Goal: Task Accomplishment & Management: Use online tool/utility

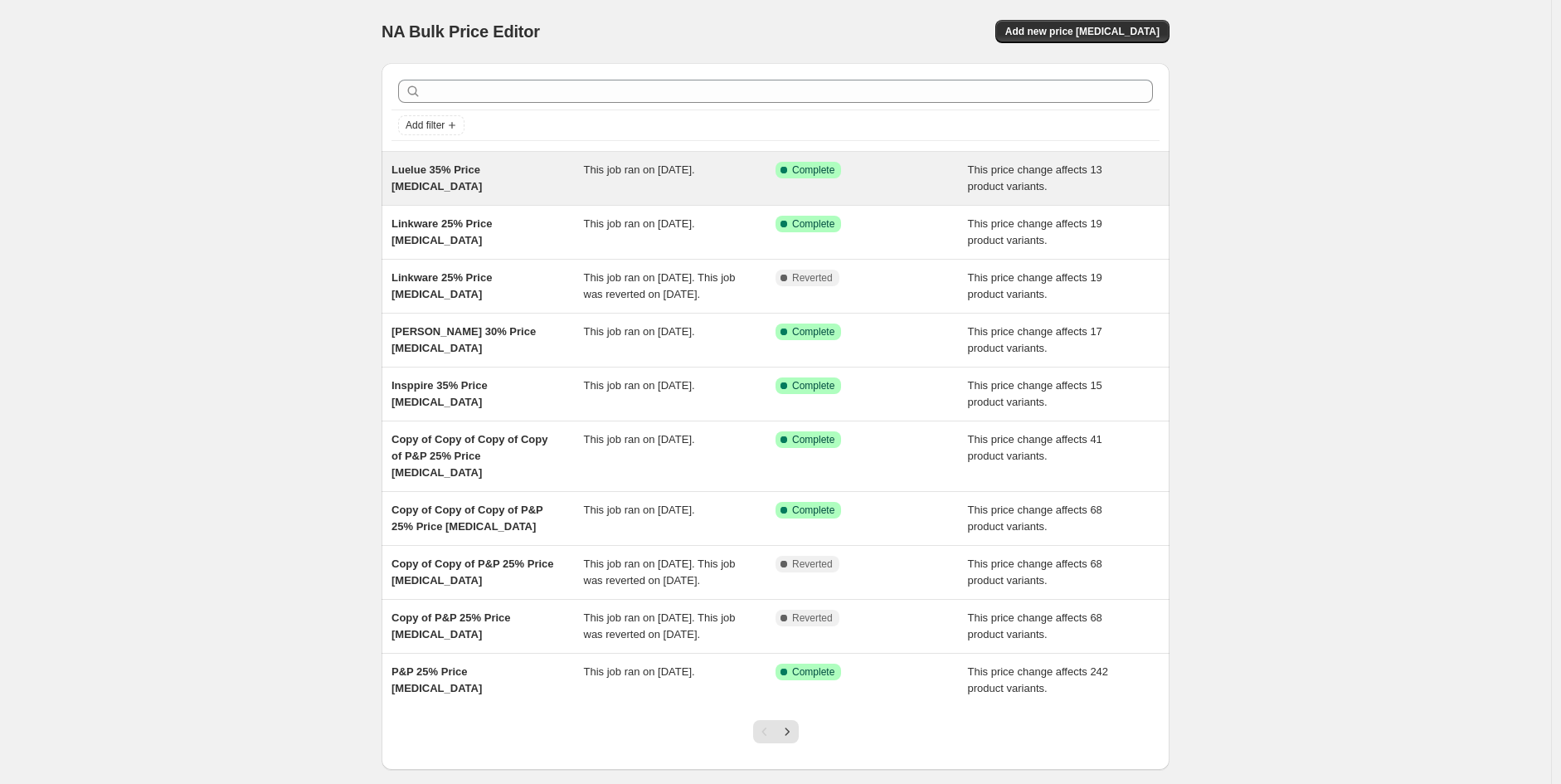
click at [1067, 173] on span "This price change affects 13 product variants." at bounding box center [1035, 177] width 134 height 29
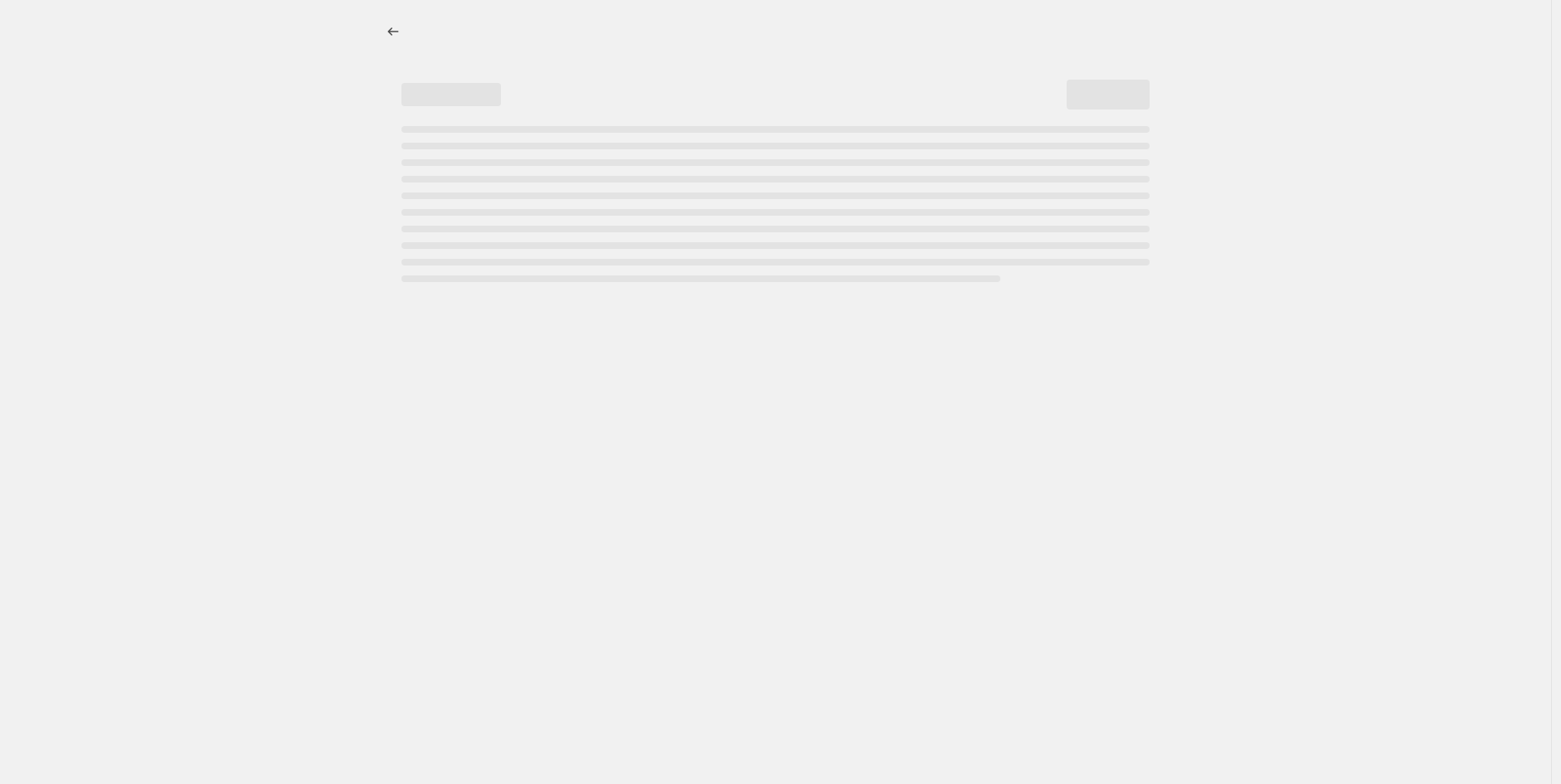
select select "pcap"
select select "no_change"
select select "vendor"
select select "tag"
select select "not_equal"
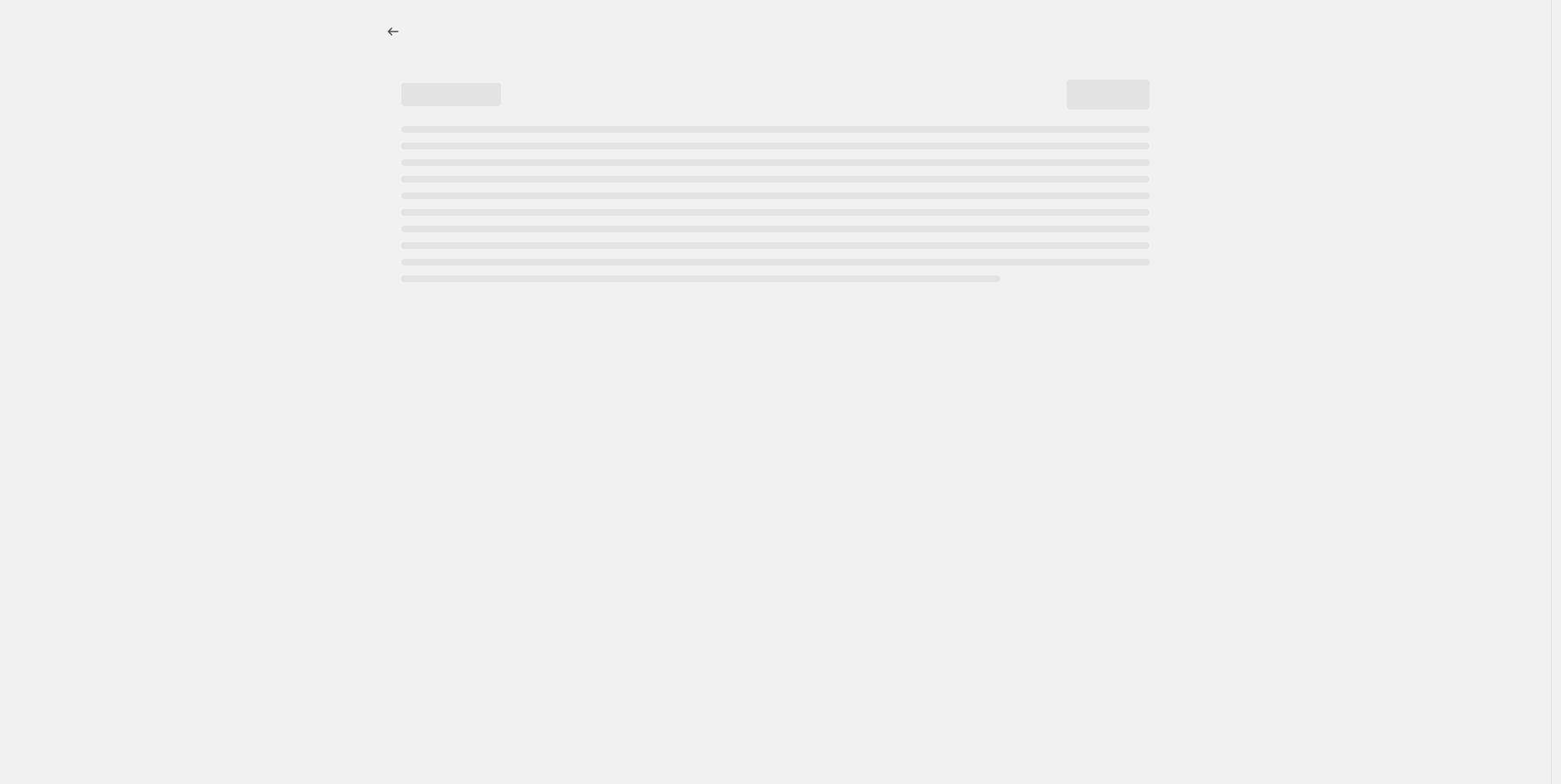
select select "product_status"
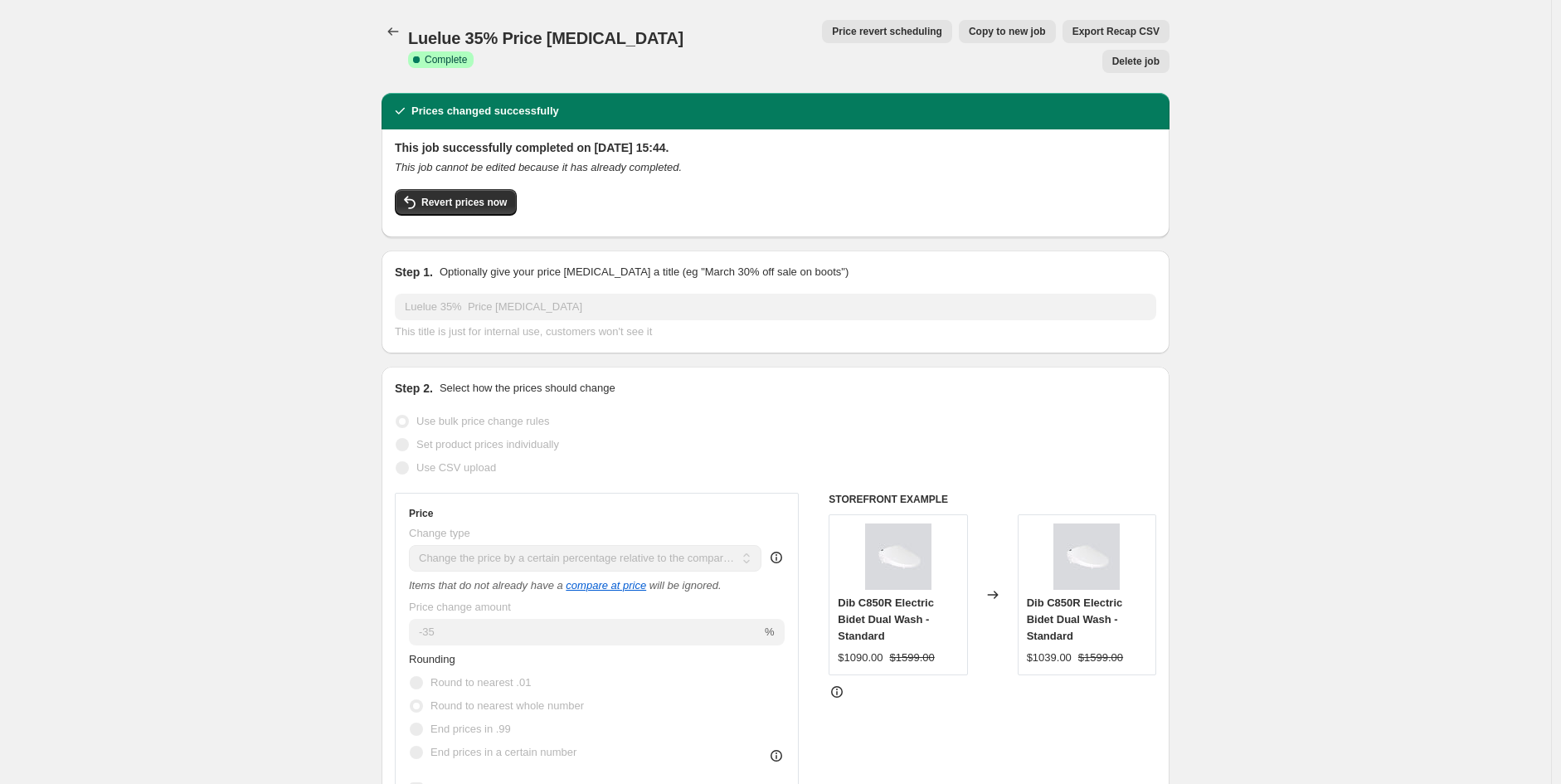
click at [969, 25] on span "Copy to new job" at bounding box center [1008, 31] width 77 height 13
select select "pcap"
select select "no_change"
select select "vendor"
select select "tag"
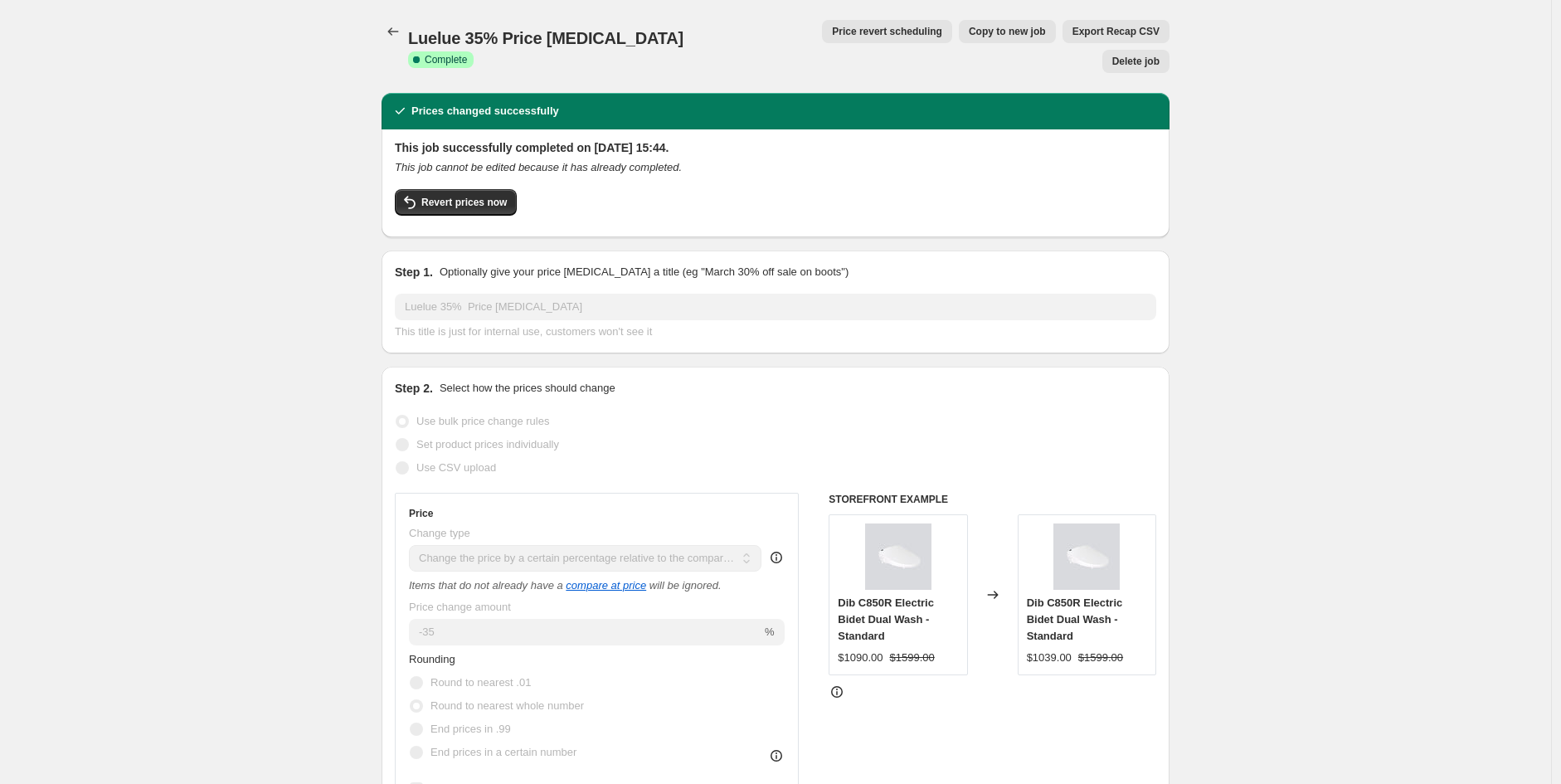
select select "not_equal"
select select "product_status"
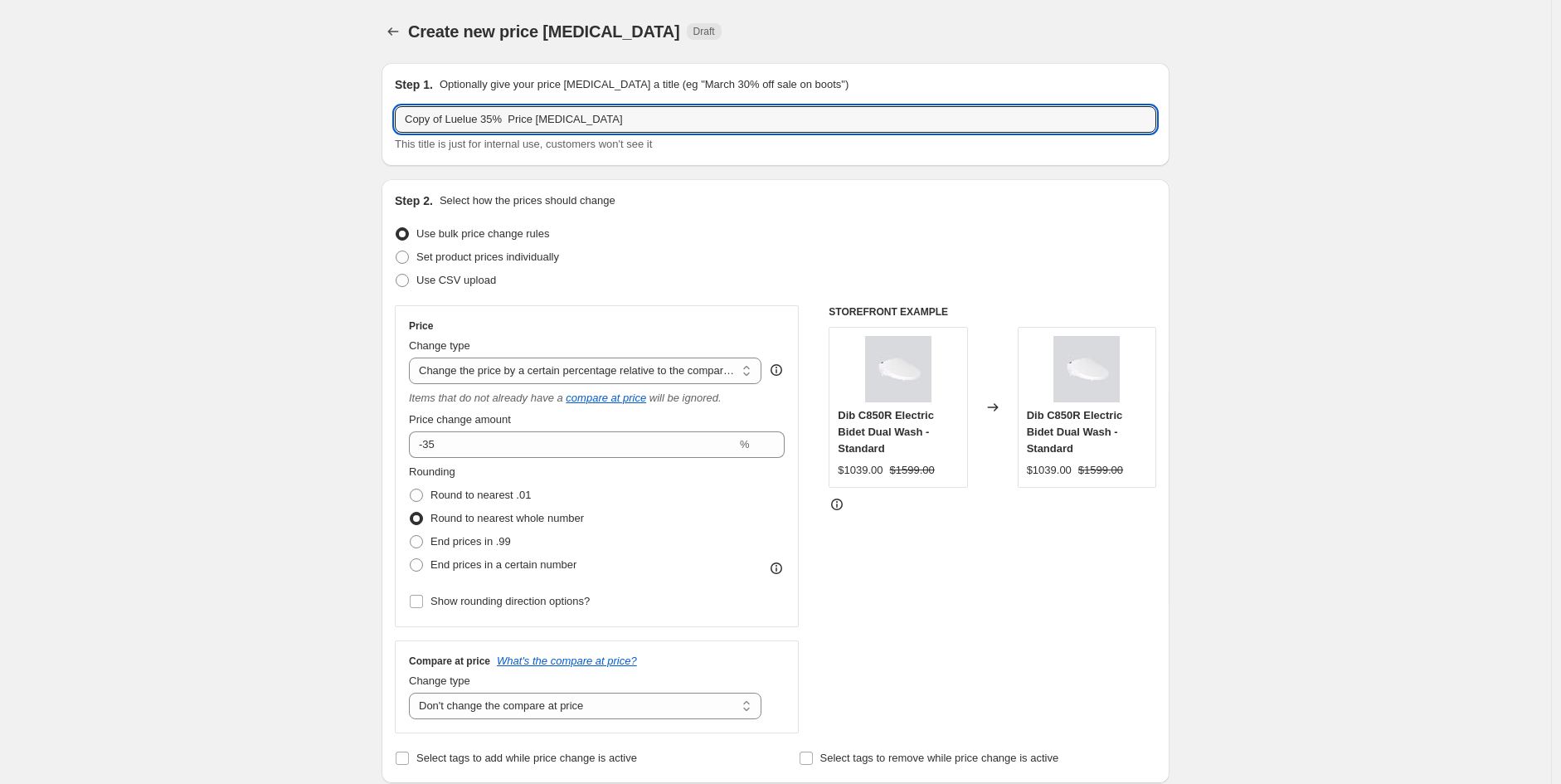
drag, startPoint x: 504, startPoint y: 120, endPoint x: 53, endPoint y: 73, distance: 453.4
click at [442, 120] on input "Comapre at Price Somer Price change job" at bounding box center [775, 119] width 761 height 26
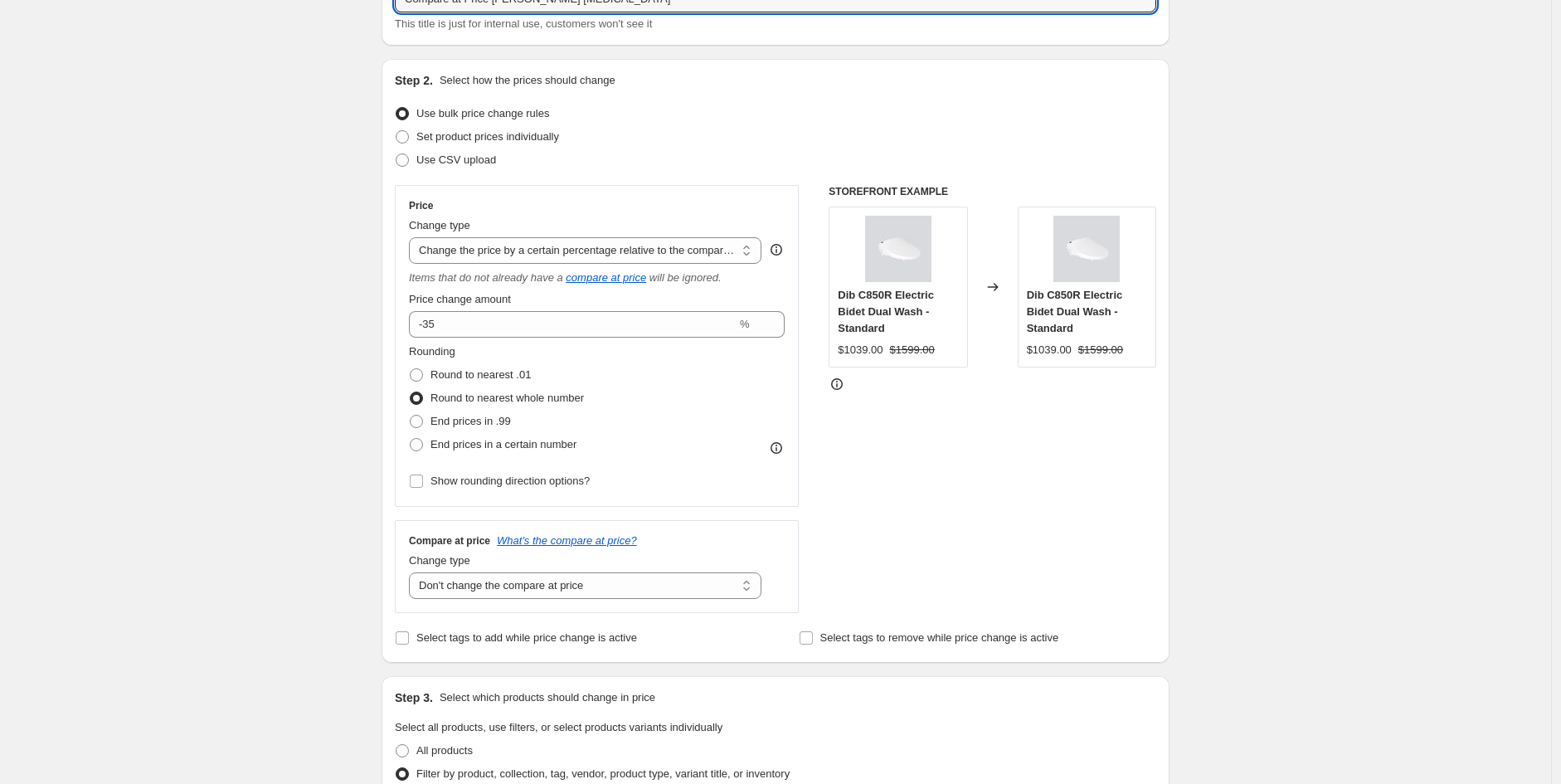
scroll to position [121, 0]
type input "Compare at Price Somer Price change job"
click at [694, 217] on div "Change type" at bounding box center [585, 225] width 353 height 17
click at [589, 265] on div "Price Change type Change the price to a certain amount Change the price by a ce…" at bounding box center [596, 345] width 376 height 294
click at [589, 259] on select "Change the price to a certain amount Change the price by a certain amount Chang…" at bounding box center [585, 250] width 353 height 26
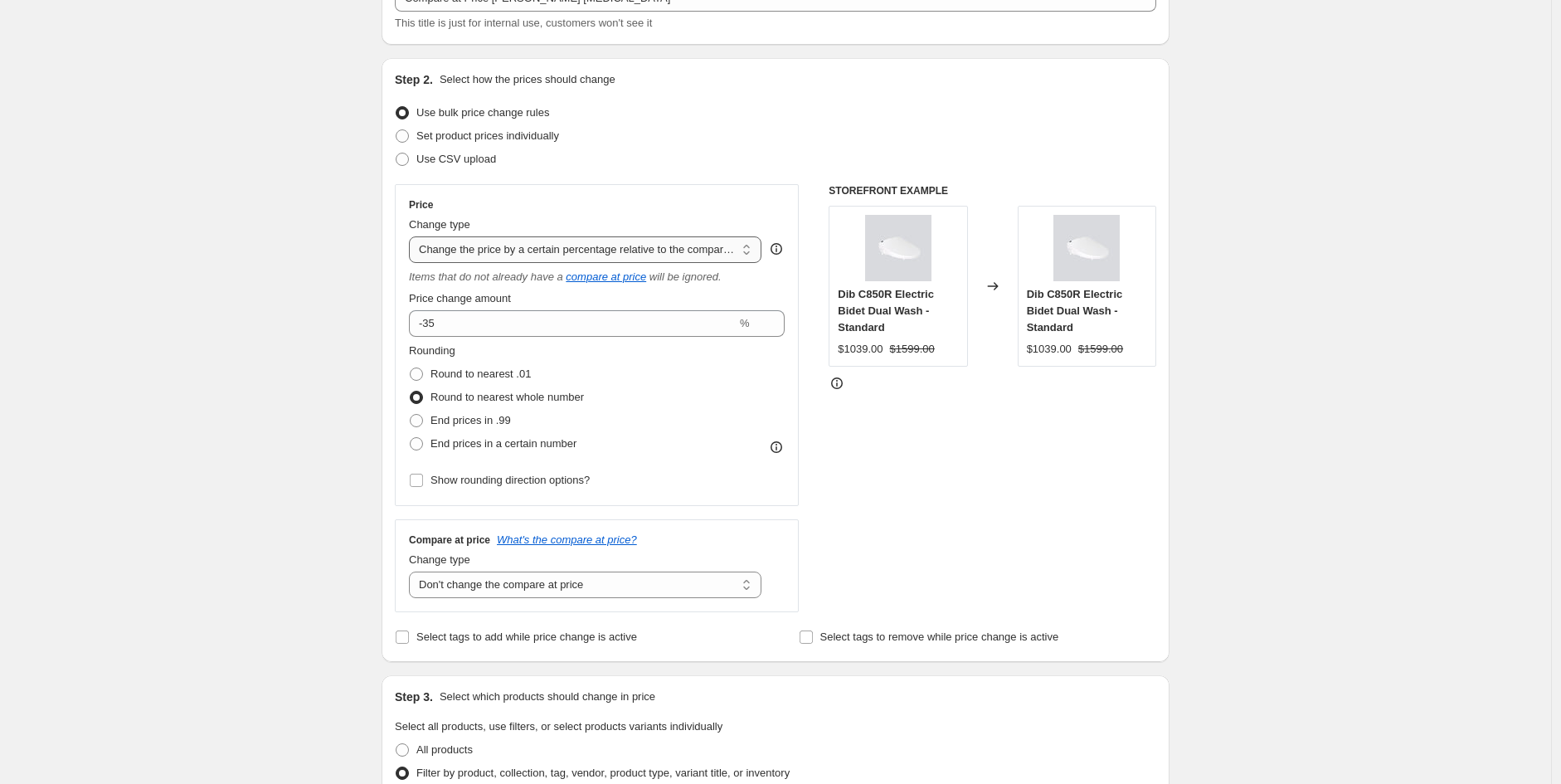
select select "no_change"
click at [413, 237] on select "Change the price to a certain amount Change the price by a certain amount Chang…" at bounding box center [585, 250] width 353 height 26
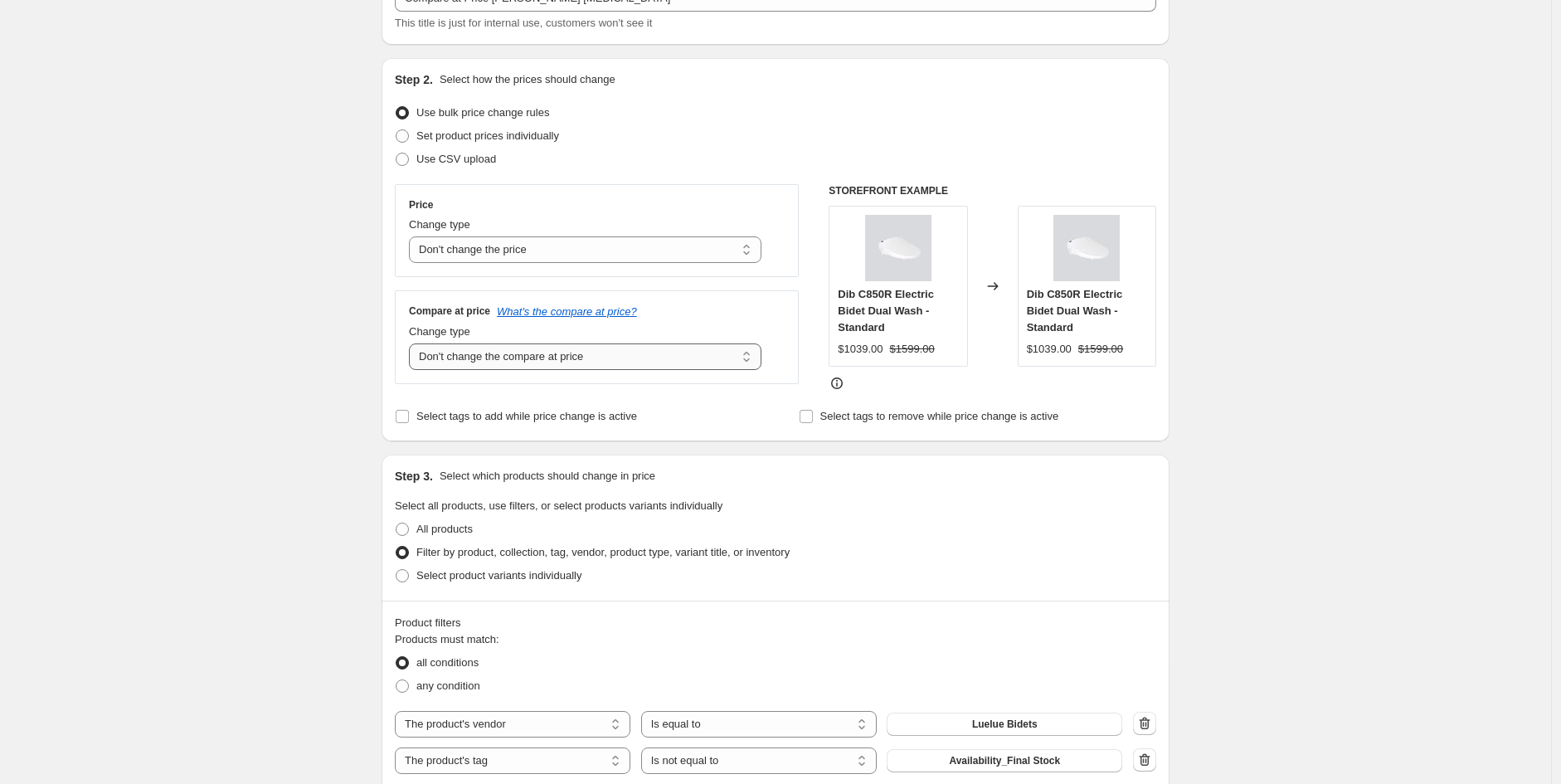
click at [531, 364] on select "Change the compare at price to the current price (sale) Change the compare at p…" at bounding box center [585, 357] width 353 height 26
click at [1485, 625] on div "Create new price change job. This page is ready Create new price change job Dra…" at bounding box center [775, 738] width 1551 height 1720
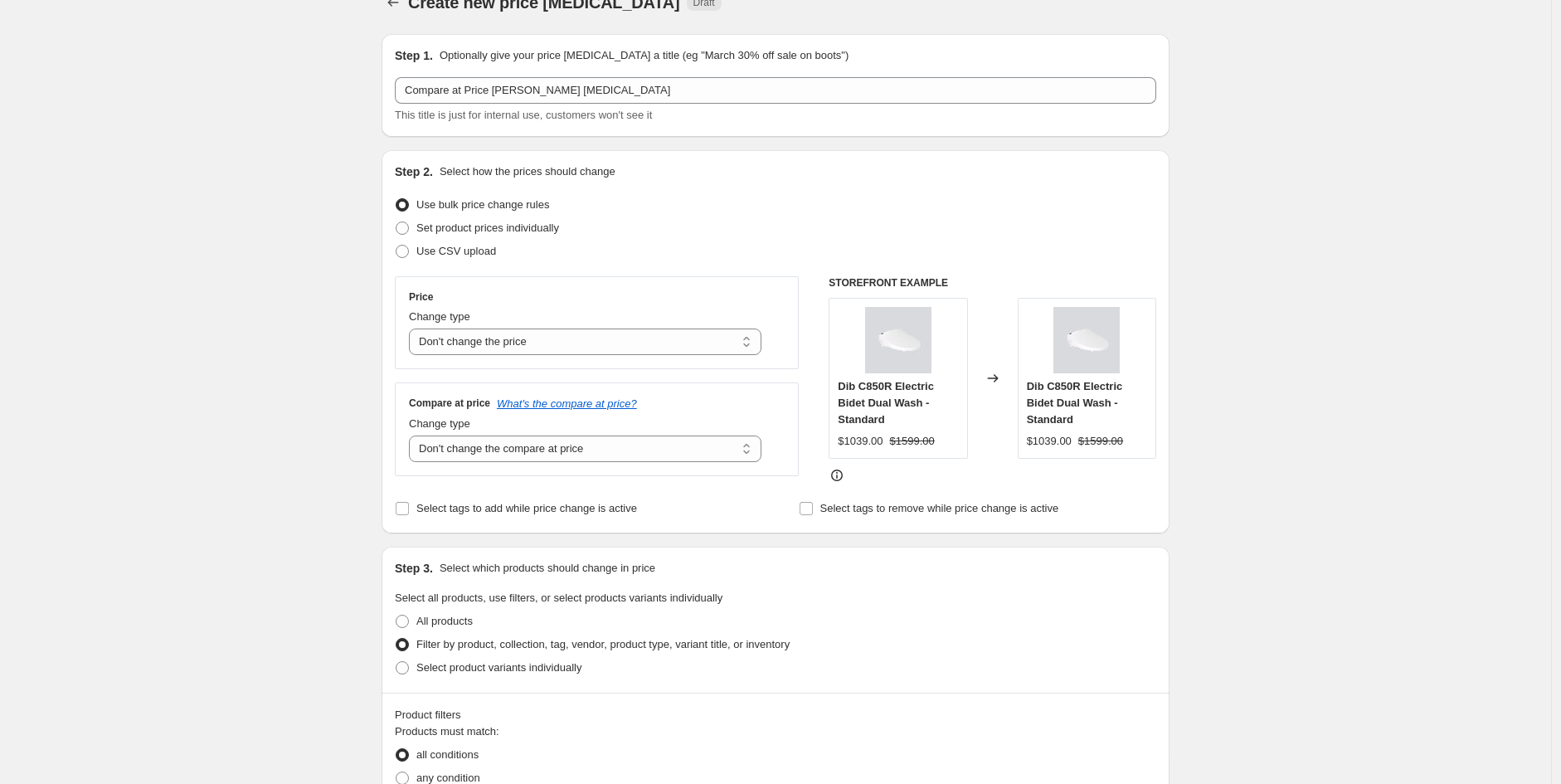
scroll to position [0, 0]
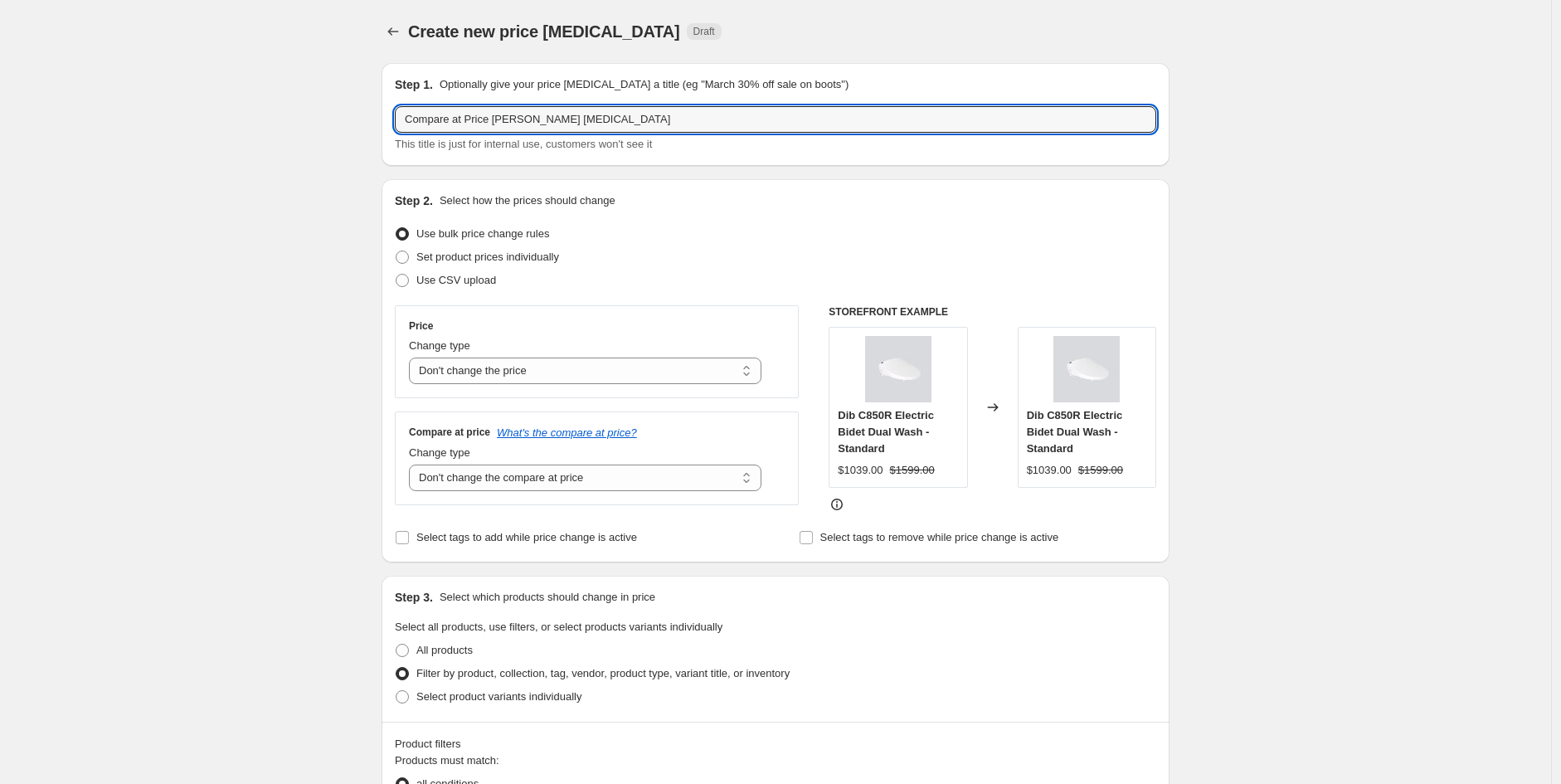
drag, startPoint x: 492, startPoint y: 117, endPoint x: 20, endPoint y: 100, distance: 472.3
drag, startPoint x: 429, startPoint y: 126, endPoint x: 442, endPoint y: 126, distance: 13.0
click at [433, 126] on input "Somer Price change job" at bounding box center [775, 119] width 761 height 26
click at [442, 126] on input "Somer Price change job" at bounding box center [775, 119] width 761 height 26
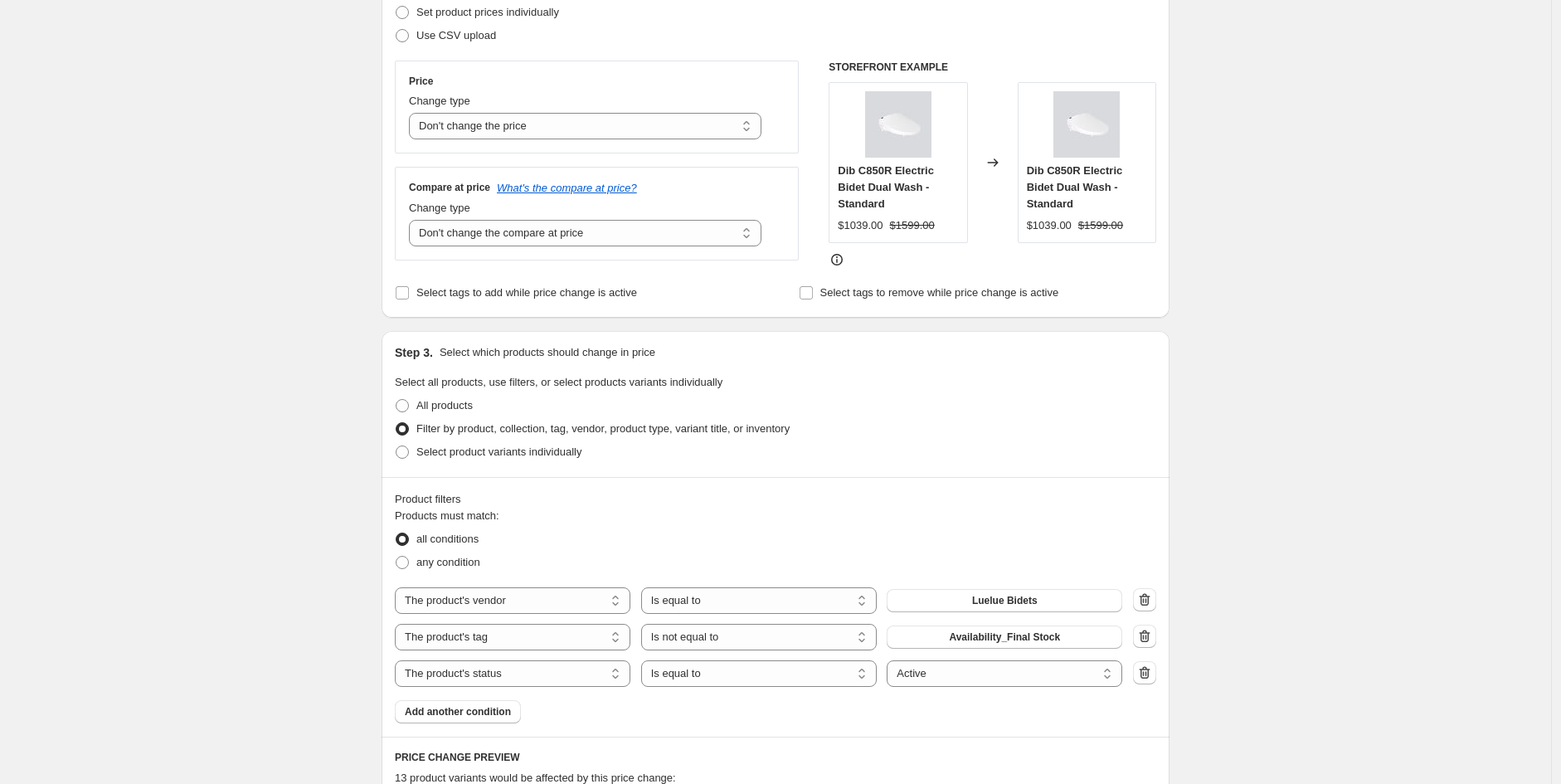
scroll to position [246, 0]
type input "Somer 35% Price [MEDICAL_DATA]"
click at [577, 126] on select "Change the price to a certain amount Change the price by a certain amount Chang…" at bounding box center [585, 125] width 353 height 26
drag, startPoint x: 619, startPoint y: 135, endPoint x: 623, endPoint y: 253, distance: 118.1
click at [623, 253] on div "Price Change type Change the price to a certain amount Change the price by a ce…" at bounding box center [596, 160] width 404 height 200
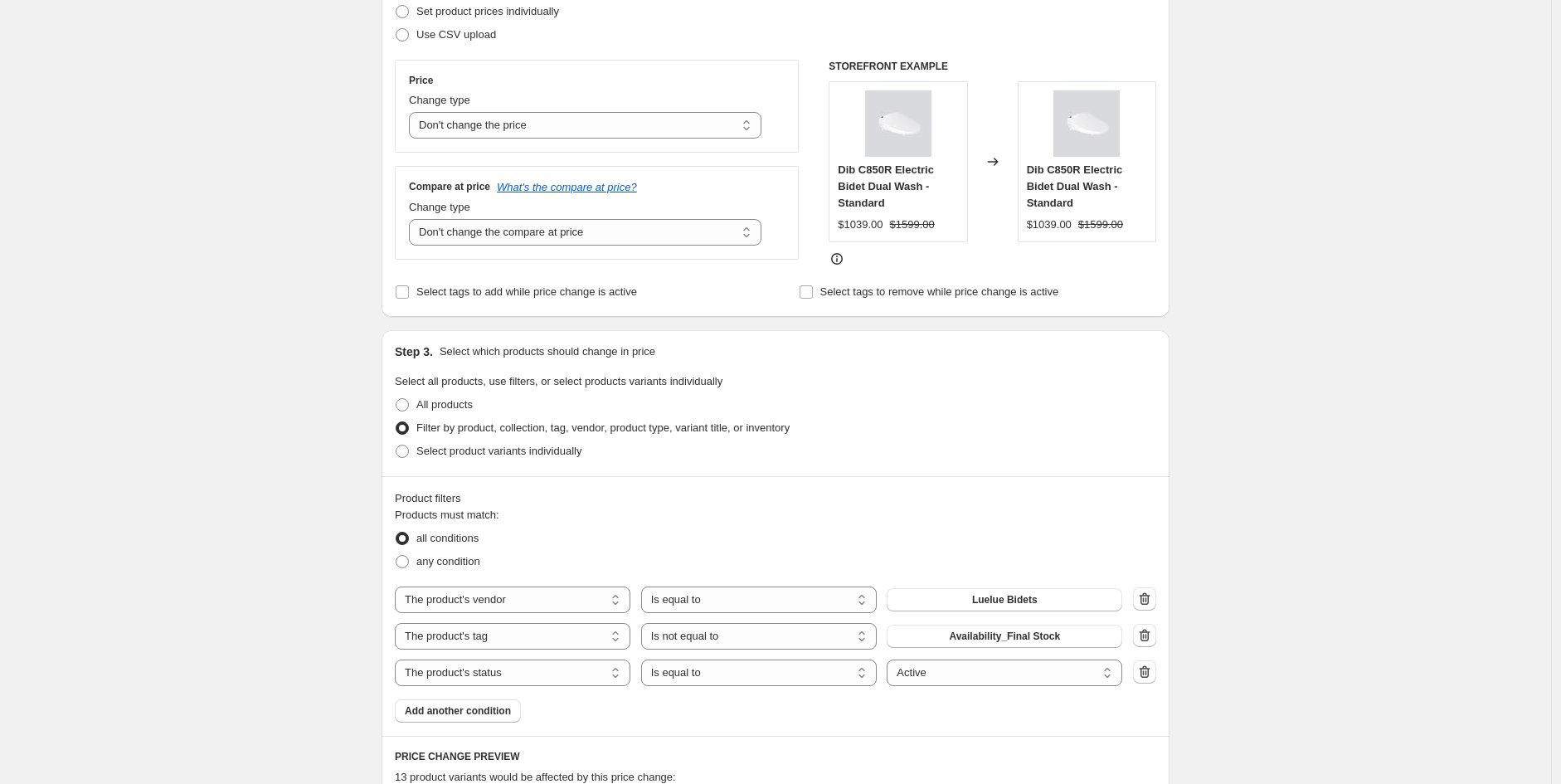
select select "pcap"
click at [413, 112] on select "Change the price to a certain amount Change the price by a certain amount Chang…" at bounding box center [585, 125] width 353 height 26
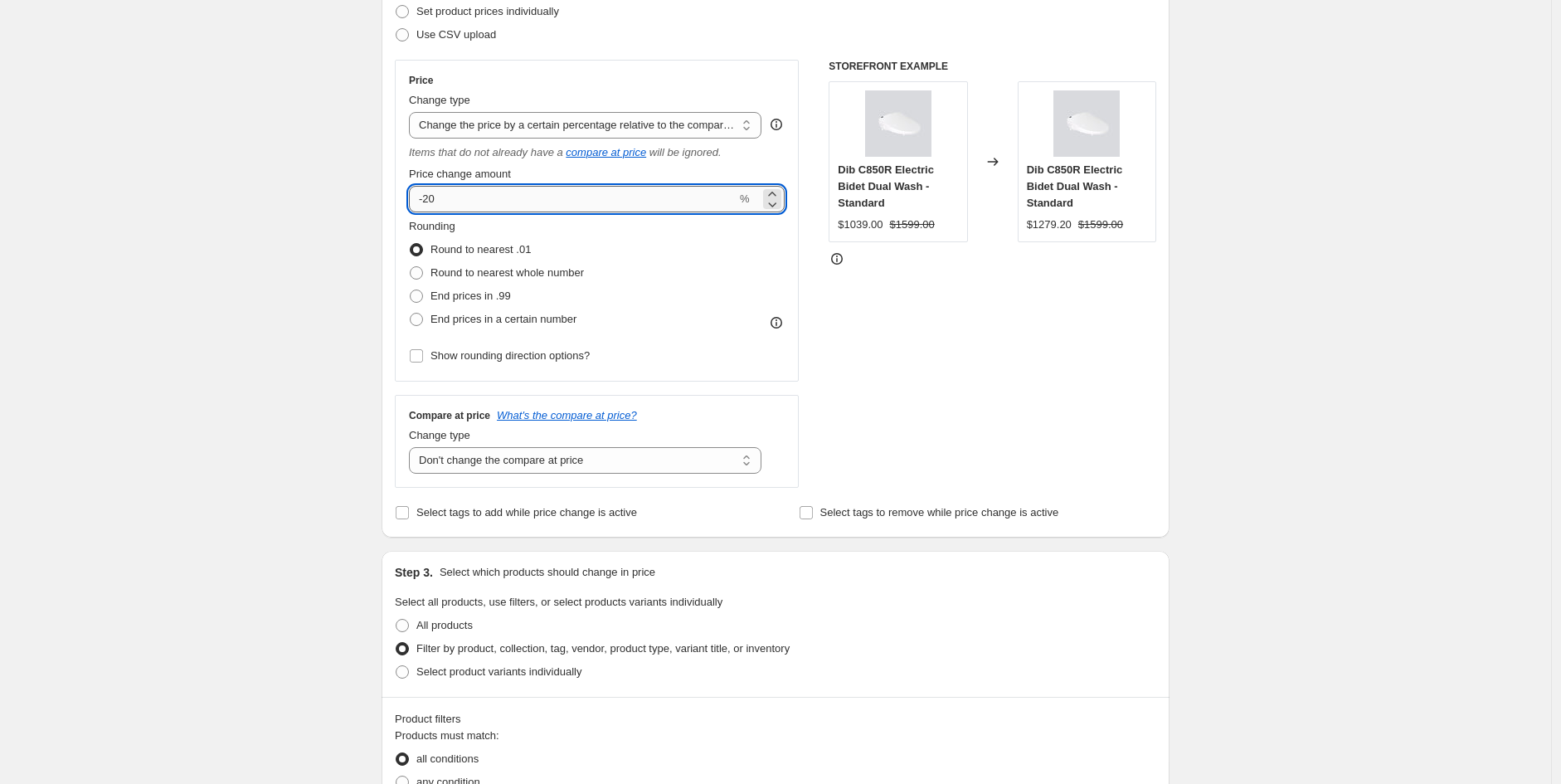
click at [525, 196] on input "-20" at bounding box center [573, 199] width 328 height 26
type input "-2"
type input "-35"
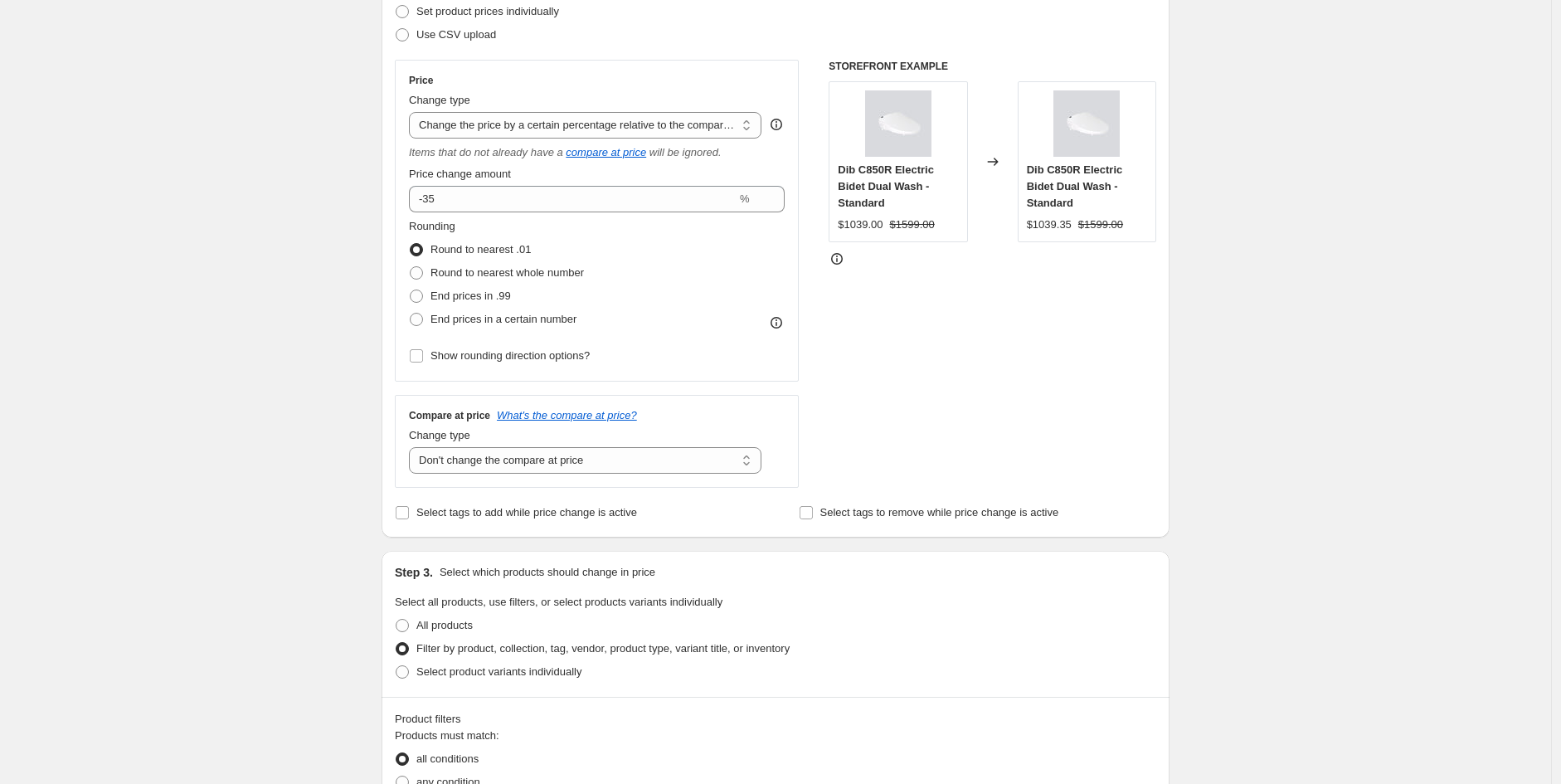
click at [1261, 460] on div "Create new price change job. This page is ready Create new price change job Dra…" at bounding box center [775, 724] width 1551 height 1940
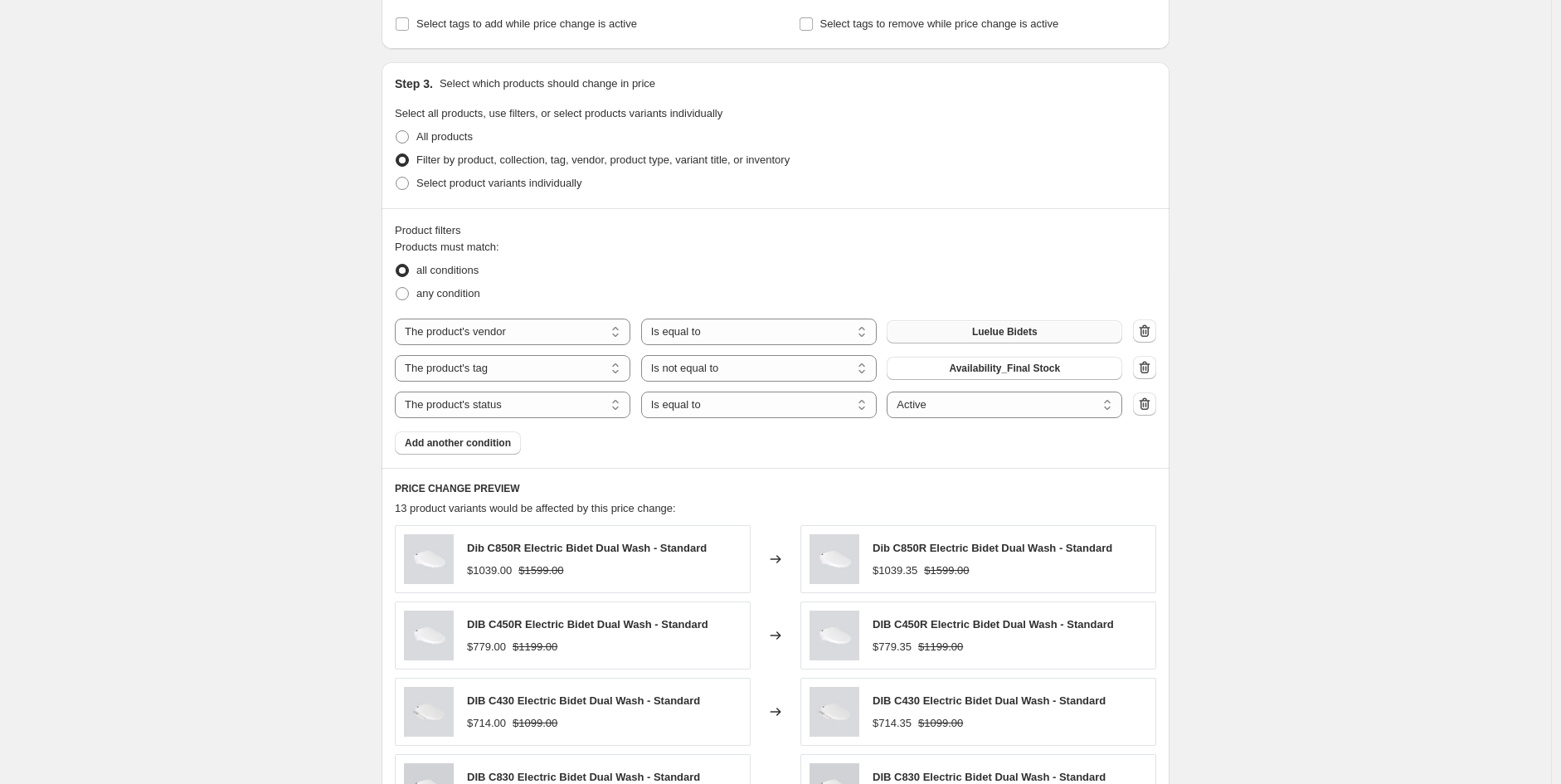
scroll to position [736, 0]
click at [1017, 339] on button "Luelue Bidets" at bounding box center [1004, 330] width 236 height 23
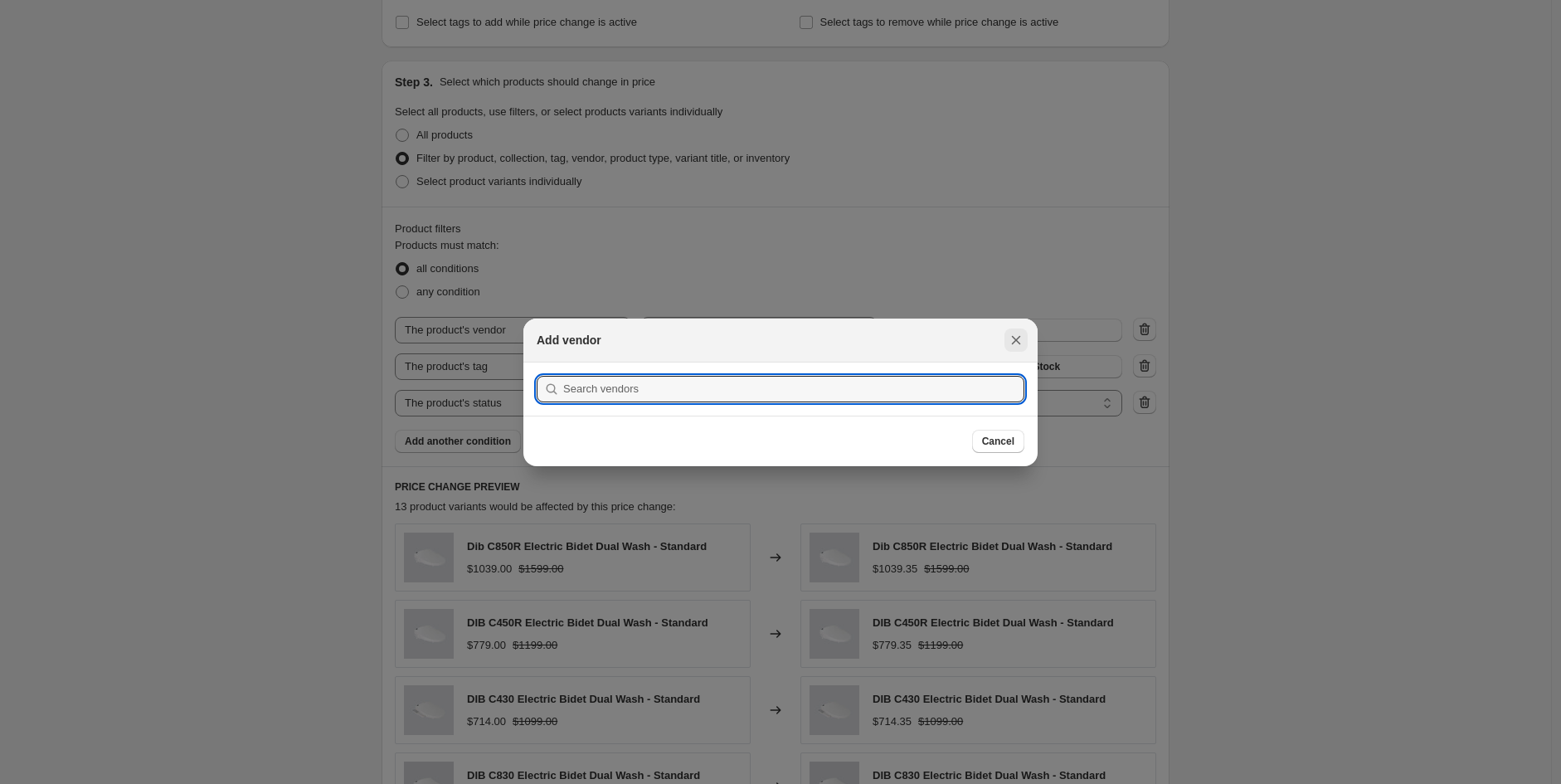
scroll to position [0, 0]
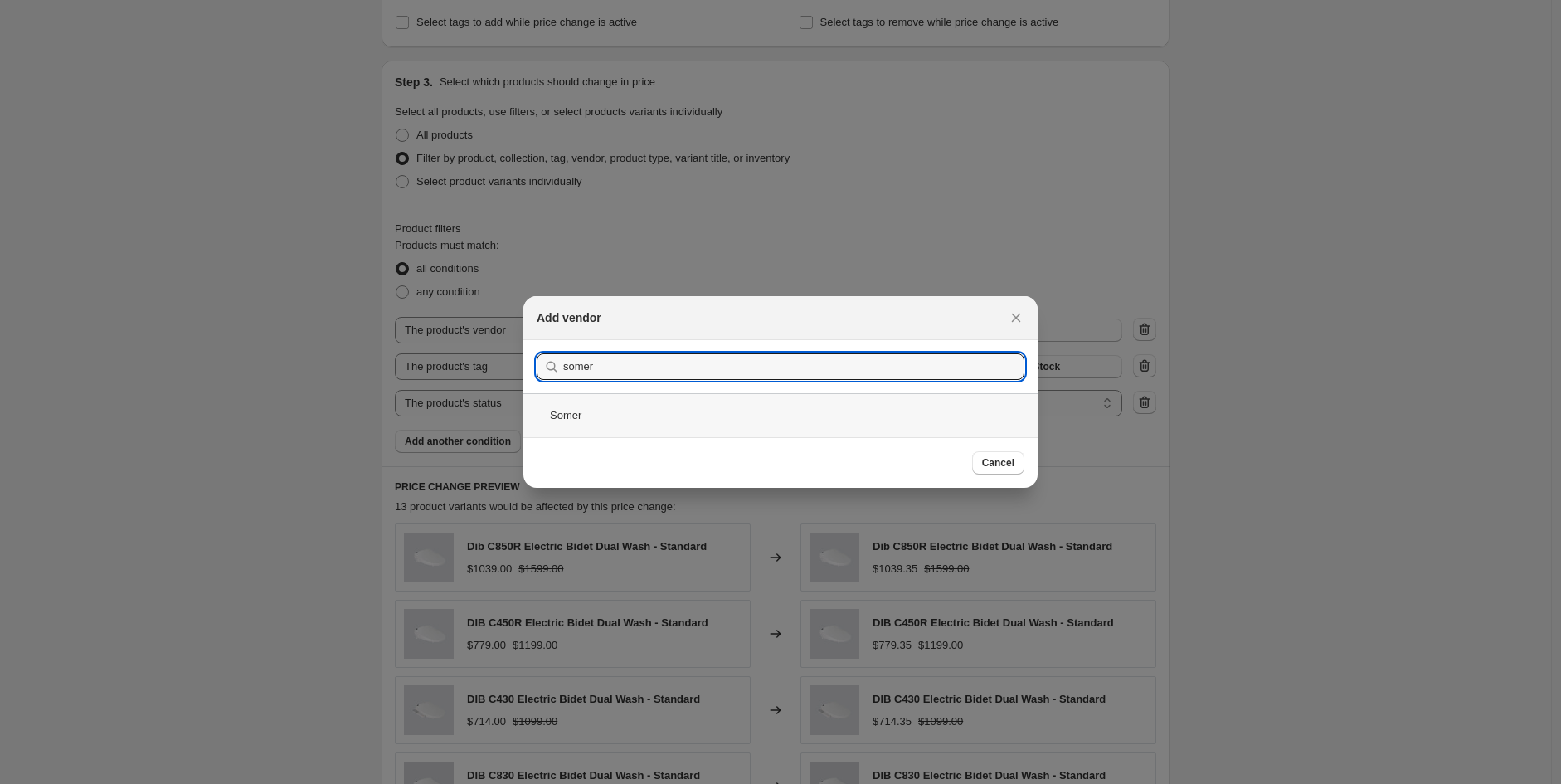
type input "somer"
click at [604, 410] on div "Somer" at bounding box center [780, 415] width 515 height 44
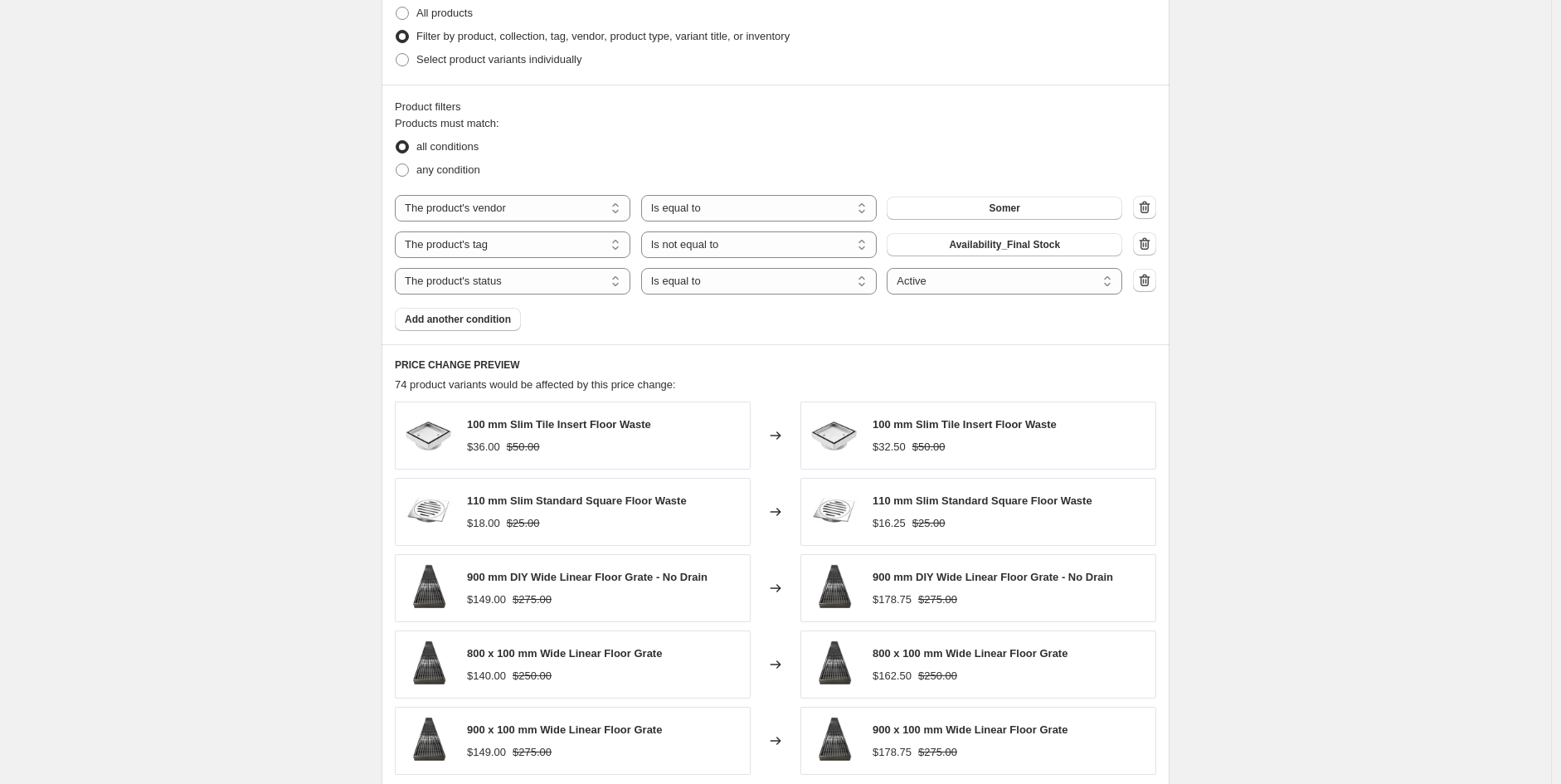
scroll to position [859, 0]
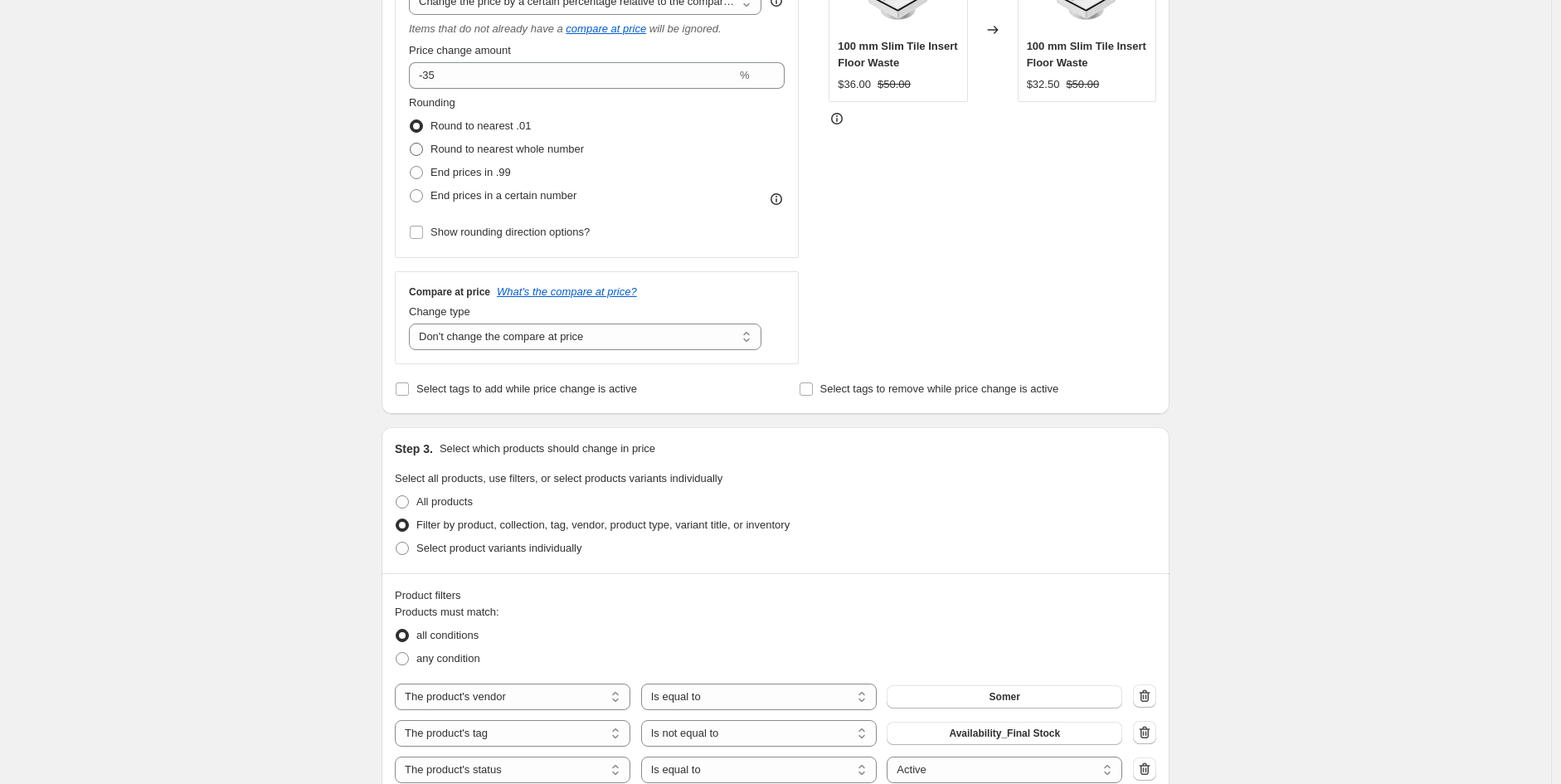
click at [492, 149] on span "Round to nearest whole number" at bounding box center [507, 149] width 153 height 12
click at [410, 144] on input "Round to nearest whole number" at bounding box center [410, 143] width 1 height 1
radio input "true"
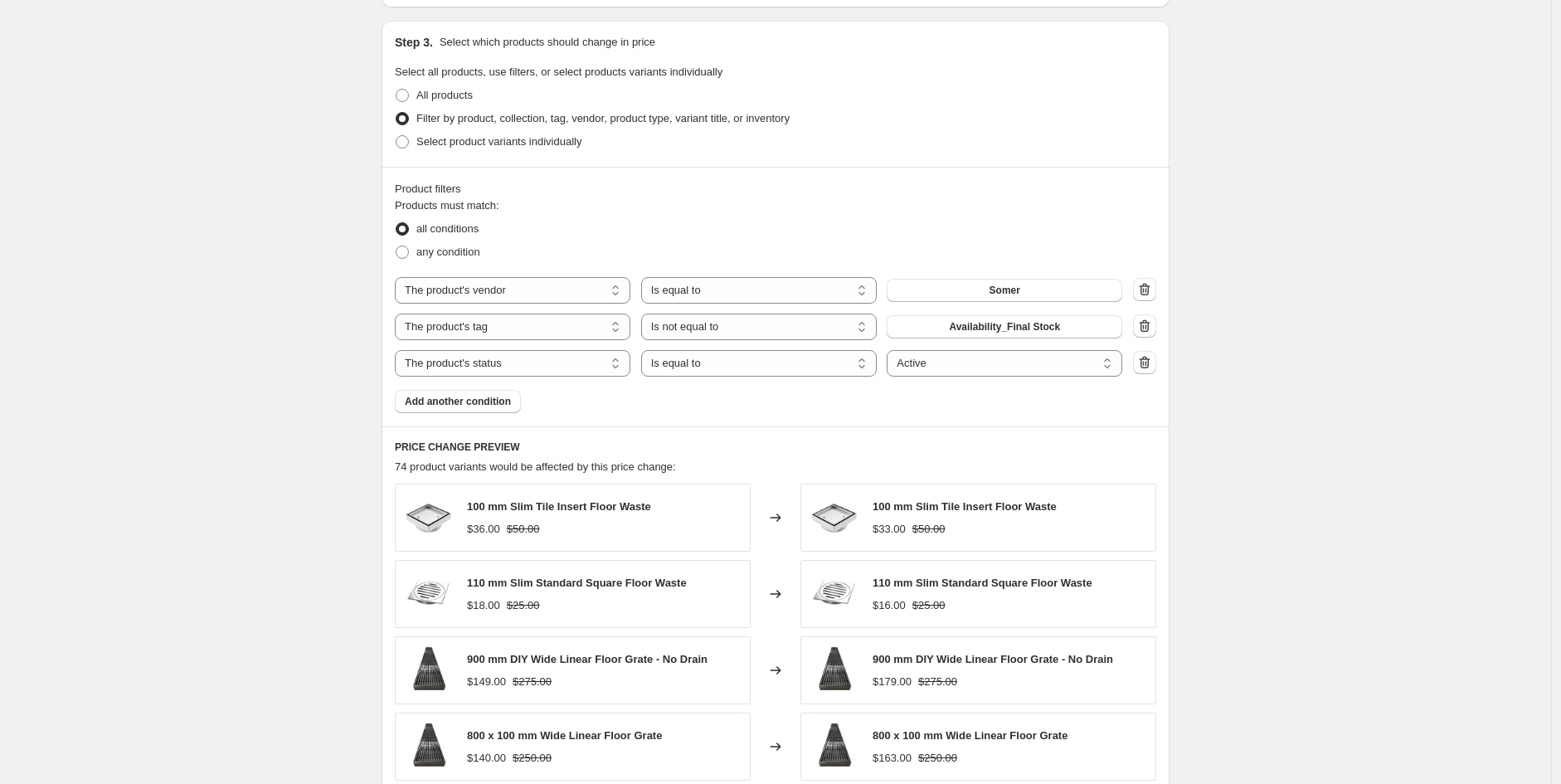
scroll to position [1158, 0]
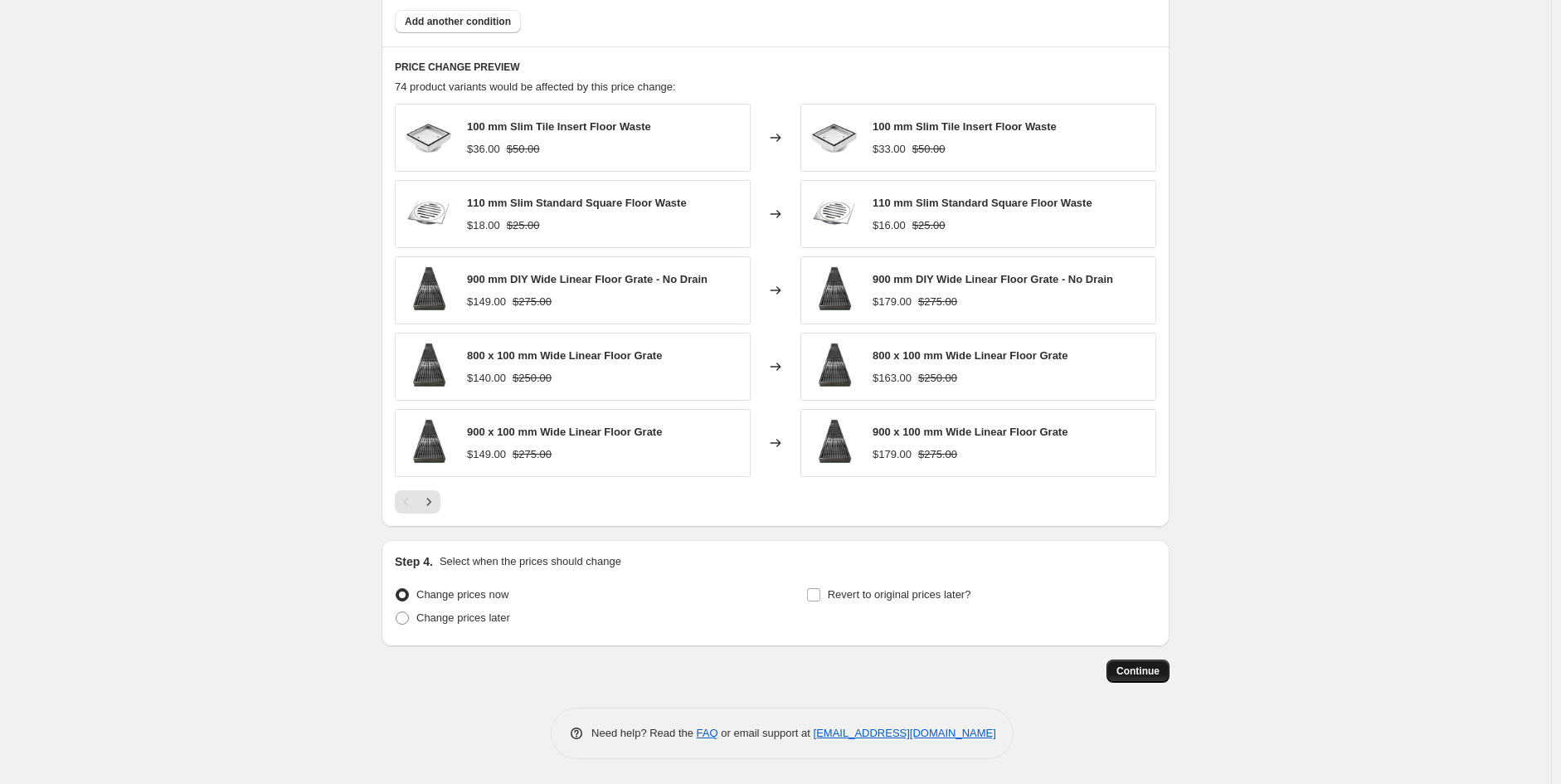
click at [1149, 659] on button "Continue" at bounding box center [1138, 671] width 63 height 23
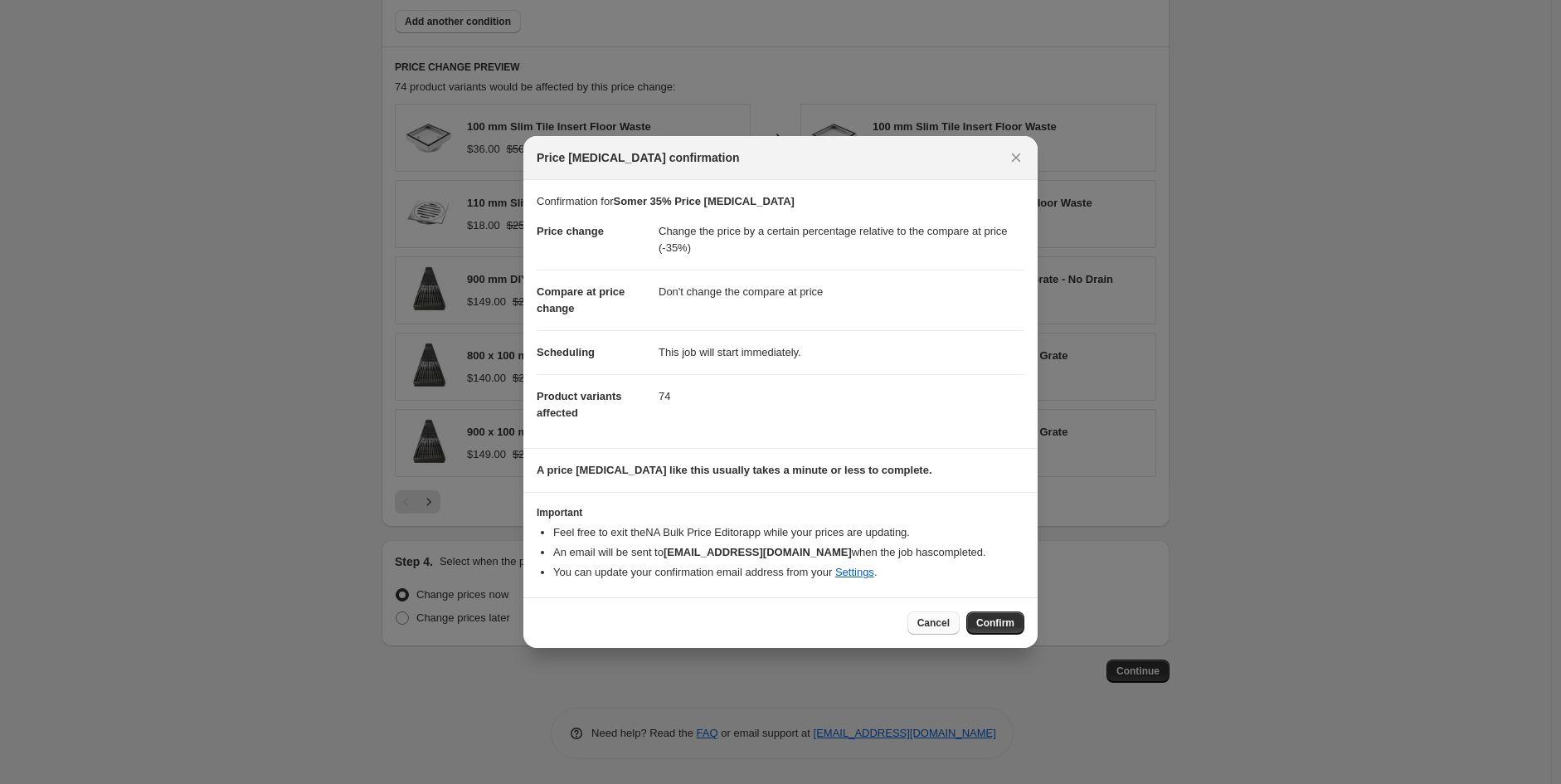
click at [935, 626] on span "Cancel" at bounding box center [933, 623] width 32 height 13
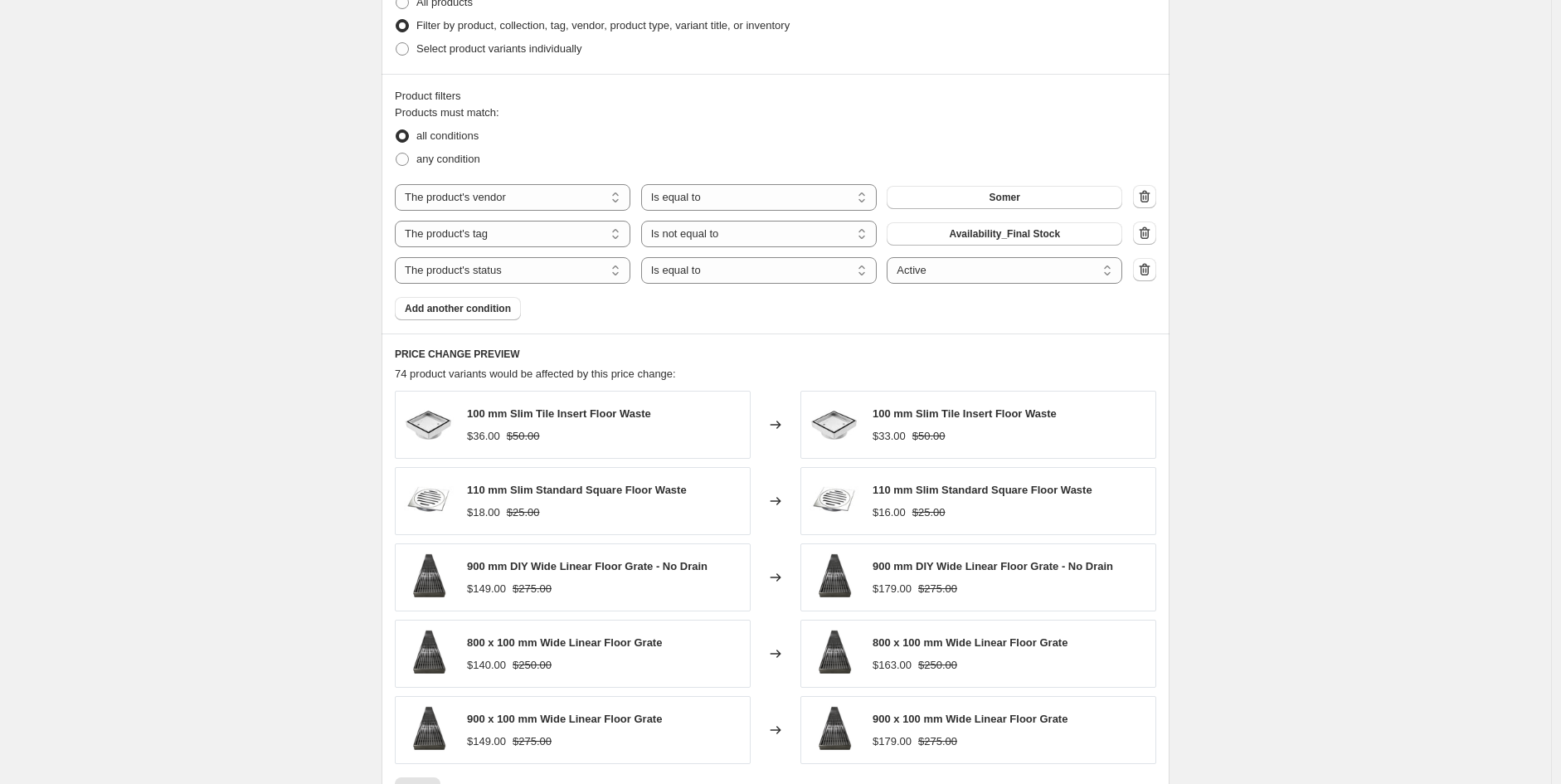
scroll to position [1158, 0]
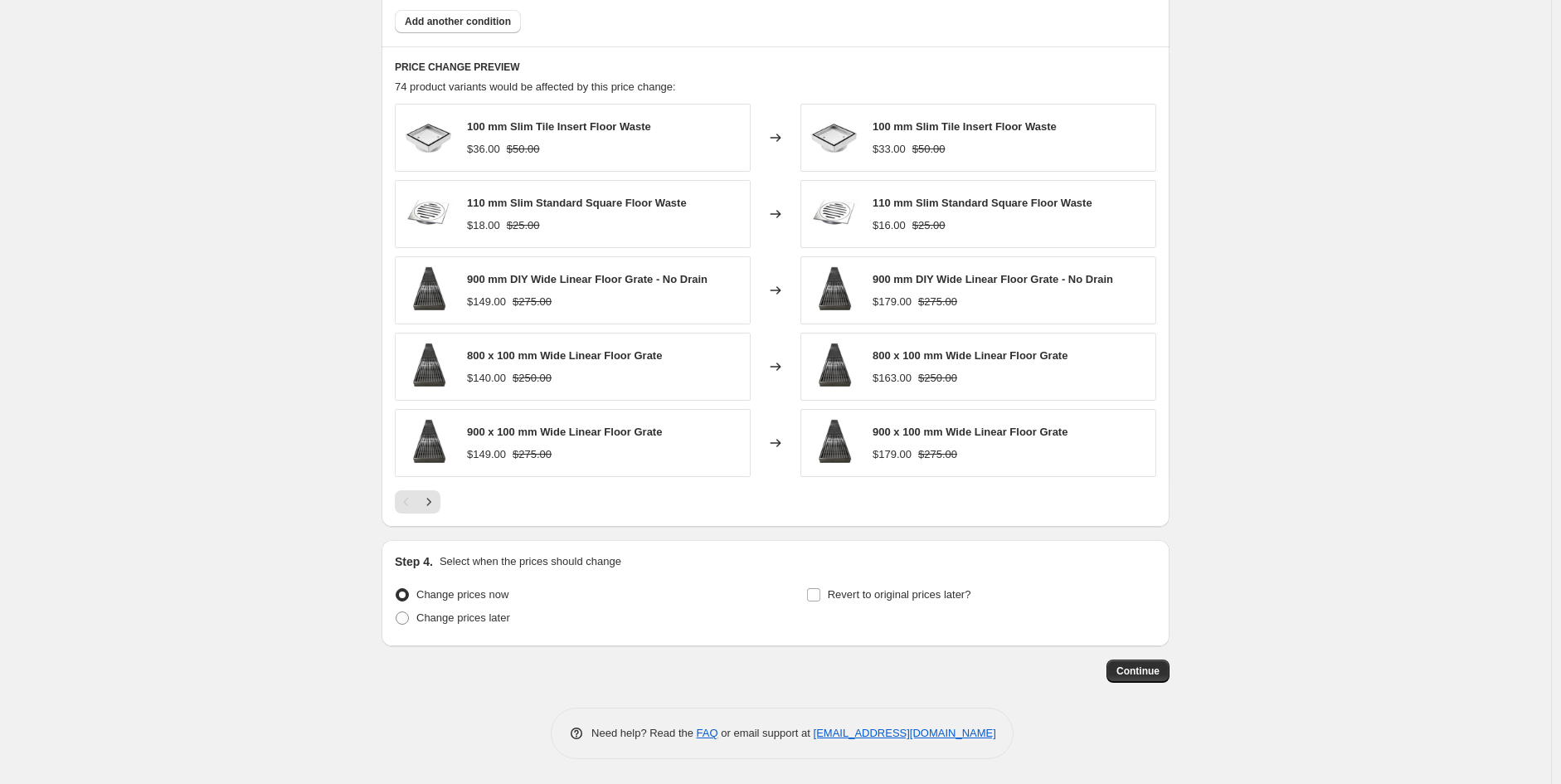
click at [1130, 664] on button "Continue" at bounding box center [1138, 671] width 63 height 23
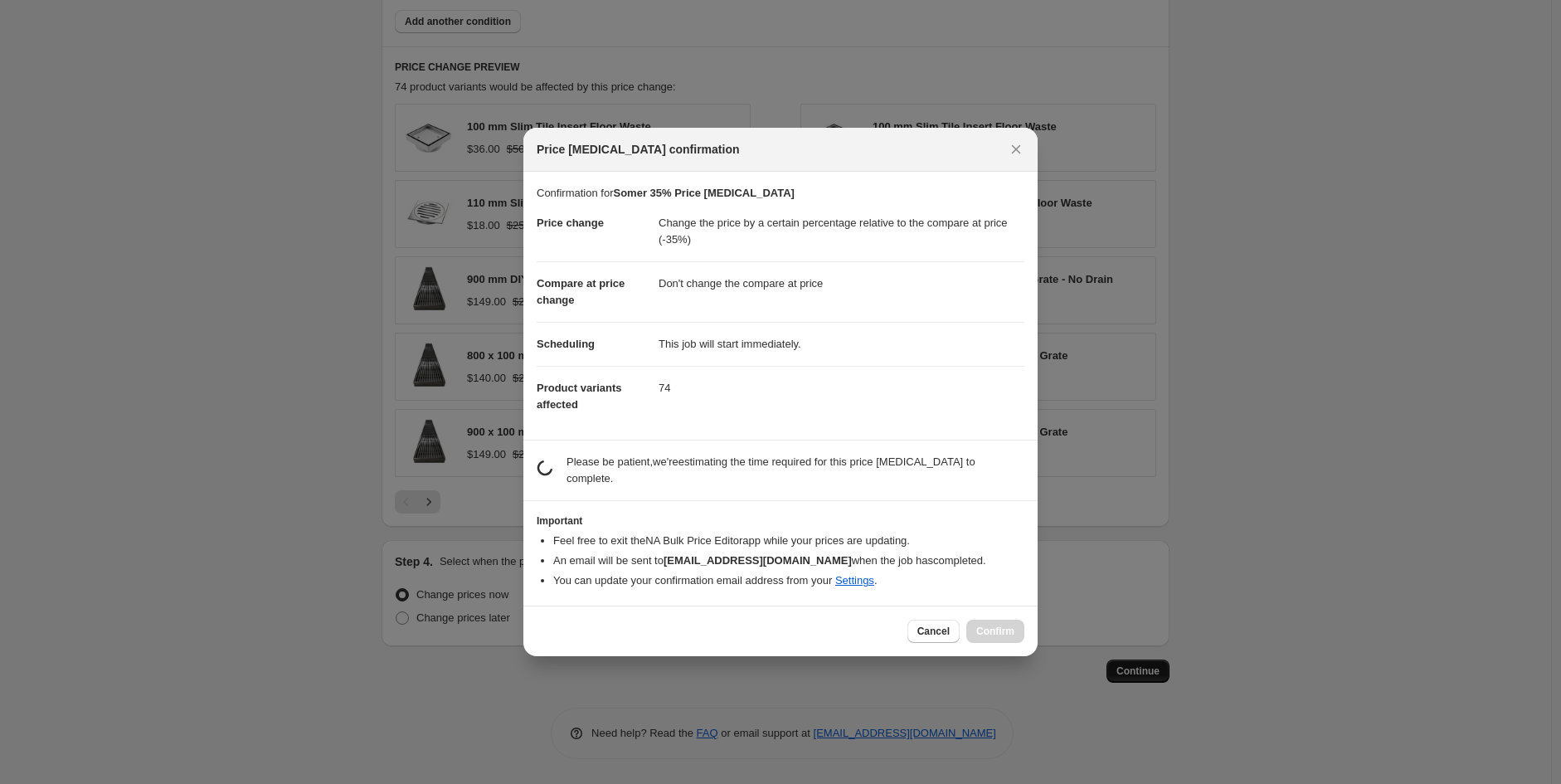
scroll to position [0, 0]
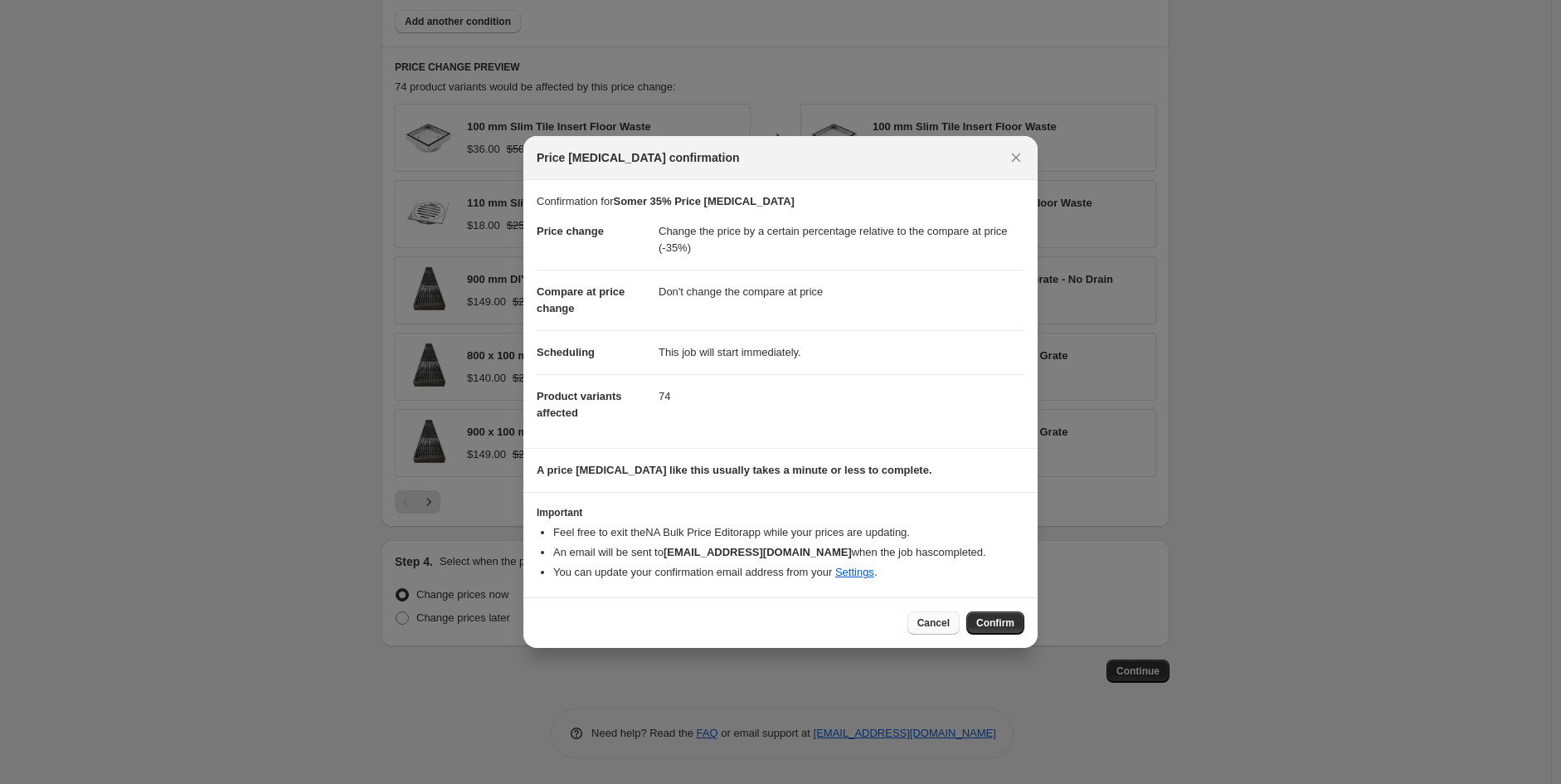
drag, startPoint x: 935, startPoint y: 624, endPoint x: 928, endPoint y: 621, distance: 7.6
click at [928, 621] on span "Cancel" at bounding box center [933, 623] width 32 height 13
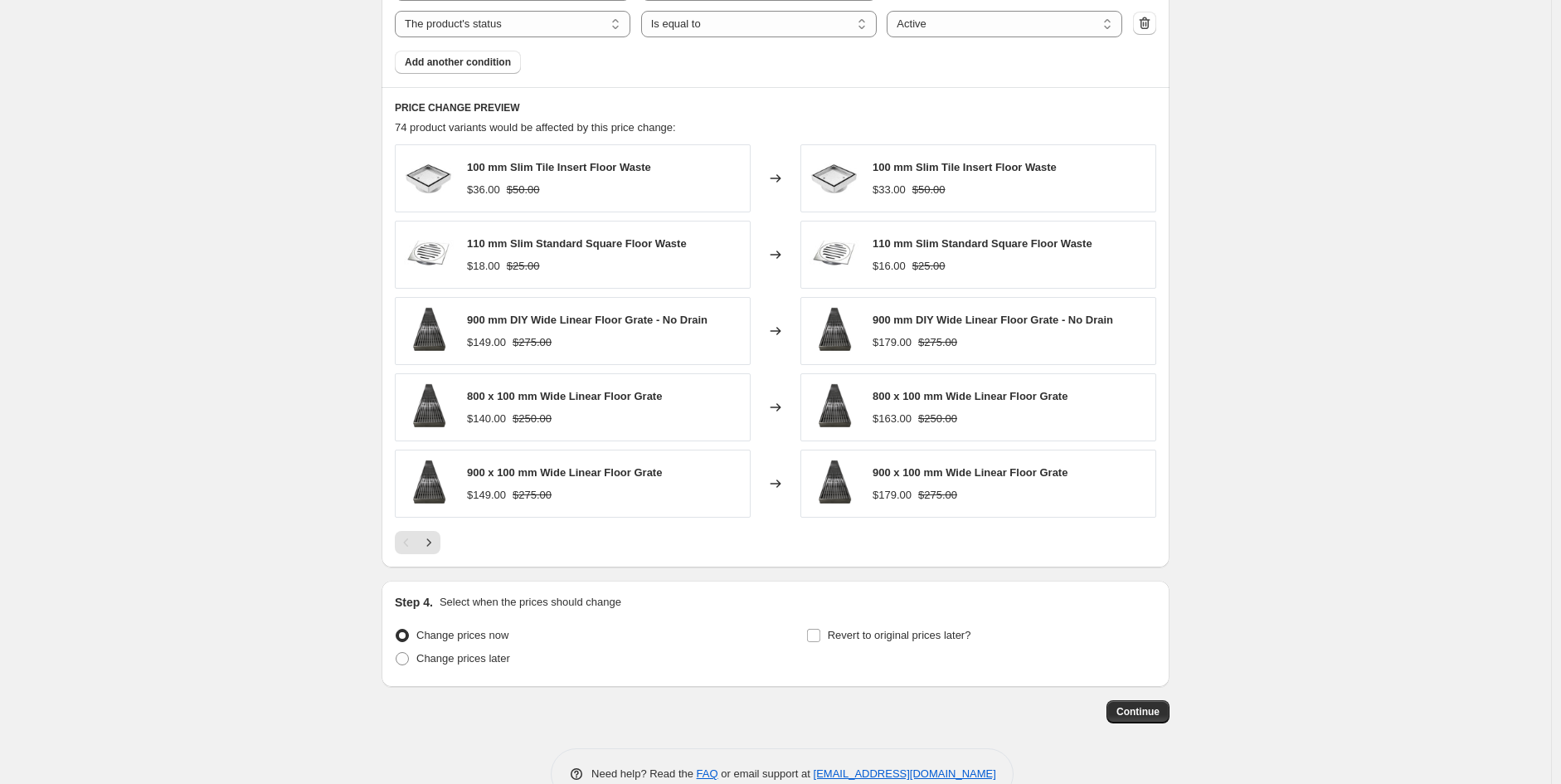
scroll to position [1158, 0]
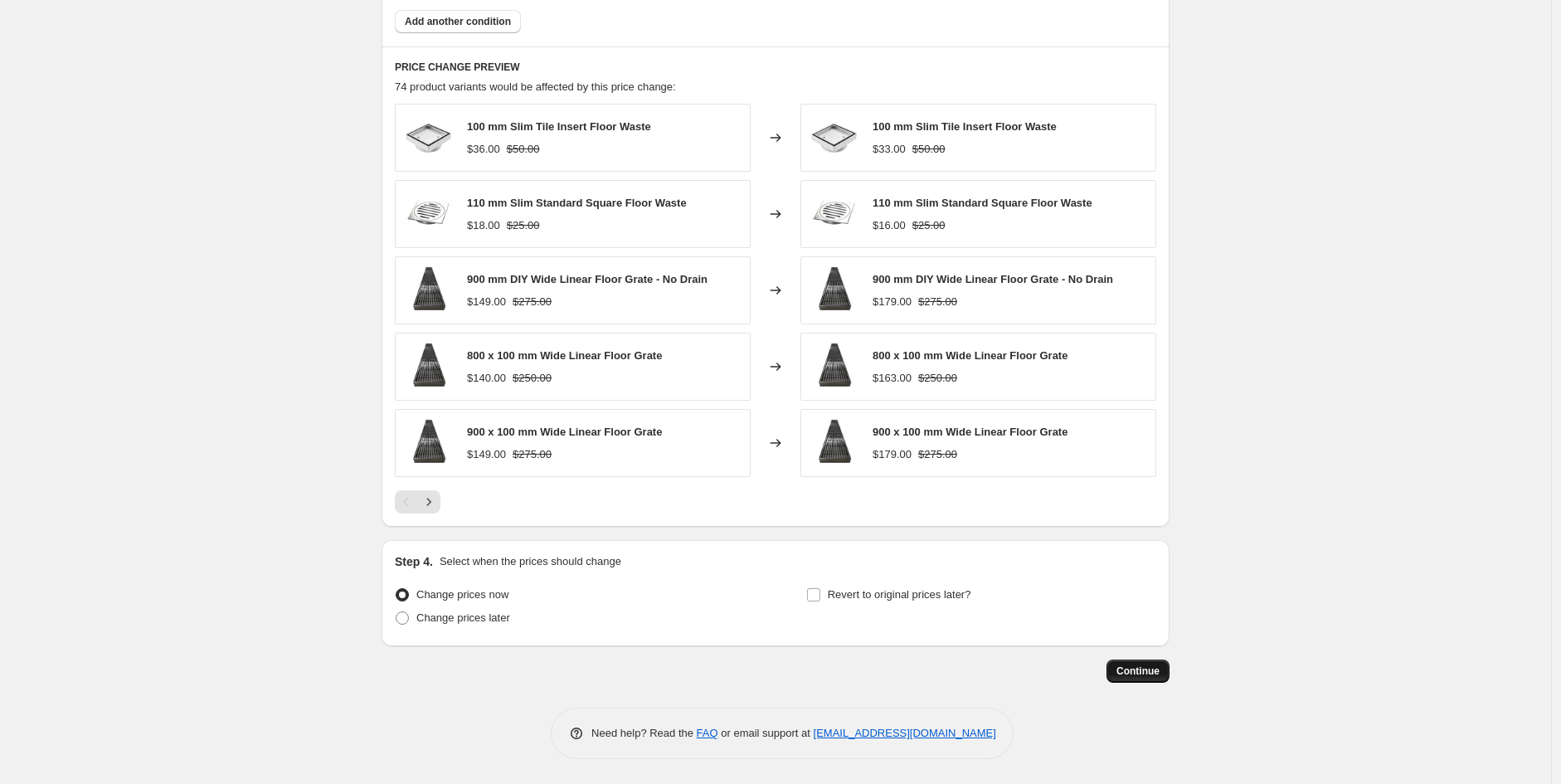
click at [1149, 659] on button "Continue" at bounding box center [1138, 671] width 63 height 23
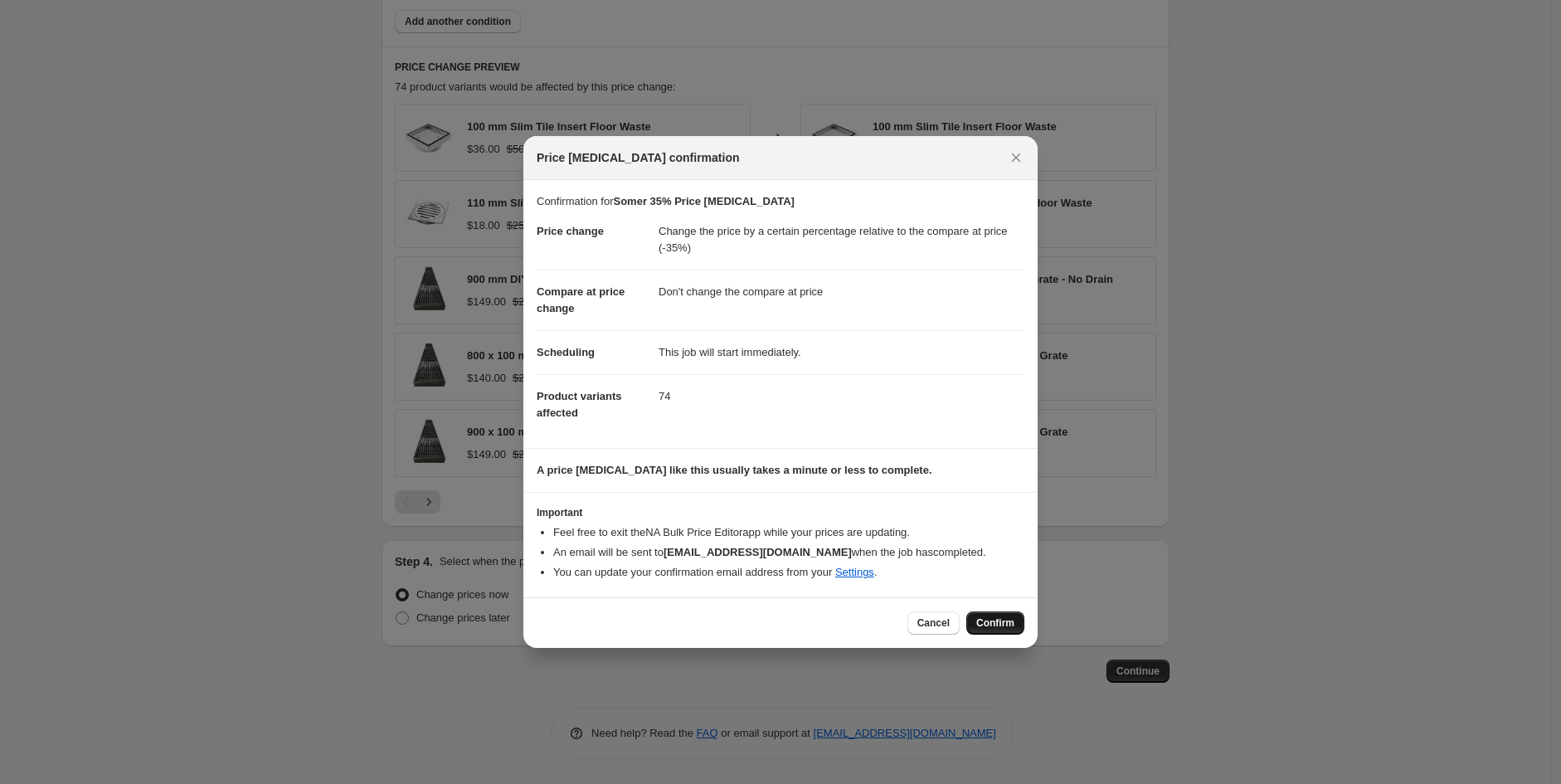
click at [992, 631] on button "Confirm" at bounding box center [995, 623] width 58 height 23
type input "Somer 35% Price [MEDICAL_DATA]"
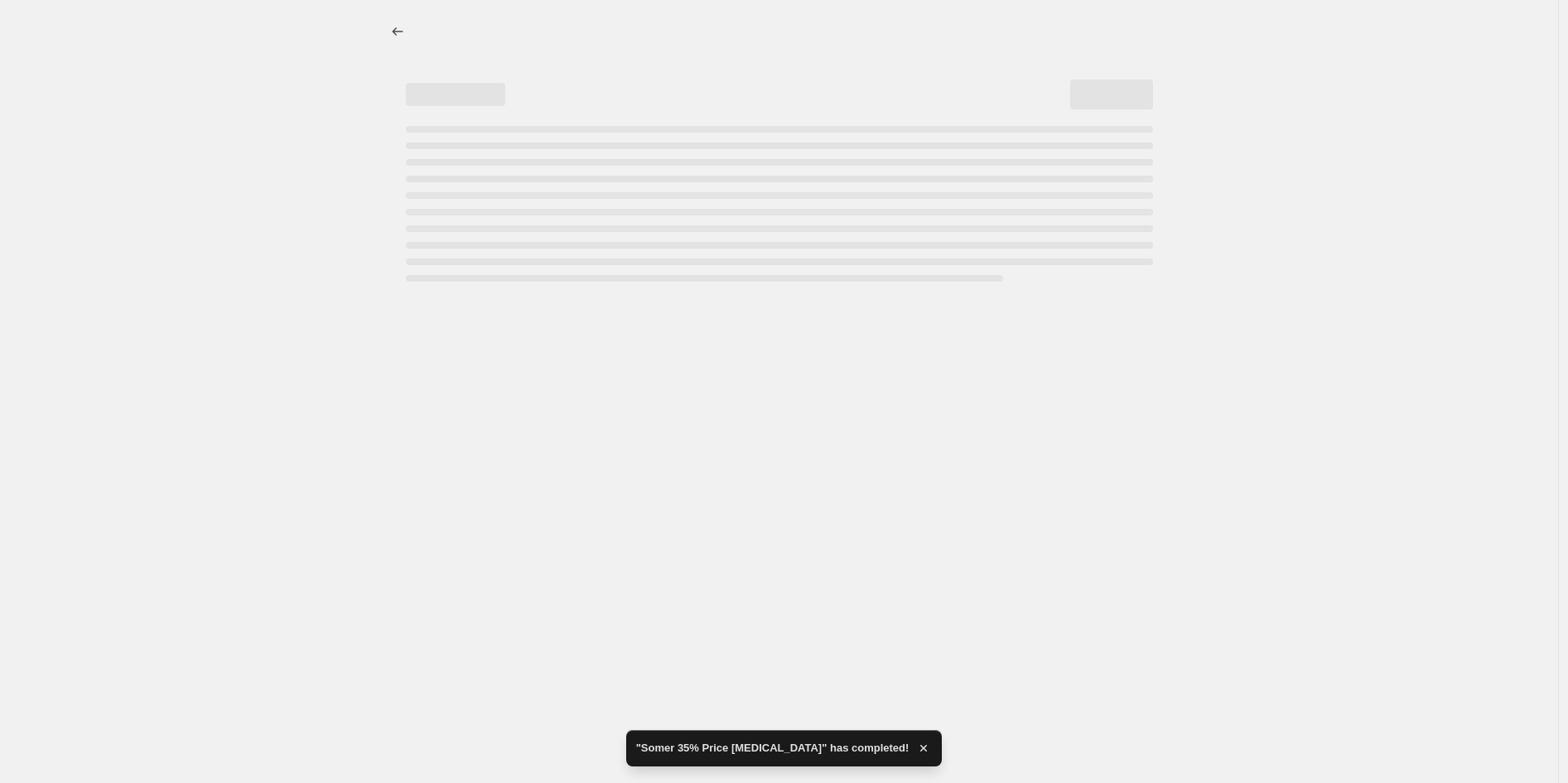
select select "pcap"
select select "no_change"
select select "vendor"
select select "tag"
select select "not_equal"
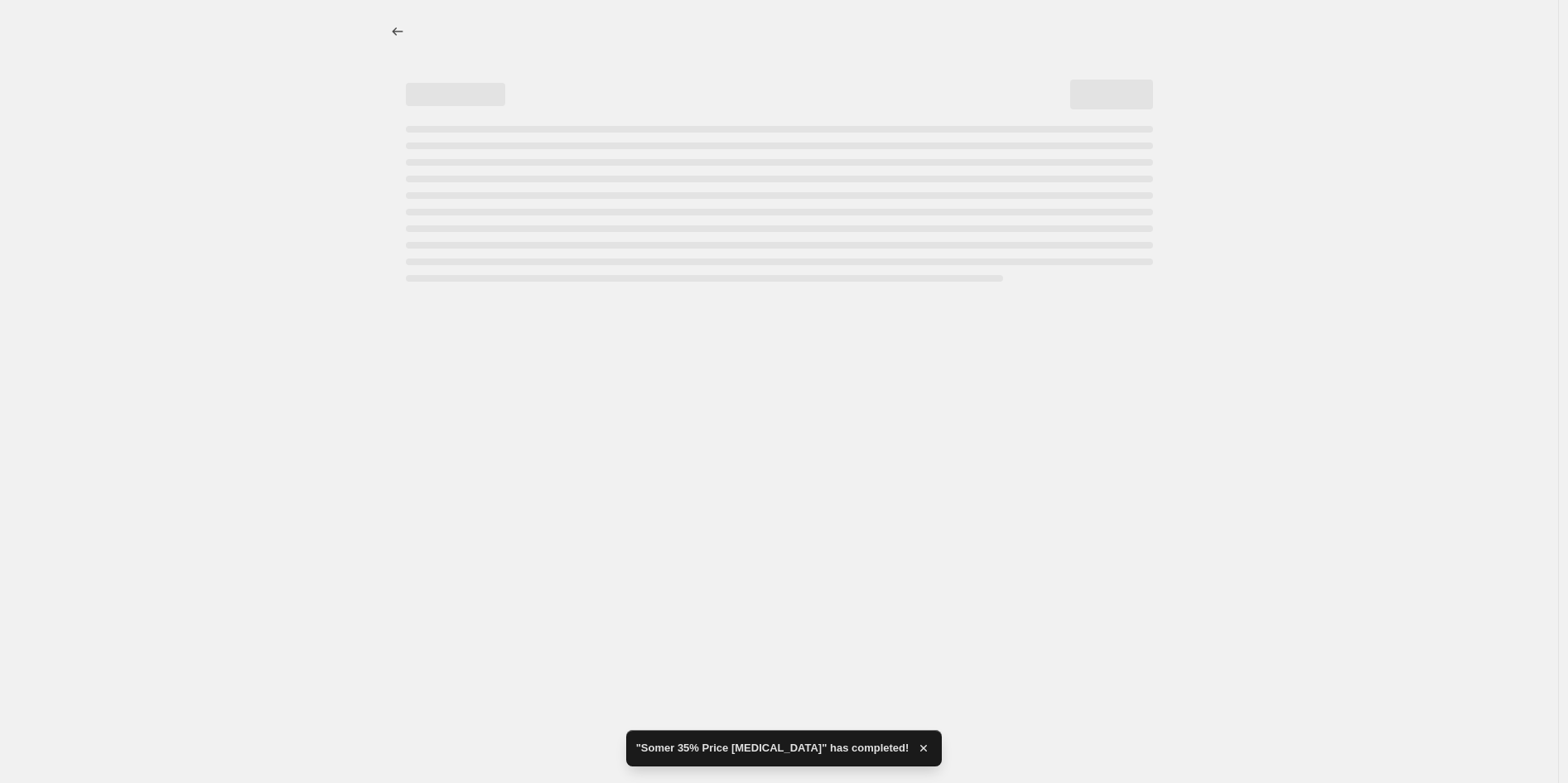
select select "product_status"
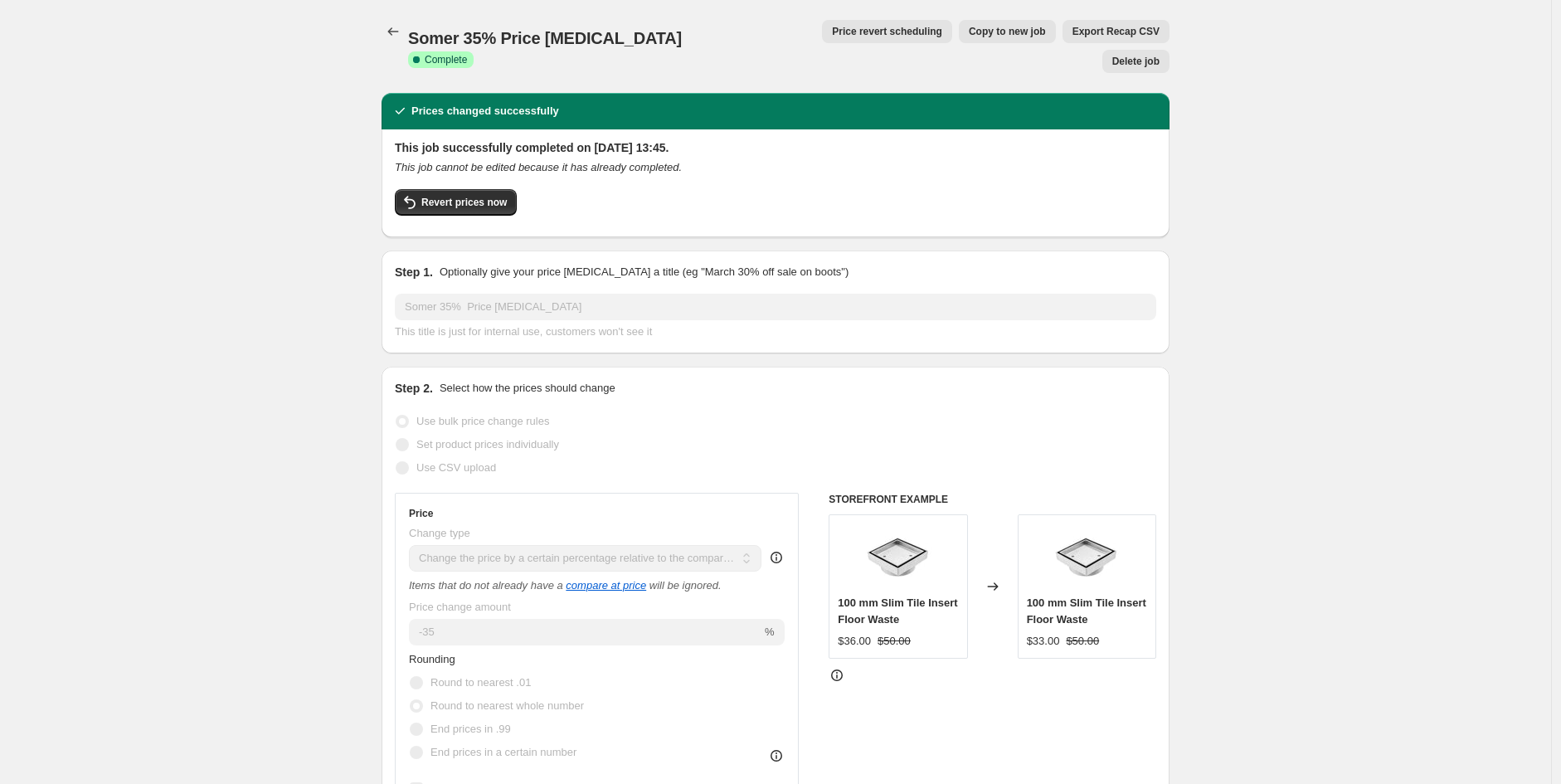
click at [969, 36] on span "Copy to new job" at bounding box center [1008, 31] width 77 height 13
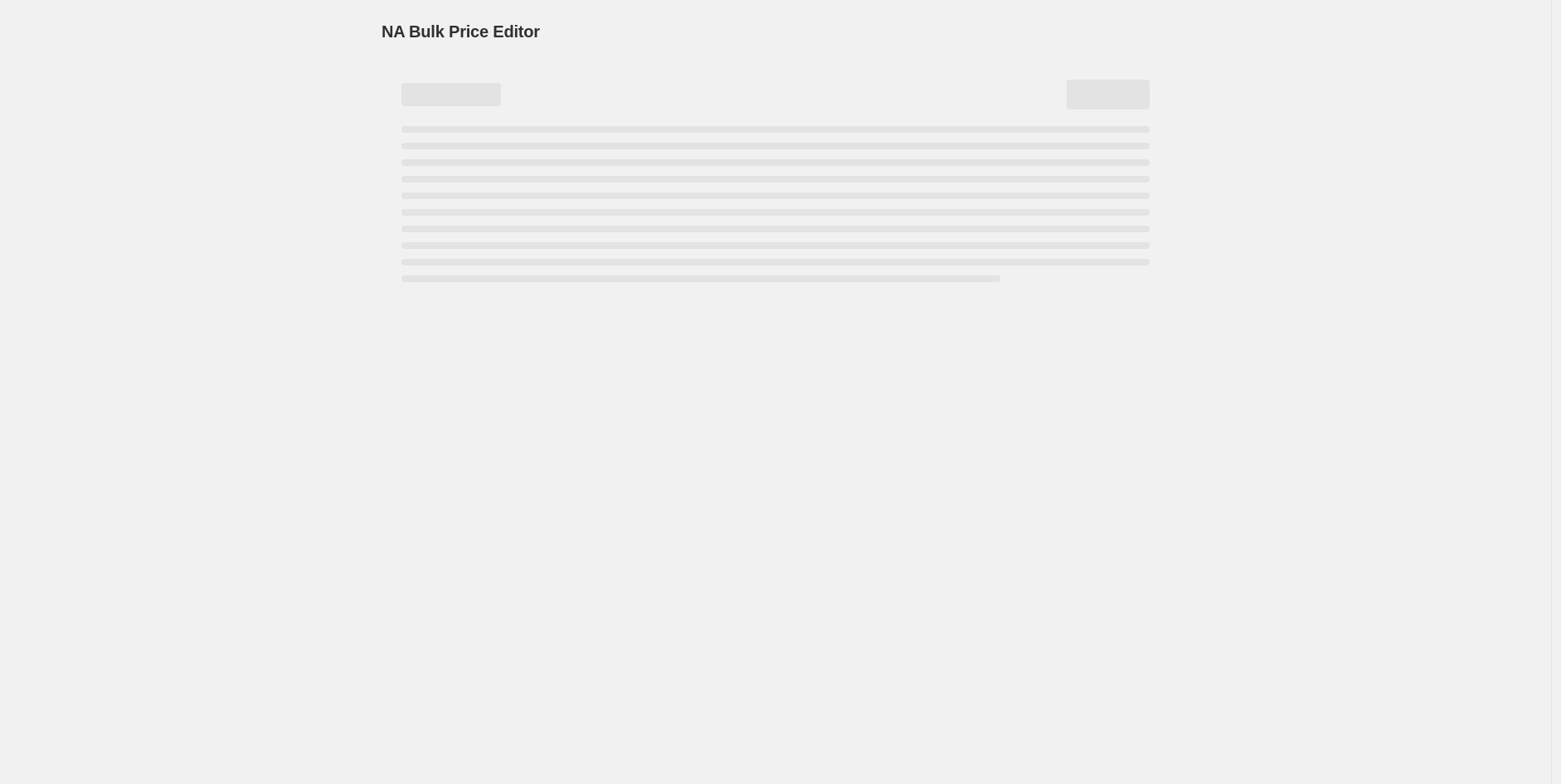
select select "pcap"
select select "no_change"
select select "vendor"
select select "tag"
select select "not_equal"
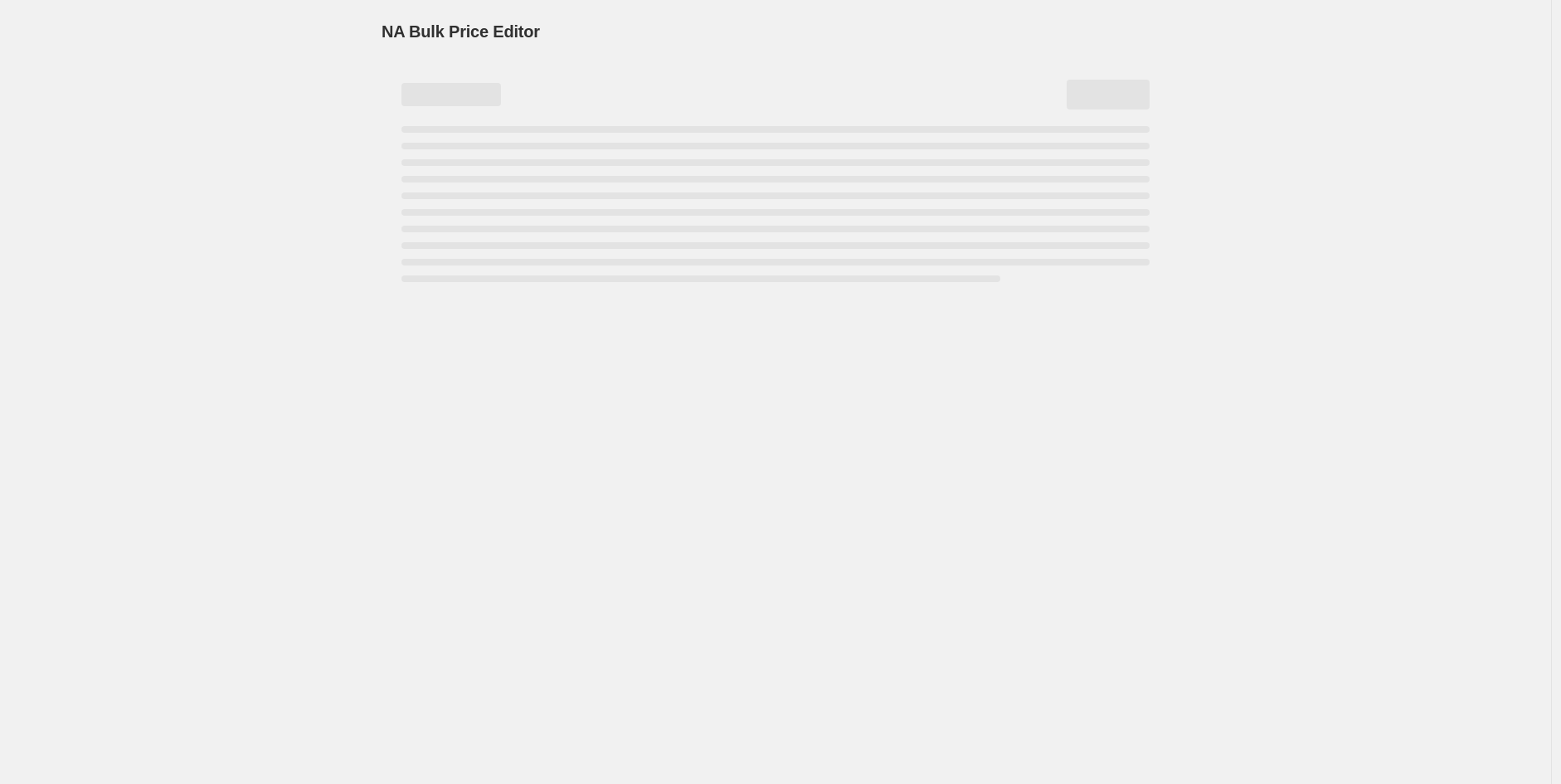
select select "product_status"
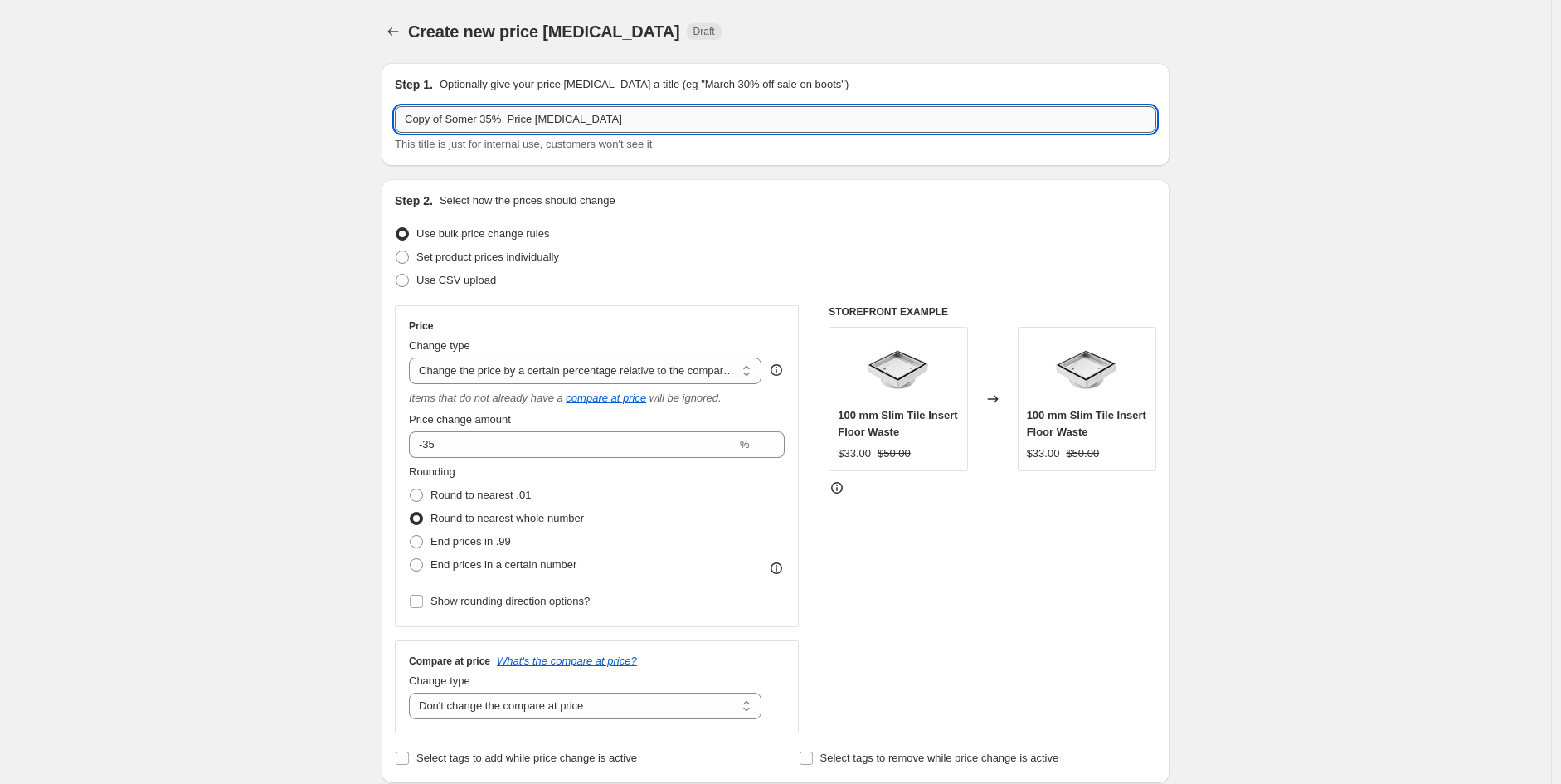
click at [495, 120] on input "Copy of Somer 35% Price change job" at bounding box center [775, 119] width 761 height 26
click at [642, 116] on input "Copy of Somer 50% Price change job" at bounding box center [775, 119] width 761 height 26
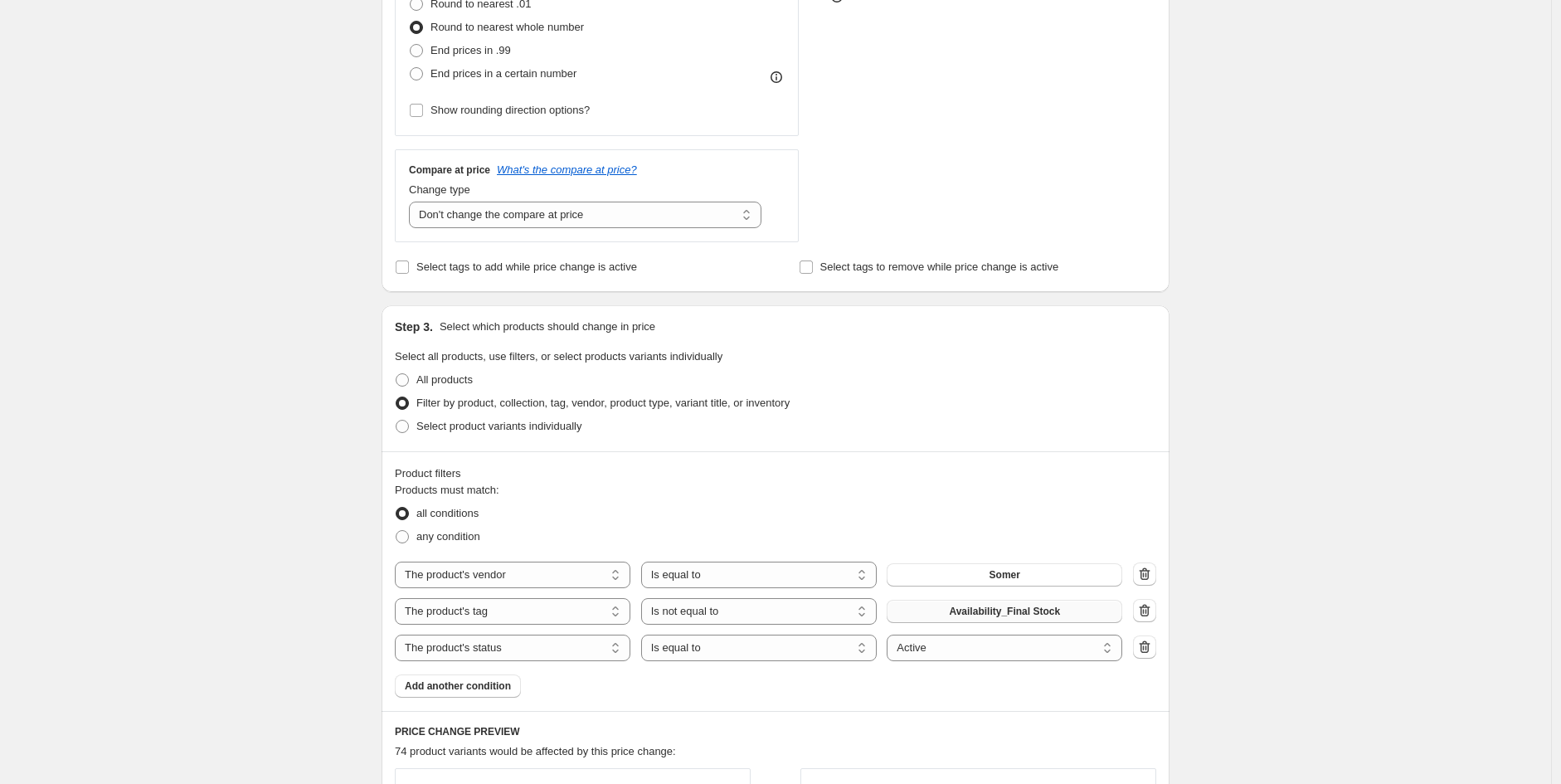
scroll to position [492, 0]
type input "Copy of Somer 50% Price [MEDICAL_DATA] clearance"
click at [786, 615] on select "Is equal to Is not equal to" at bounding box center [759, 610] width 236 height 26
select select "equal"
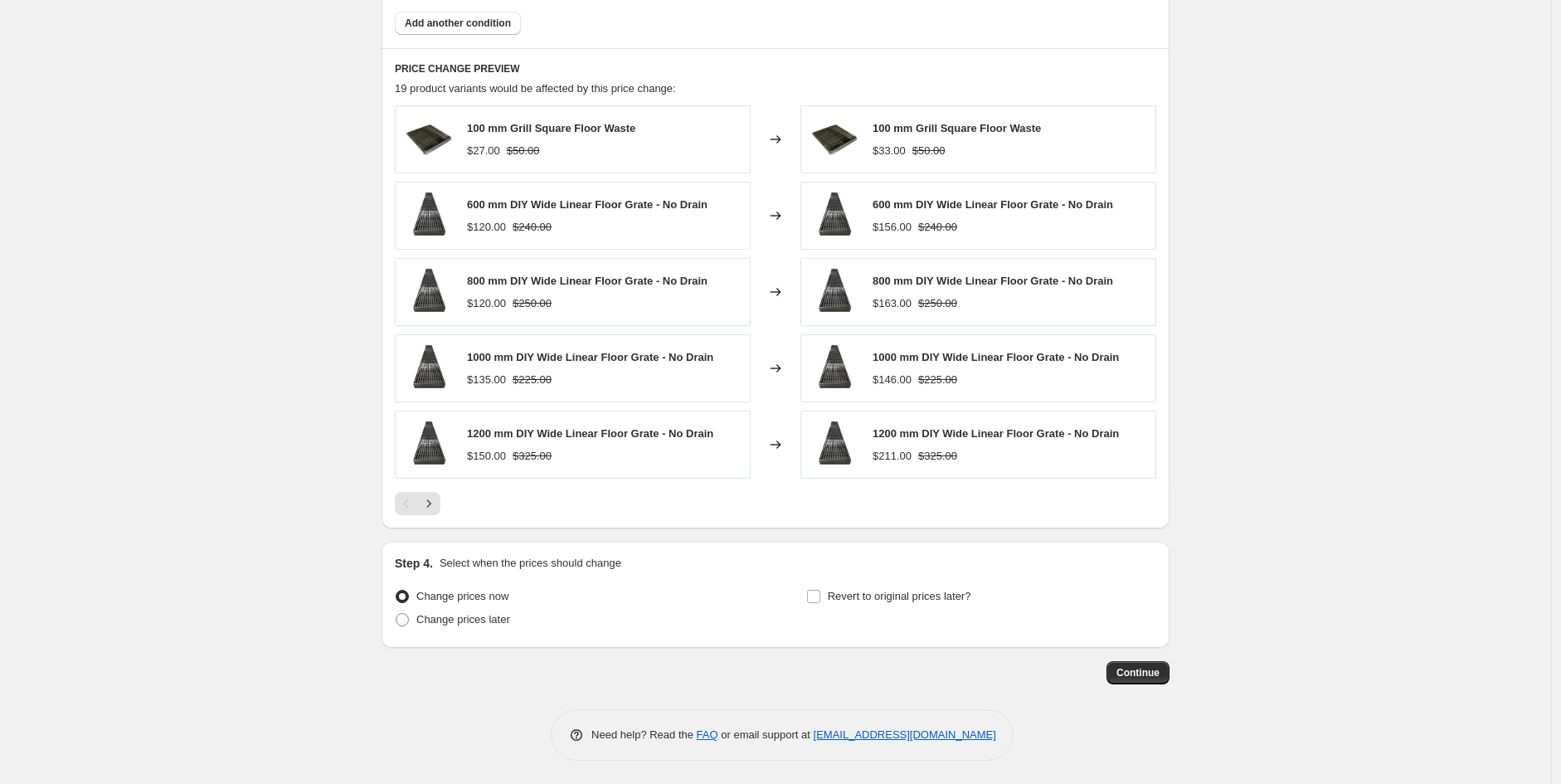
scroll to position [1158, 0]
drag, startPoint x: 1170, startPoint y: 681, endPoint x: 1138, endPoint y: 672, distance: 33.2
click at [1138, 672] on button "Continue" at bounding box center [1138, 671] width 63 height 23
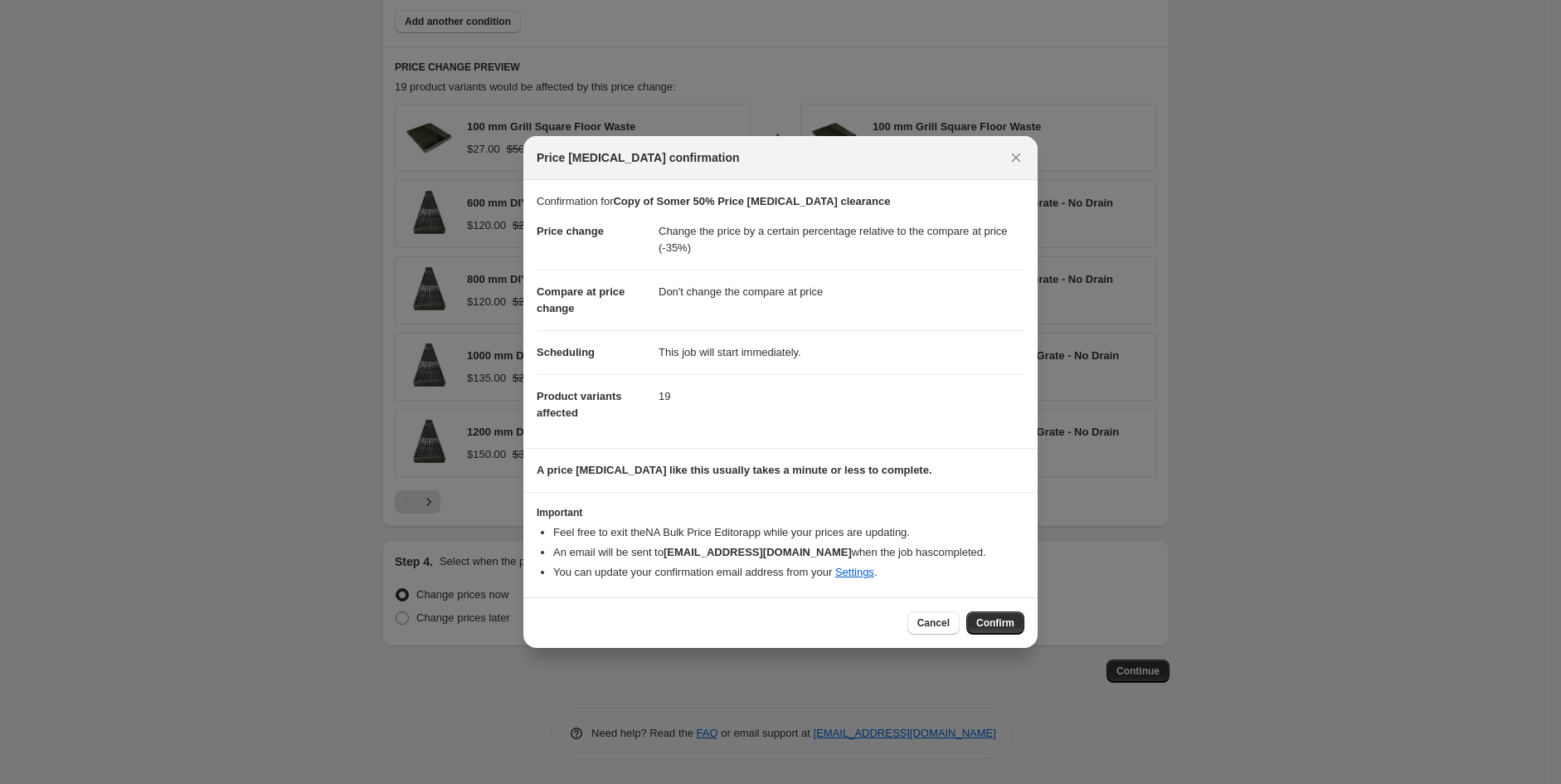
click at [1000, 635] on div "Cancel Confirm" at bounding box center [780, 623] width 515 height 51
click at [1004, 621] on span "Confirm" at bounding box center [996, 623] width 39 height 13
type input "Copy of Somer 50% Price [MEDICAL_DATA] clearance"
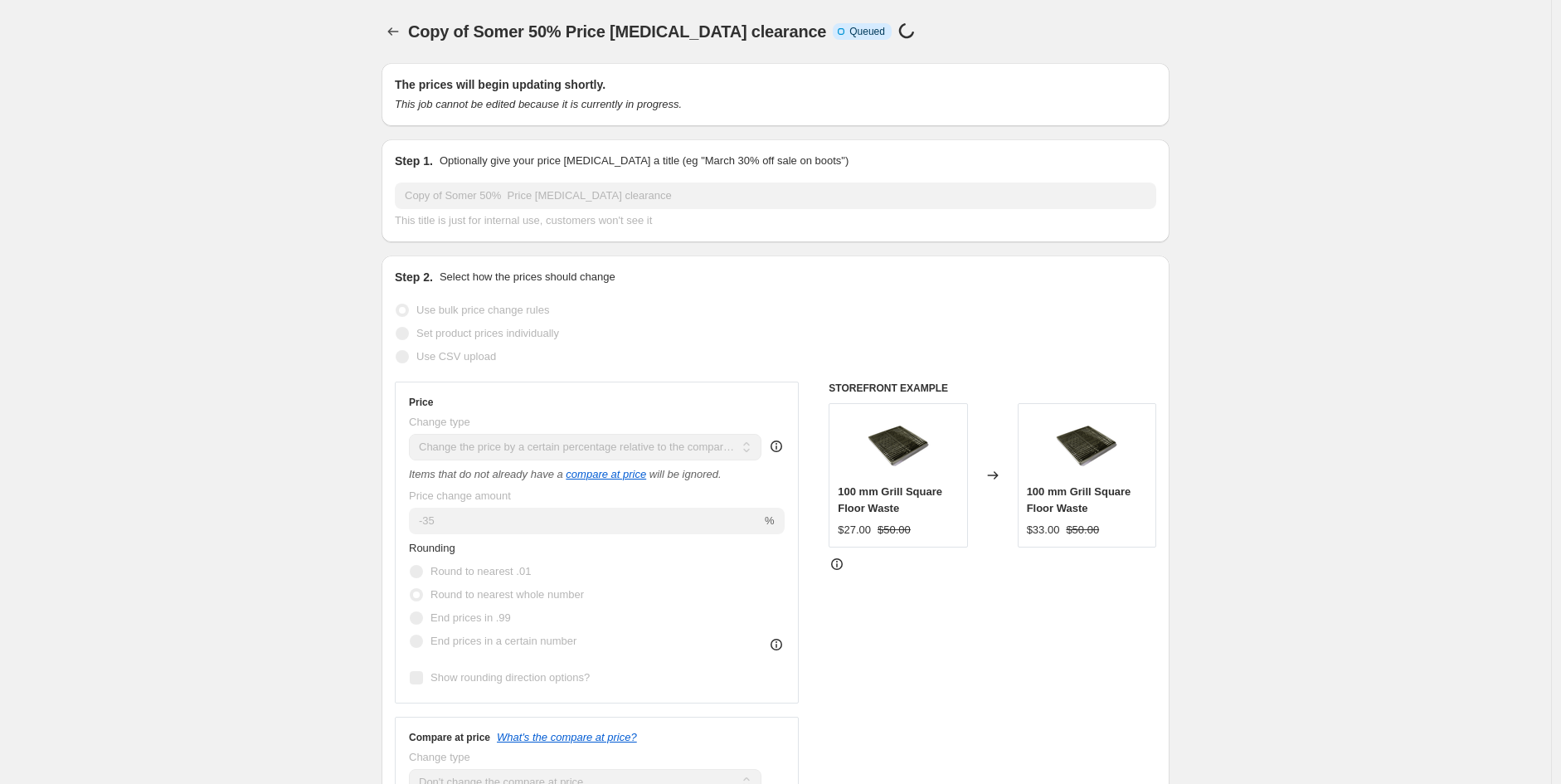
scroll to position [1158, 0]
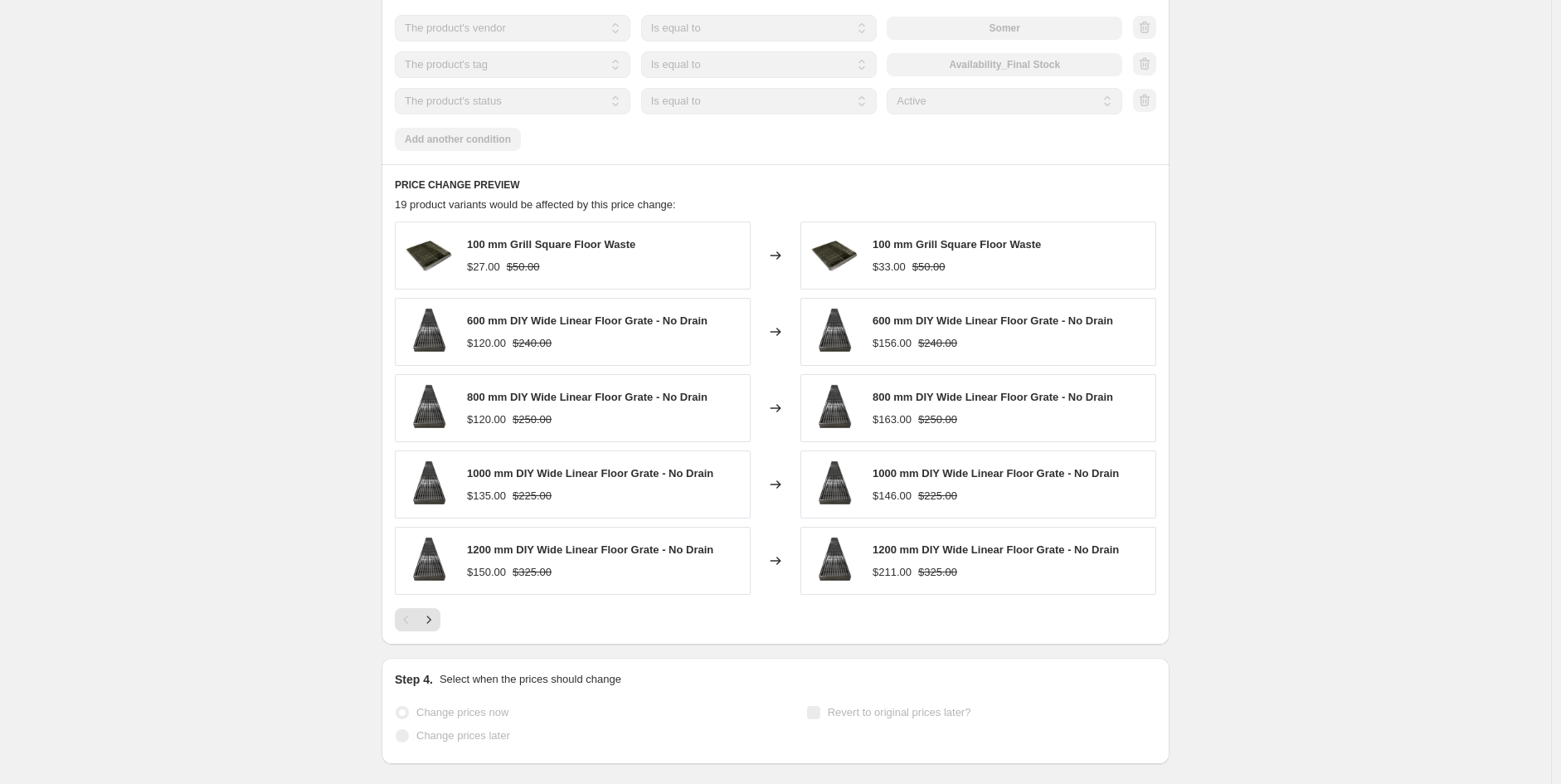
select select "pcap"
select select "no_change"
select select "vendor"
select select "tag"
select select "product_status"
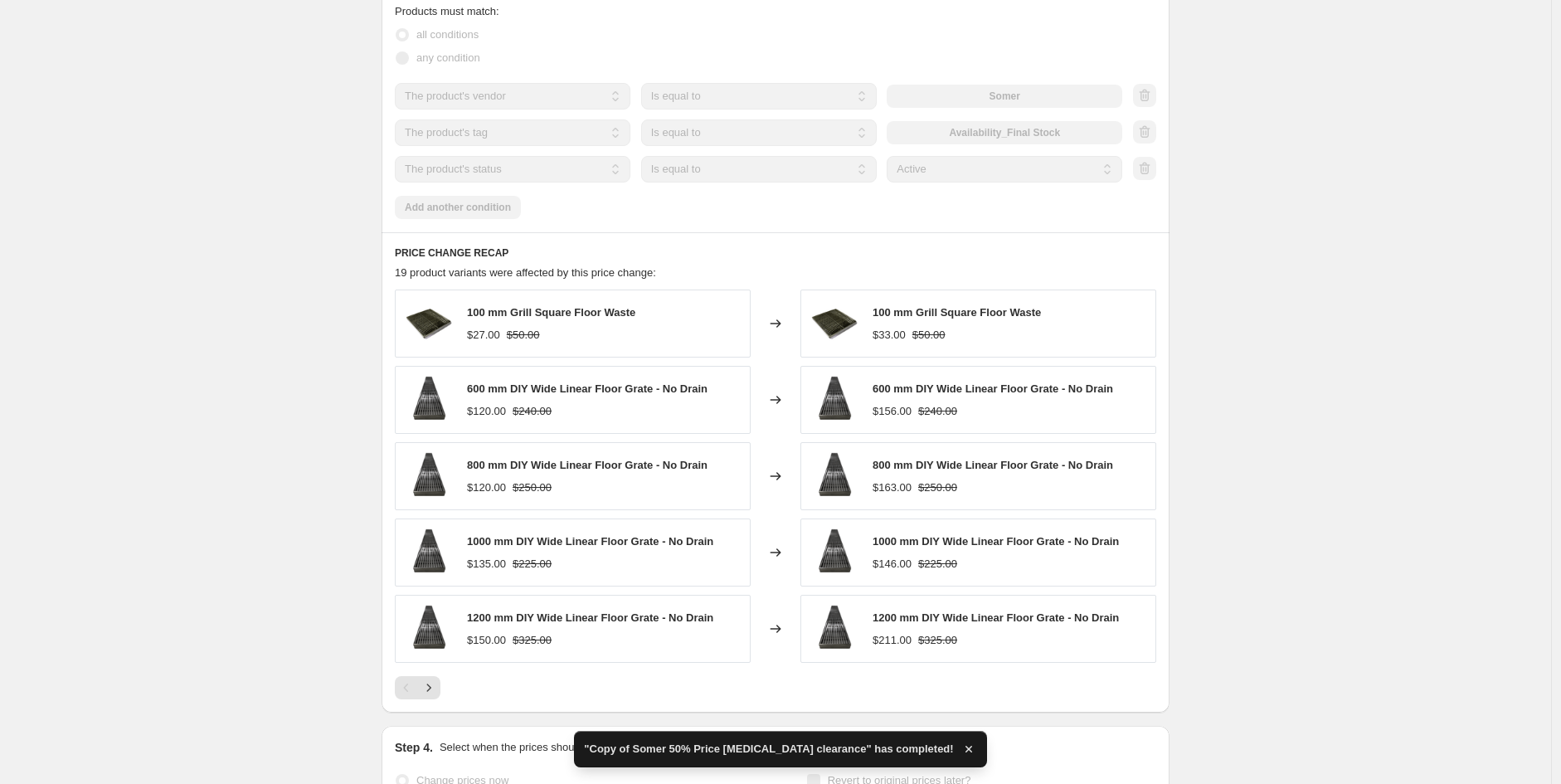
scroll to position [0, 0]
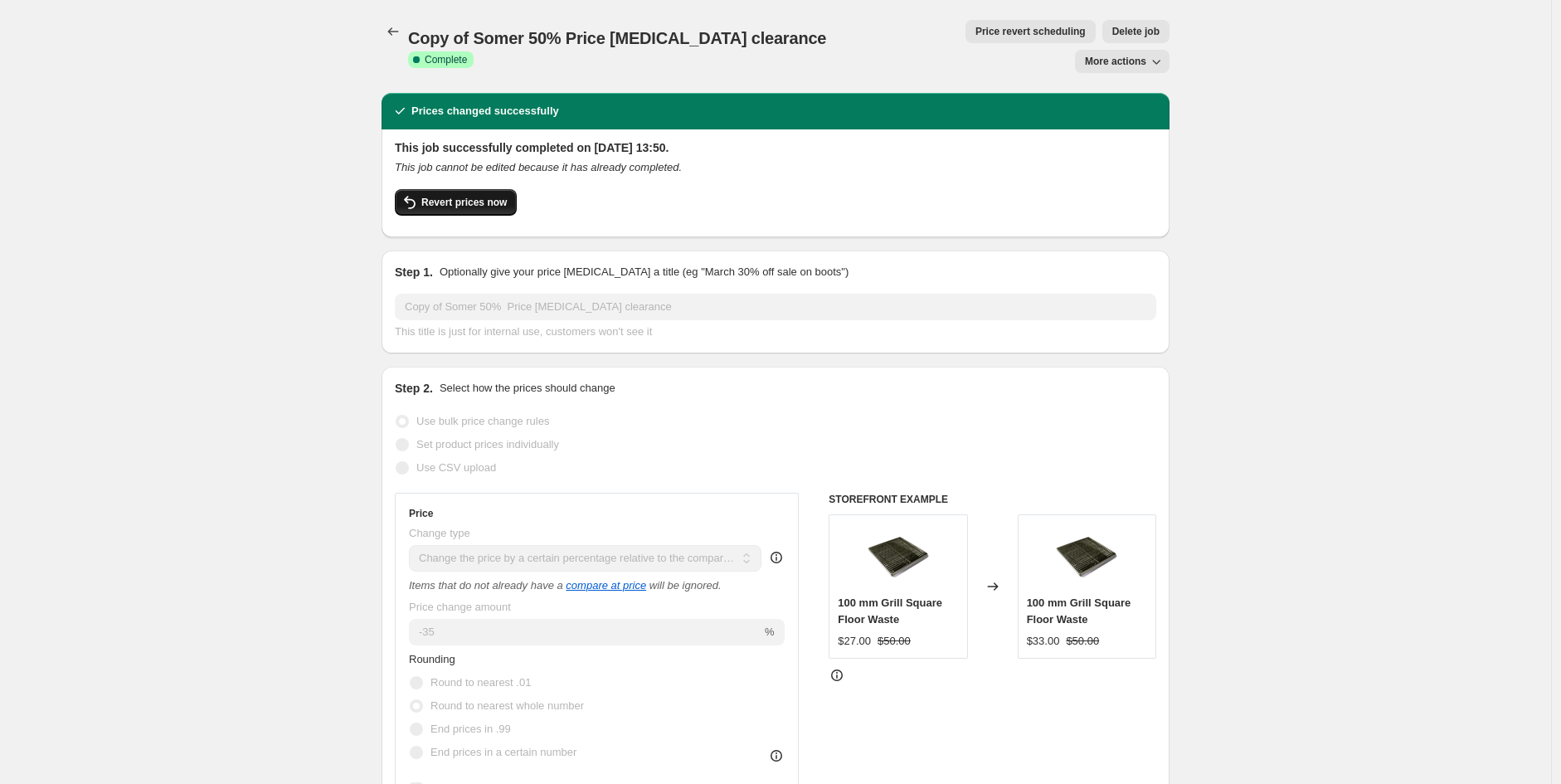
click at [481, 196] on span "Revert prices now" at bounding box center [464, 202] width 85 height 13
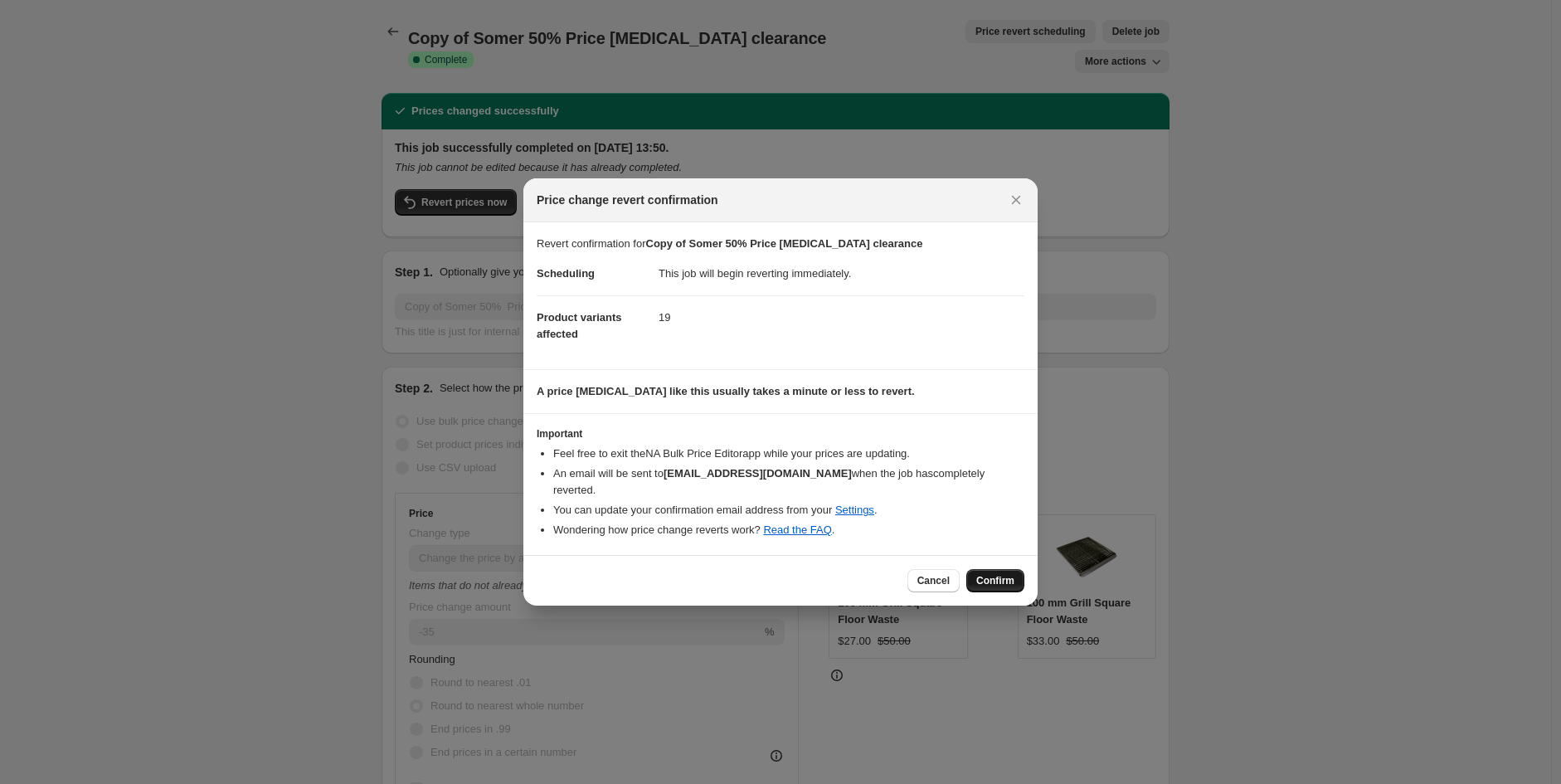
click at [1002, 576] on span "Confirm" at bounding box center [996, 581] width 39 height 13
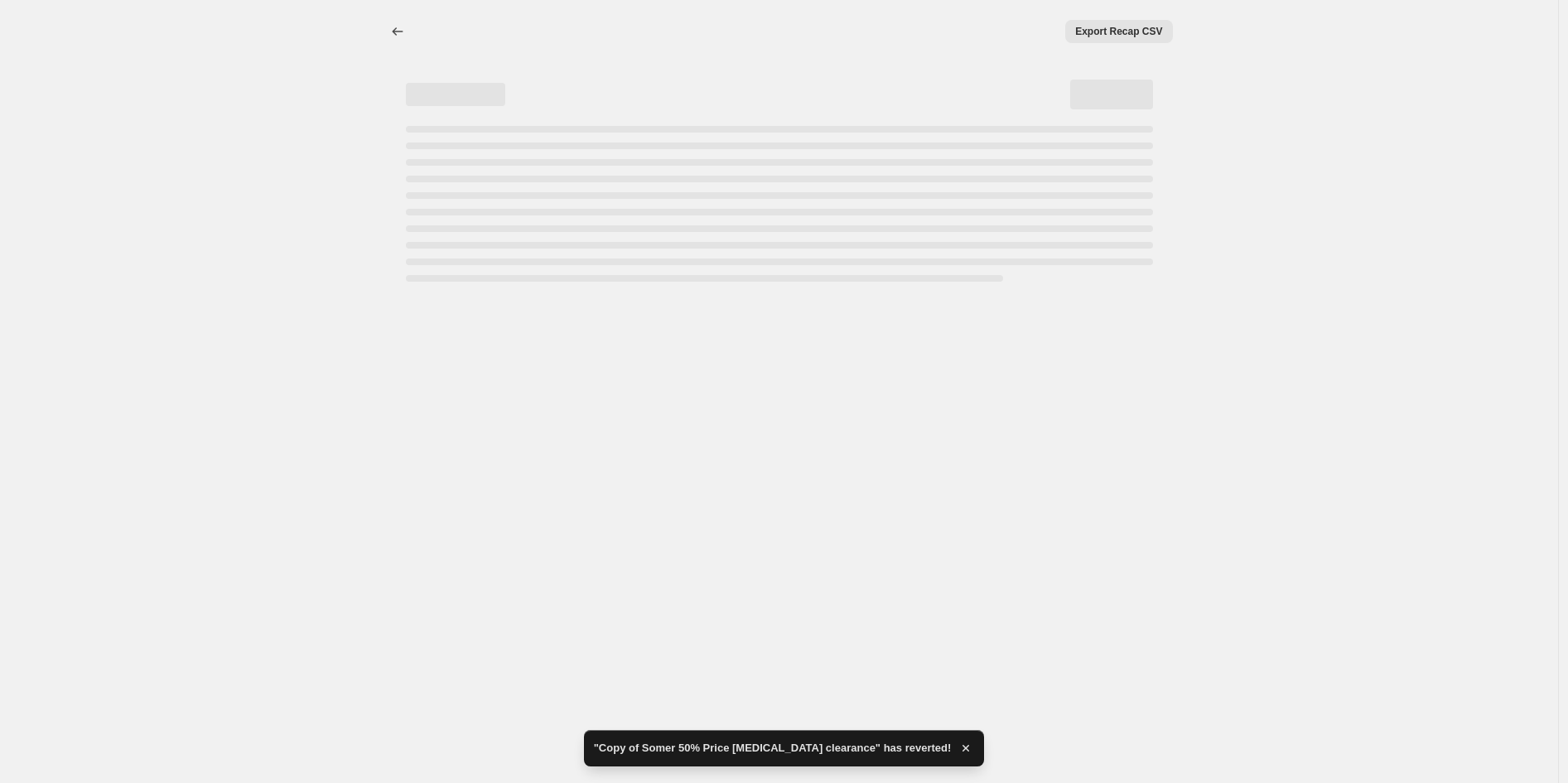
select select "pcap"
select select "no_change"
select select "vendor"
select select "tag"
select select "product_status"
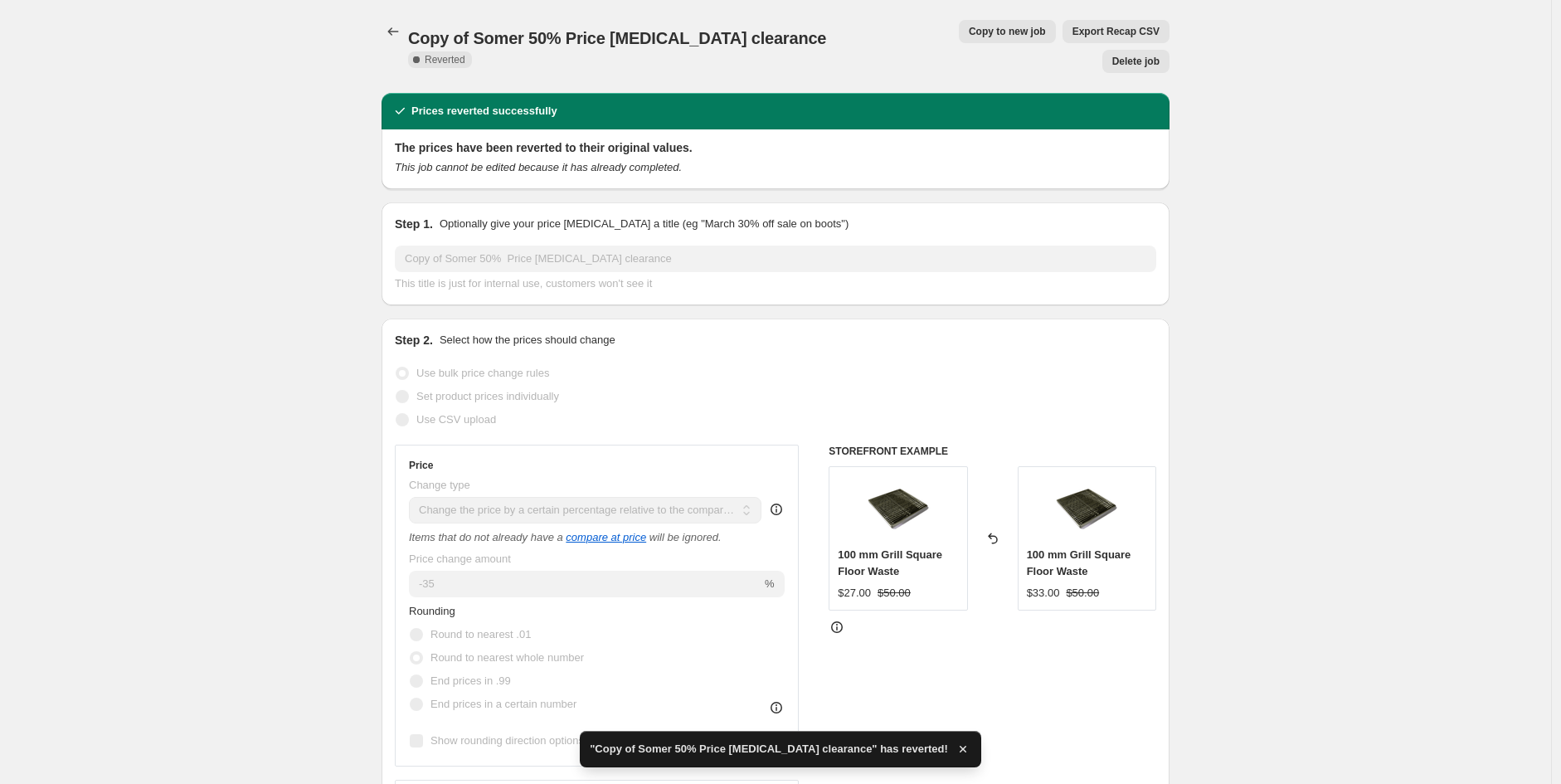
click at [969, 35] on span "Copy to new job" at bounding box center [1008, 31] width 77 height 13
select select "pcap"
select select "no_change"
select select "vendor"
select select "tag"
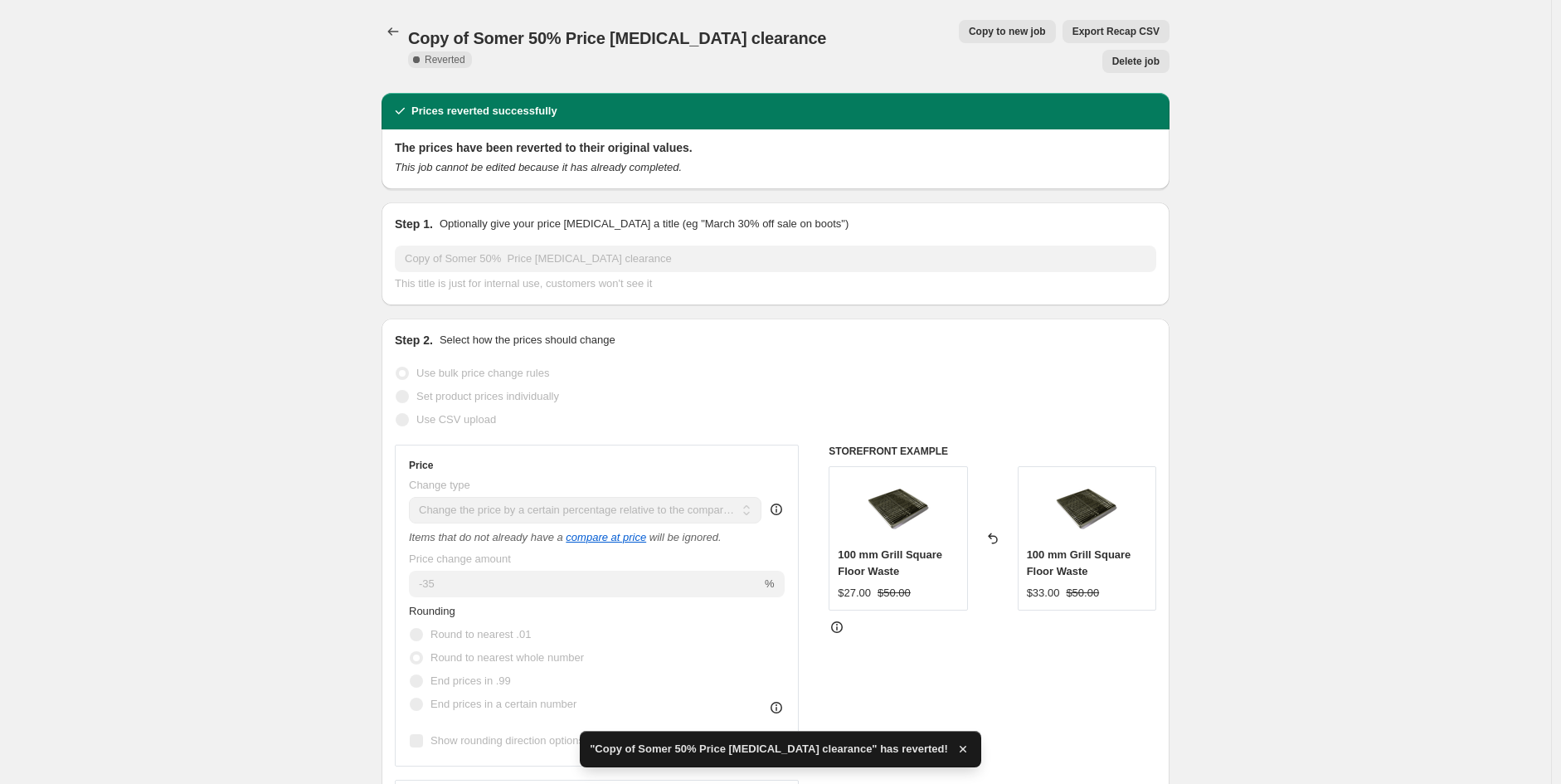
select select "product_status"
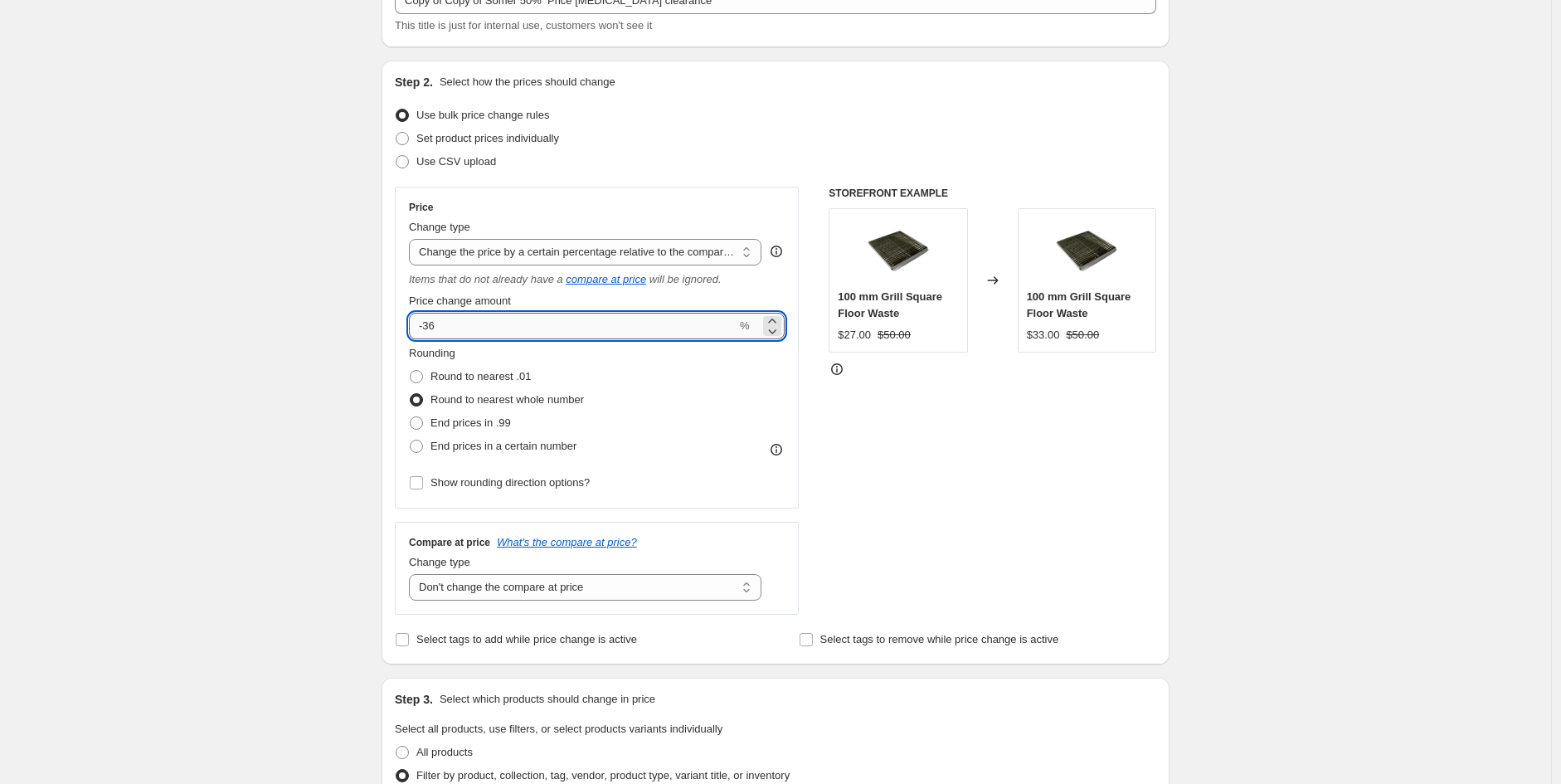
click at [495, 317] on input "-36" at bounding box center [573, 326] width 328 height 26
type input "-3"
type input "-50"
click at [495, 377] on span "Round to nearest .01" at bounding box center [481, 375] width 100 height 12
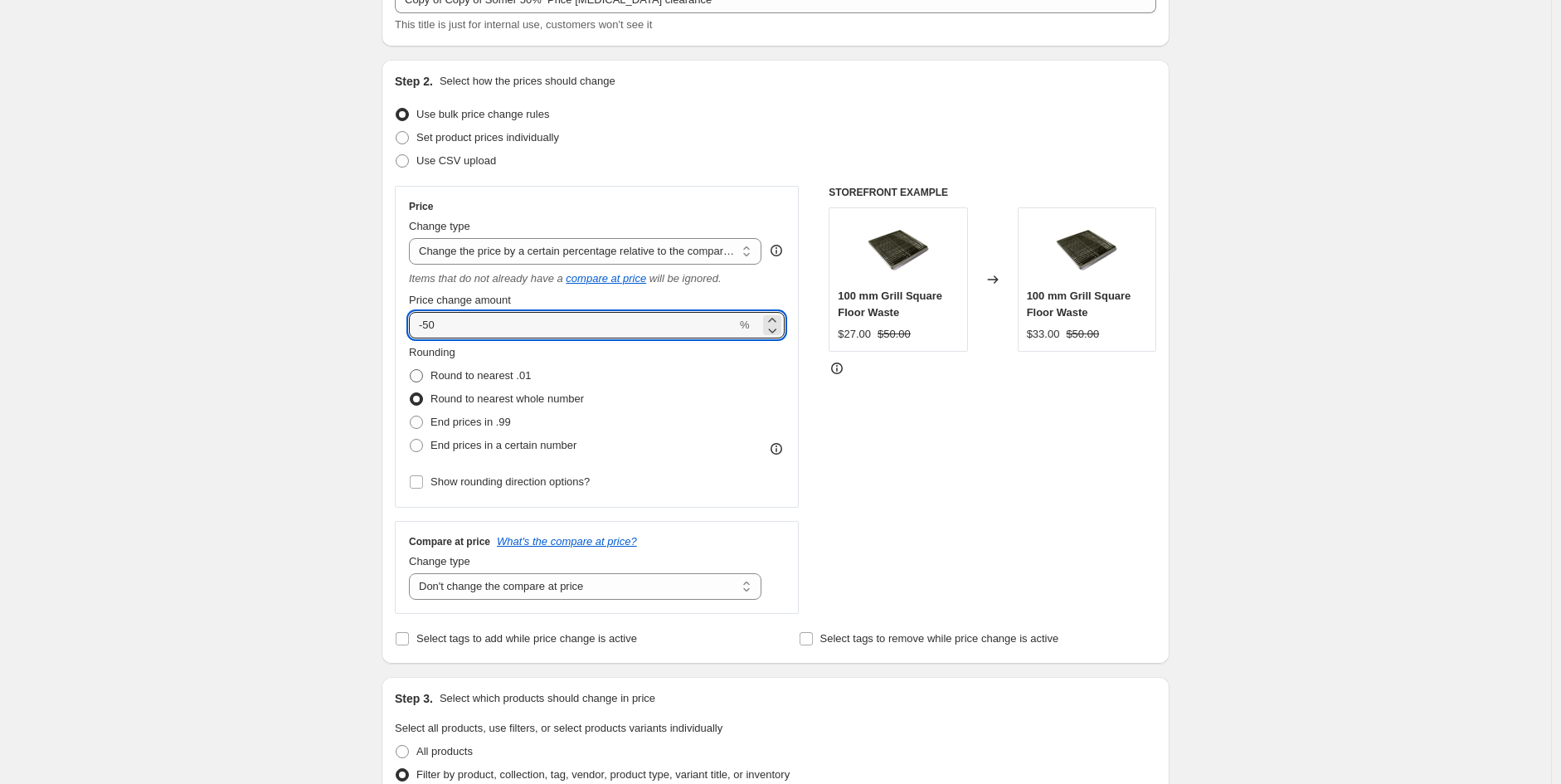
click at [410, 370] on input "Round to nearest .01" at bounding box center [410, 369] width 1 height 1
radio input "true"
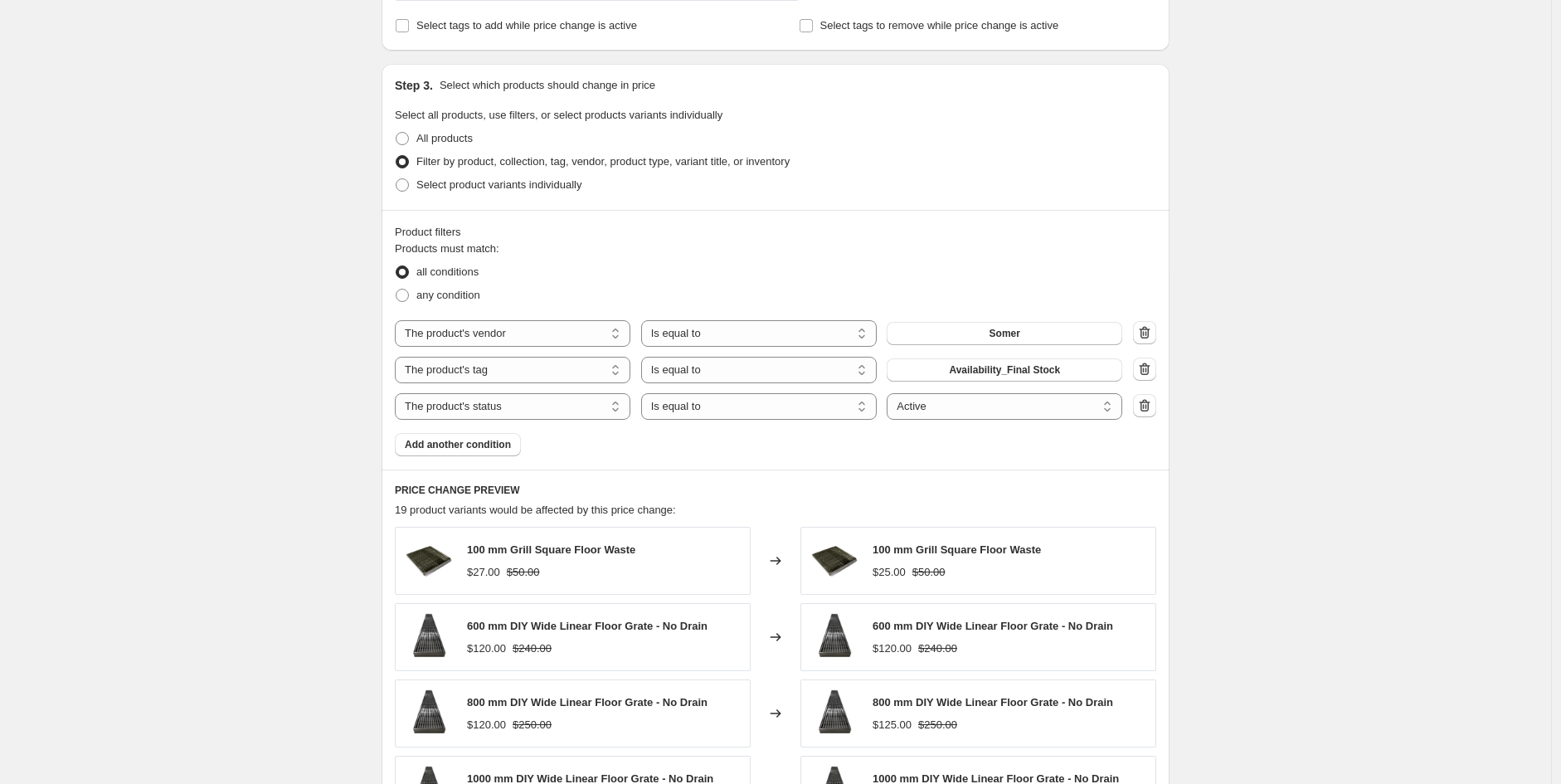
scroll to position [733, 0]
click at [766, 360] on select "Is equal to Is not equal to" at bounding box center [759, 369] width 236 height 26
click at [1328, 335] on div "Create new price change job. This page is ready Create new price change job Dra…" at bounding box center [775, 237] width 1551 height 1940
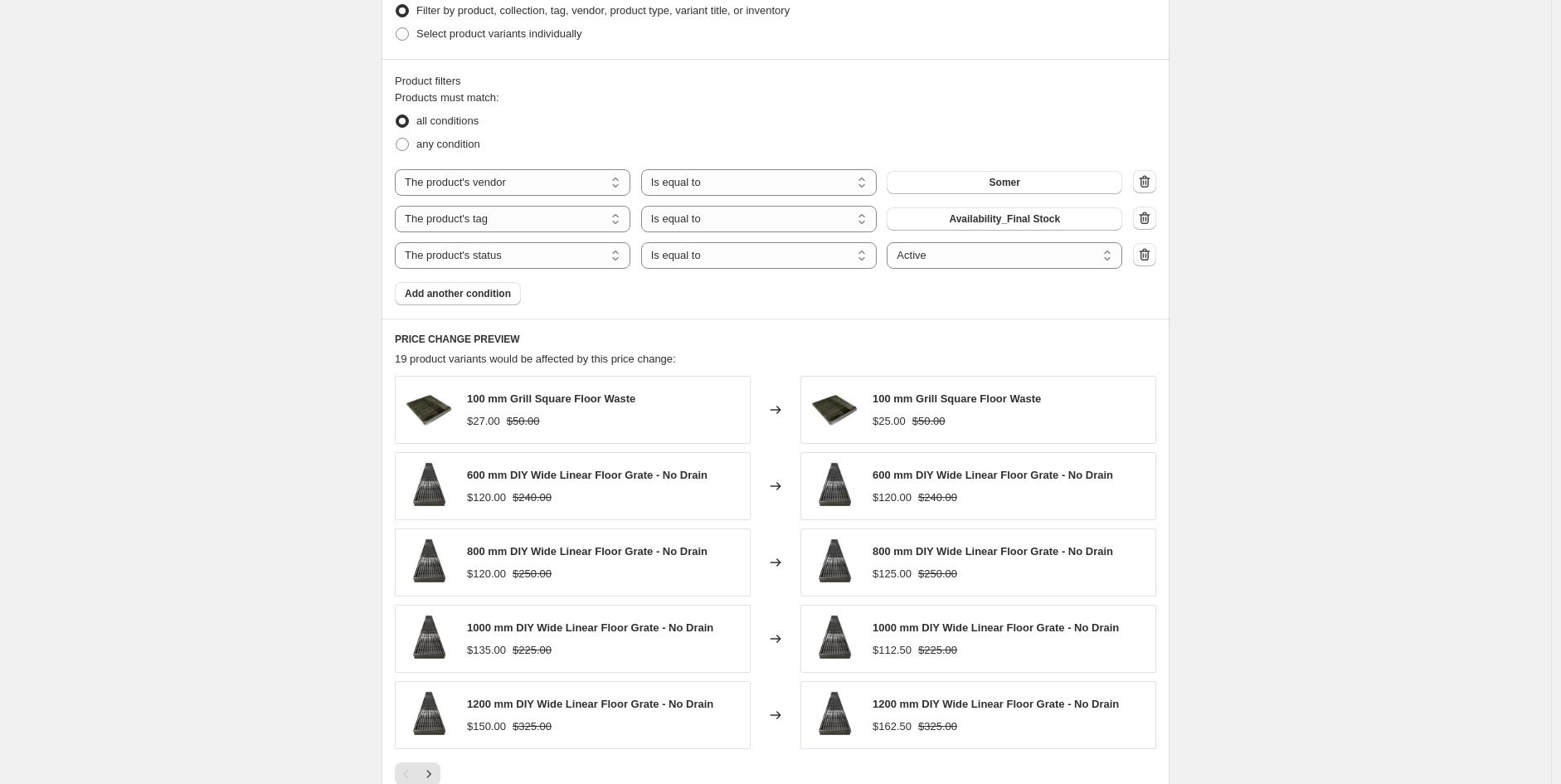
scroll to position [1158, 0]
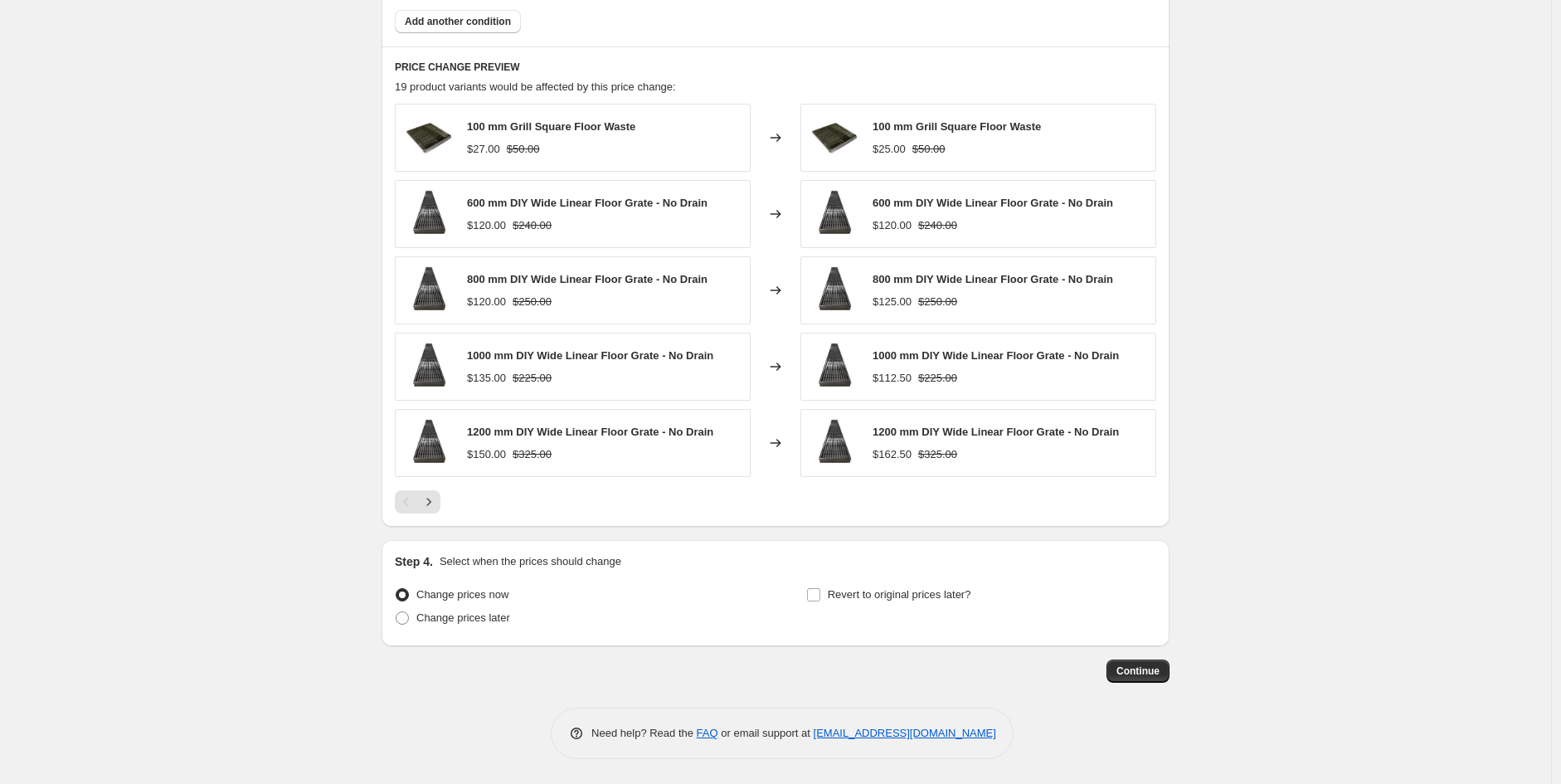
click at [1141, 664] on button "Continue" at bounding box center [1138, 671] width 63 height 23
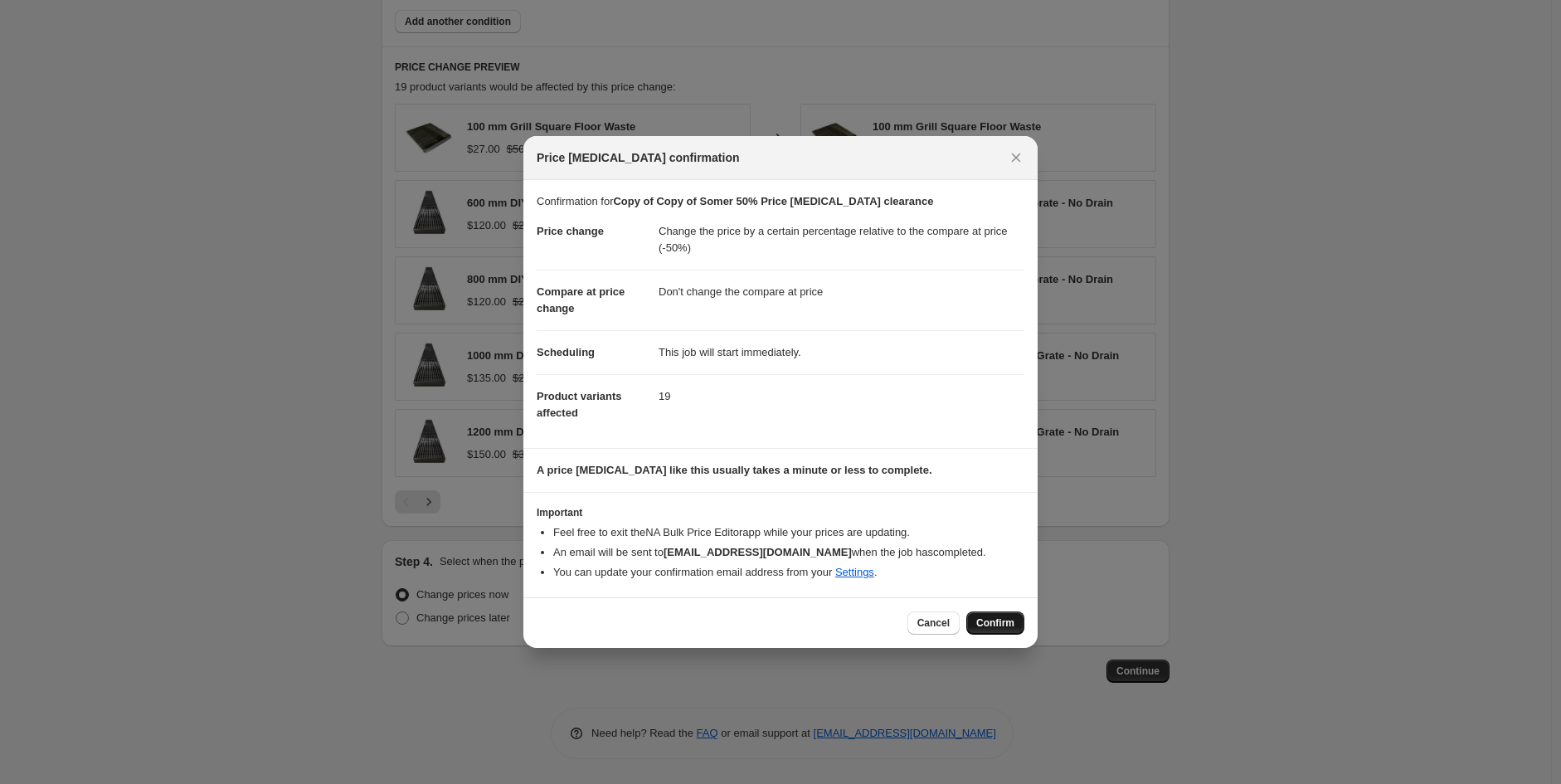
click at [1009, 622] on span "Confirm" at bounding box center [996, 623] width 39 height 13
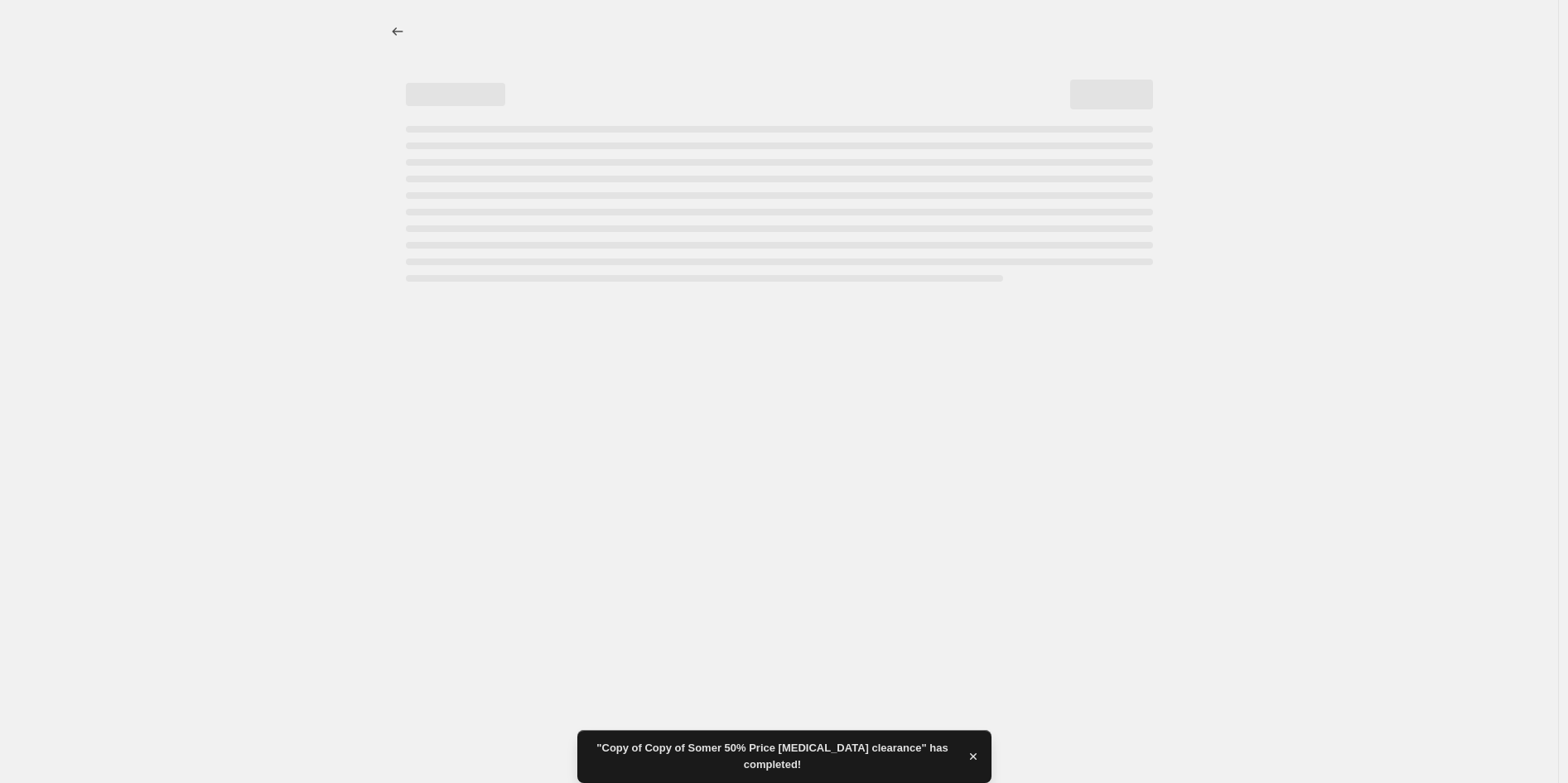
select select "pcap"
select select "no_change"
select select "vendor"
select select "tag"
select select "product_status"
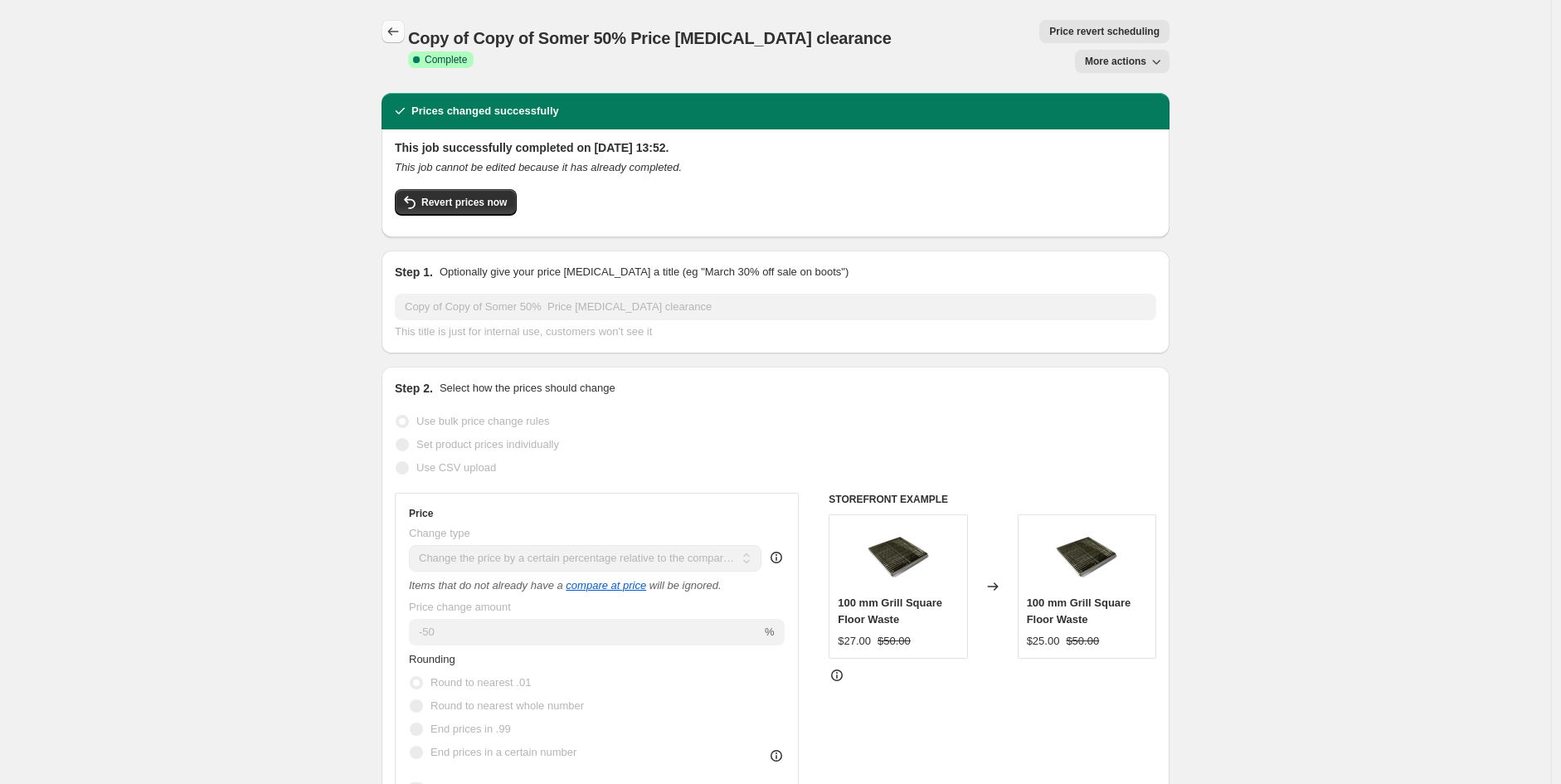
click at [396, 30] on icon "Price change jobs" at bounding box center [393, 31] width 17 height 17
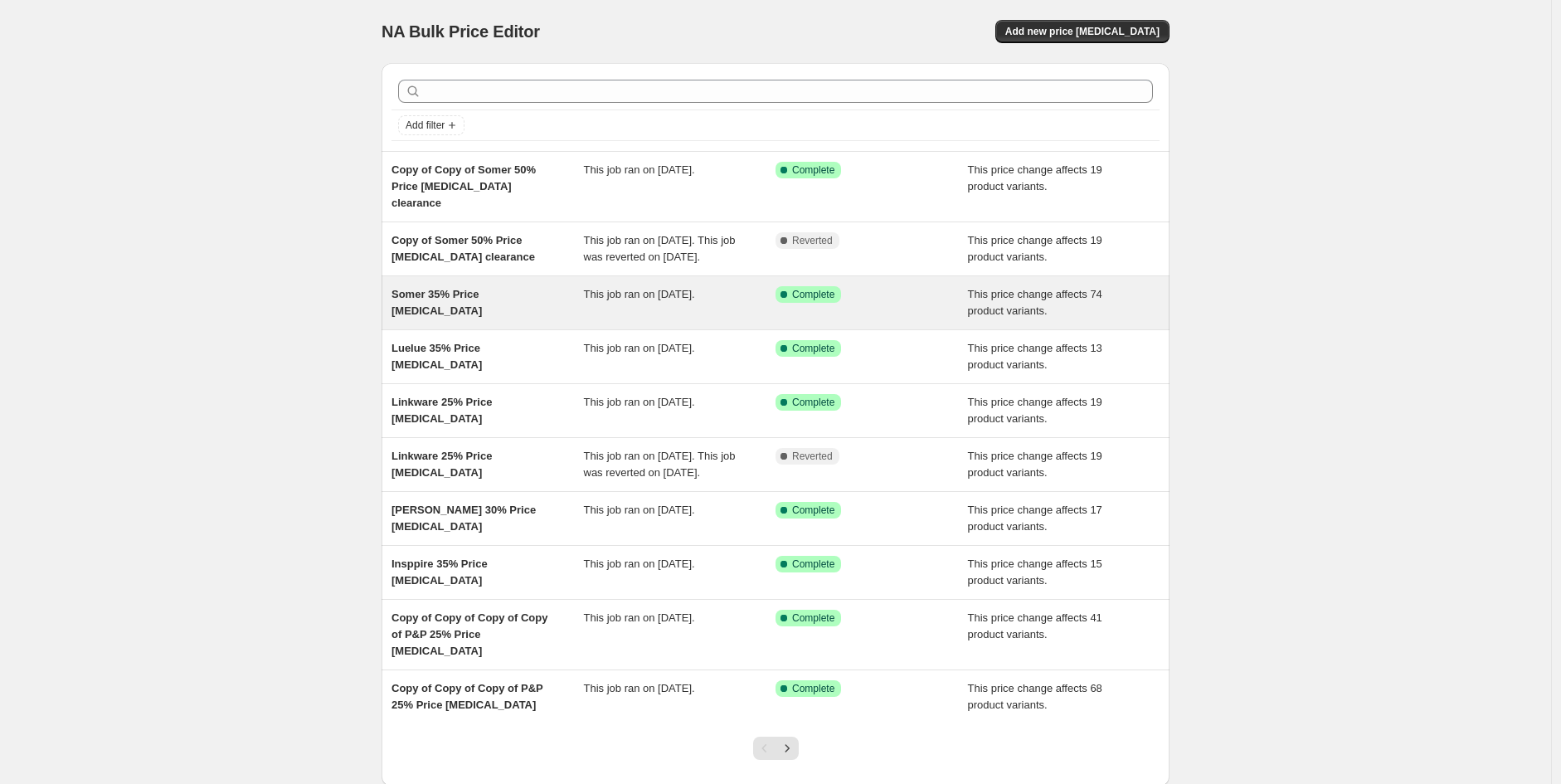
click at [474, 298] on span "Somer 35% Price [MEDICAL_DATA]" at bounding box center [437, 302] width 90 height 29
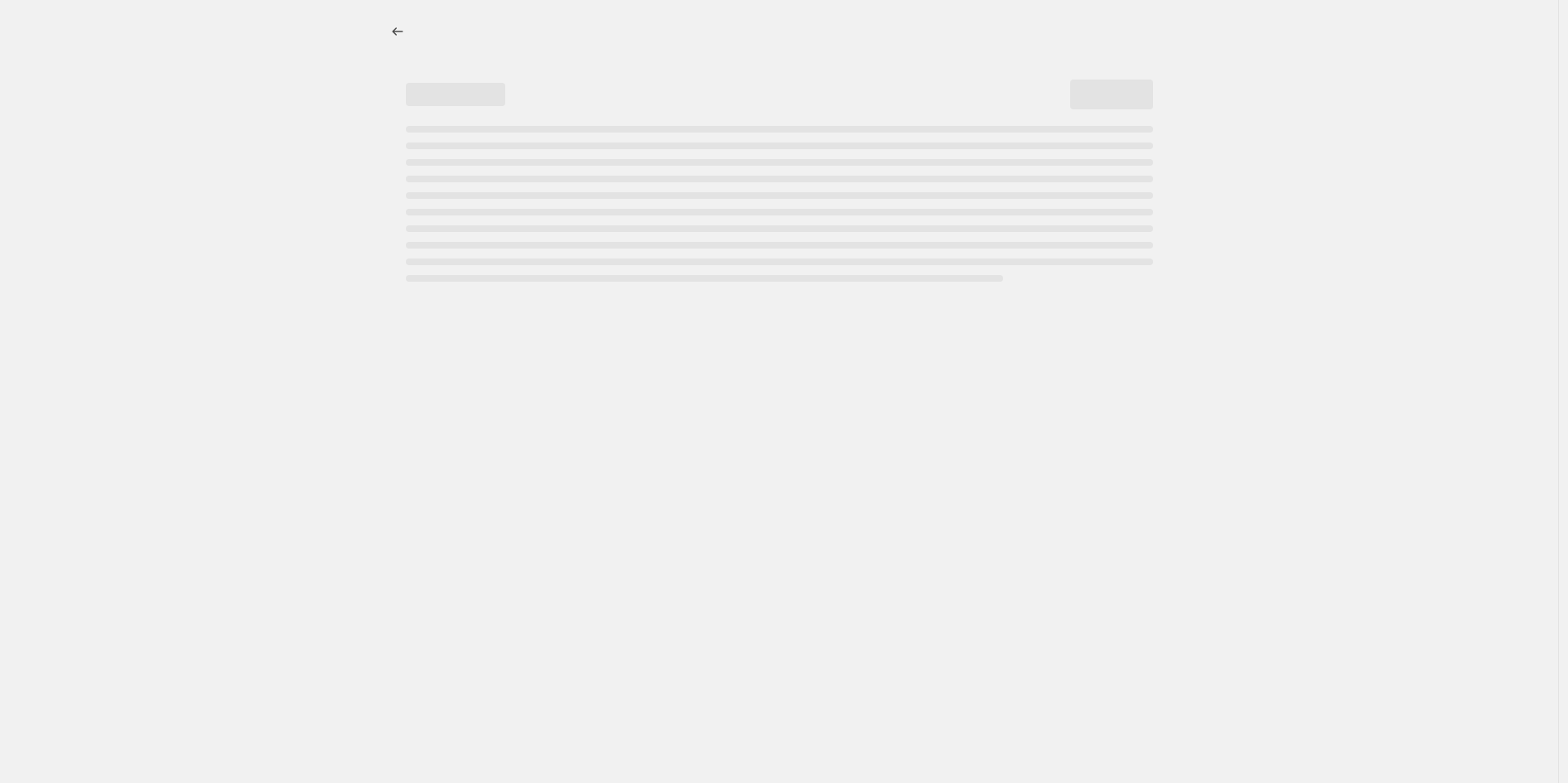
select select "pcap"
select select "no_change"
select select "vendor"
select select "tag"
select select "not_equal"
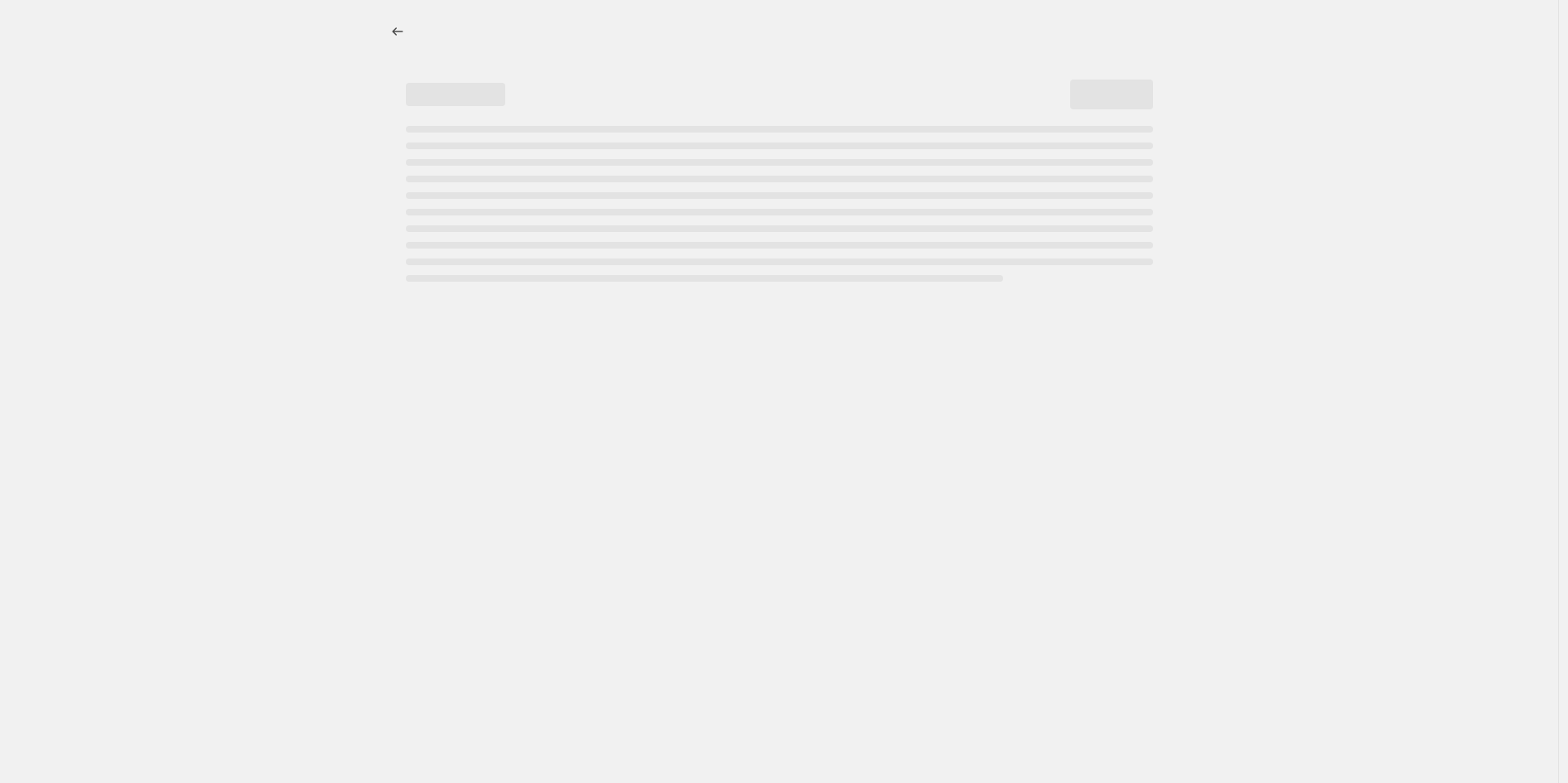
select select "product_status"
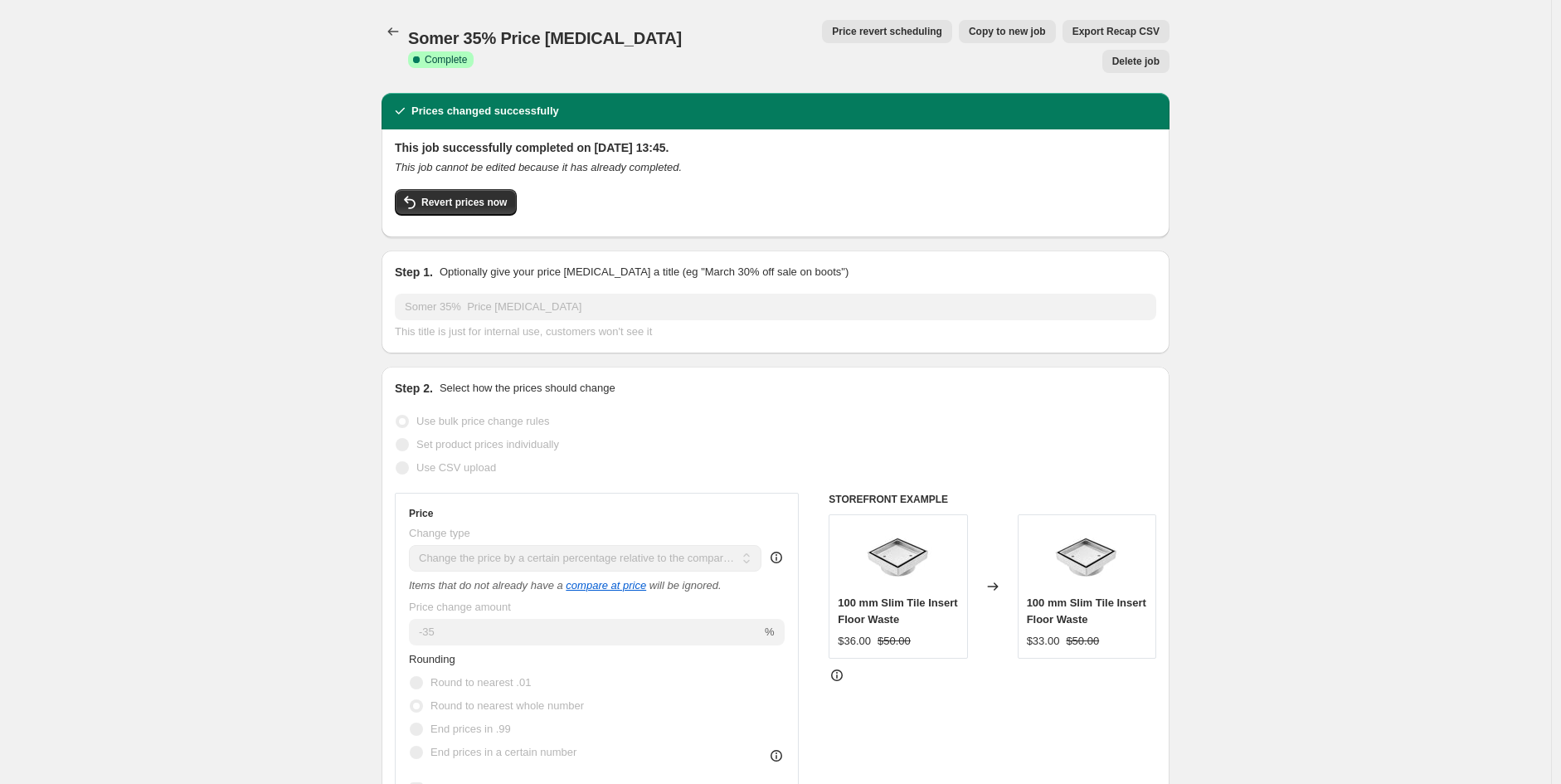
click at [969, 26] on span "Copy to new job" at bounding box center [1008, 31] width 77 height 13
select select "pcap"
select select "no_change"
select select "vendor"
select select "tag"
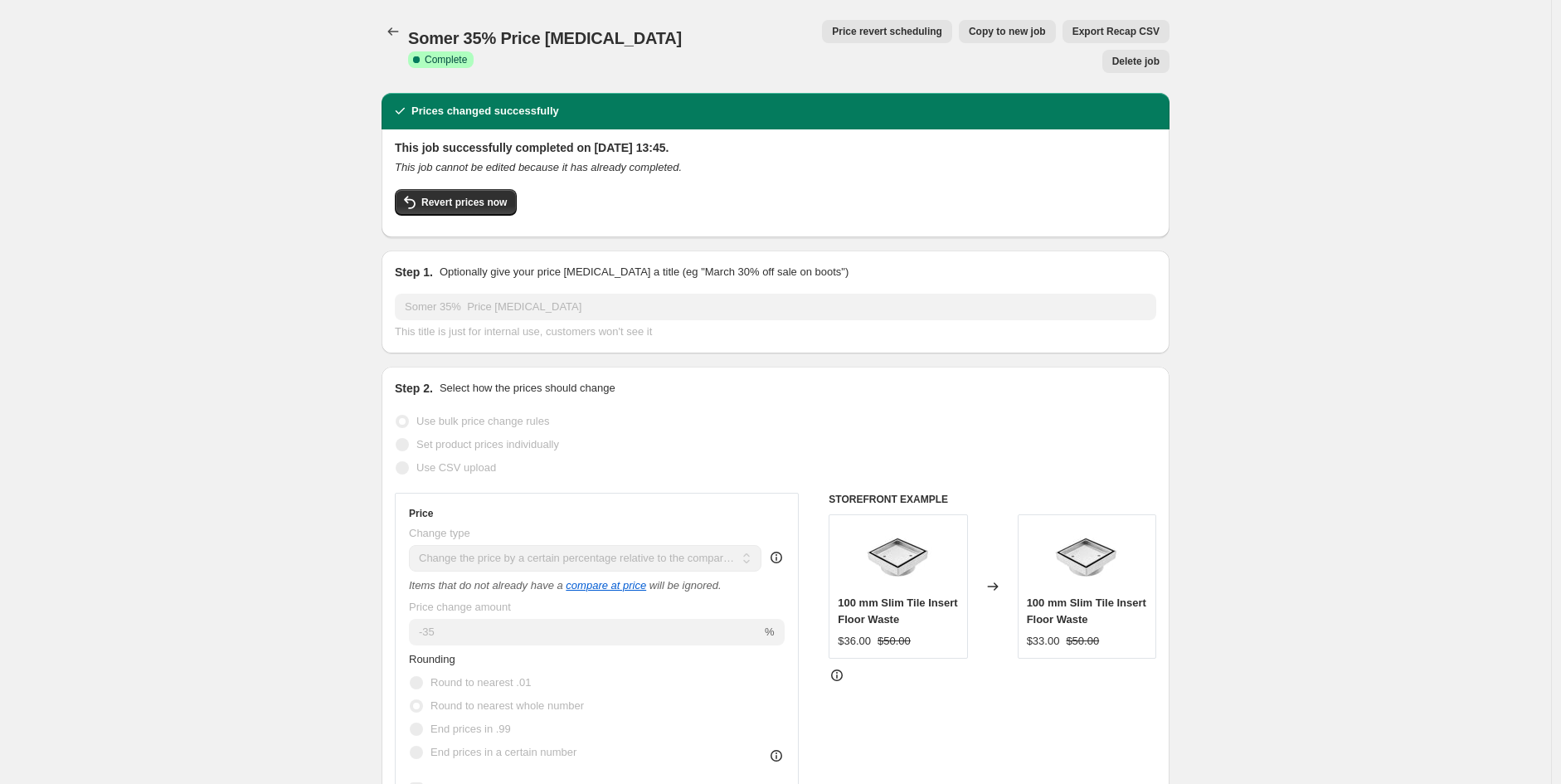
select select "not_equal"
select select "product_status"
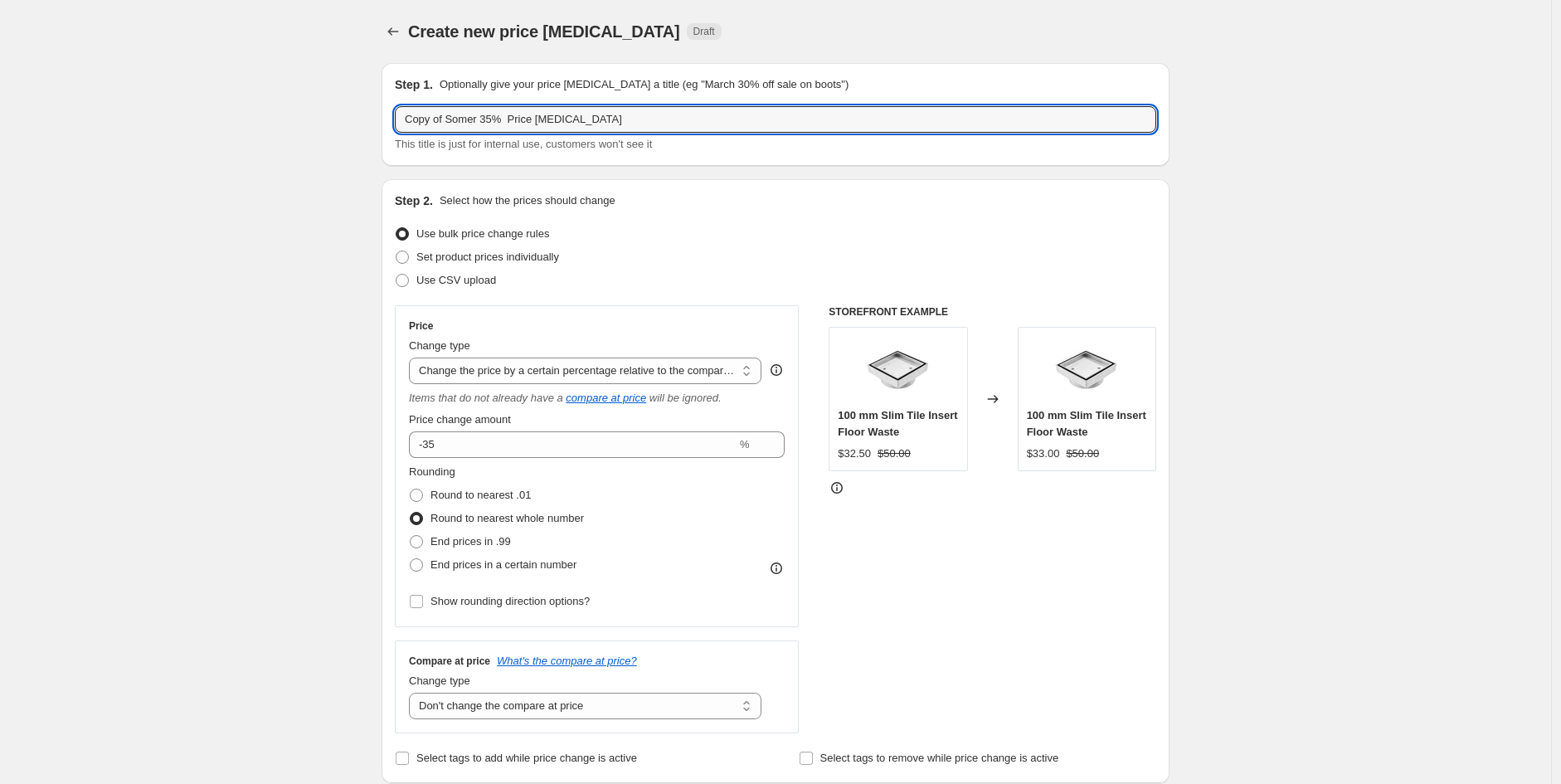
drag, startPoint x: 487, startPoint y: 120, endPoint x: 388, endPoint y: 110, distance: 99.5
click at [388, 110] on div "Step 1. Optionally give your price change job a title (eg "March 30% off sale o…" at bounding box center [775, 114] width 788 height 103
type input "Bella Vista 55% Price change job"
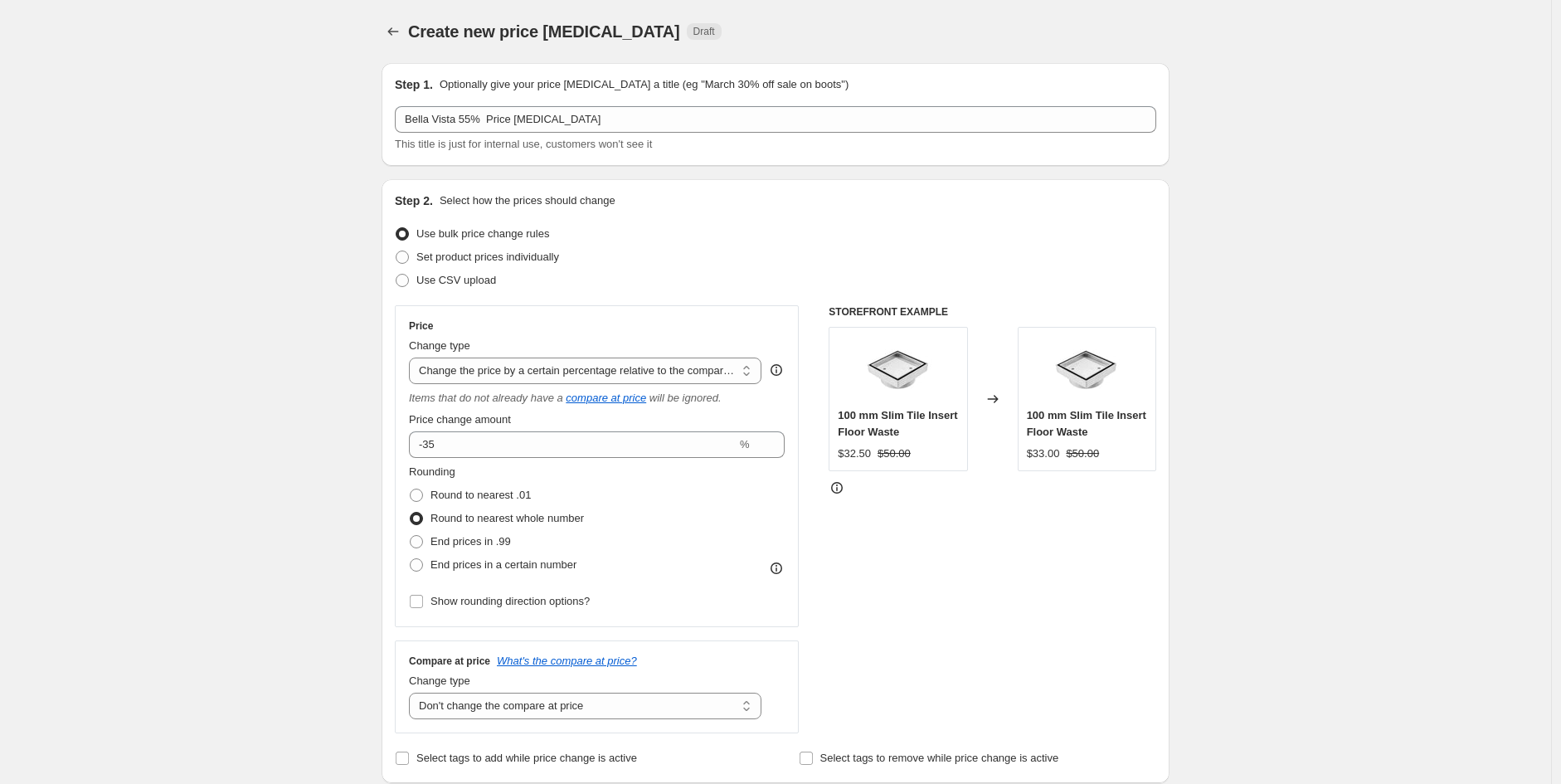
click at [484, 407] on div "Price Change type Change the price to a certain amount Change the price by a ce…" at bounding box center [596, 466] width 376 height 294
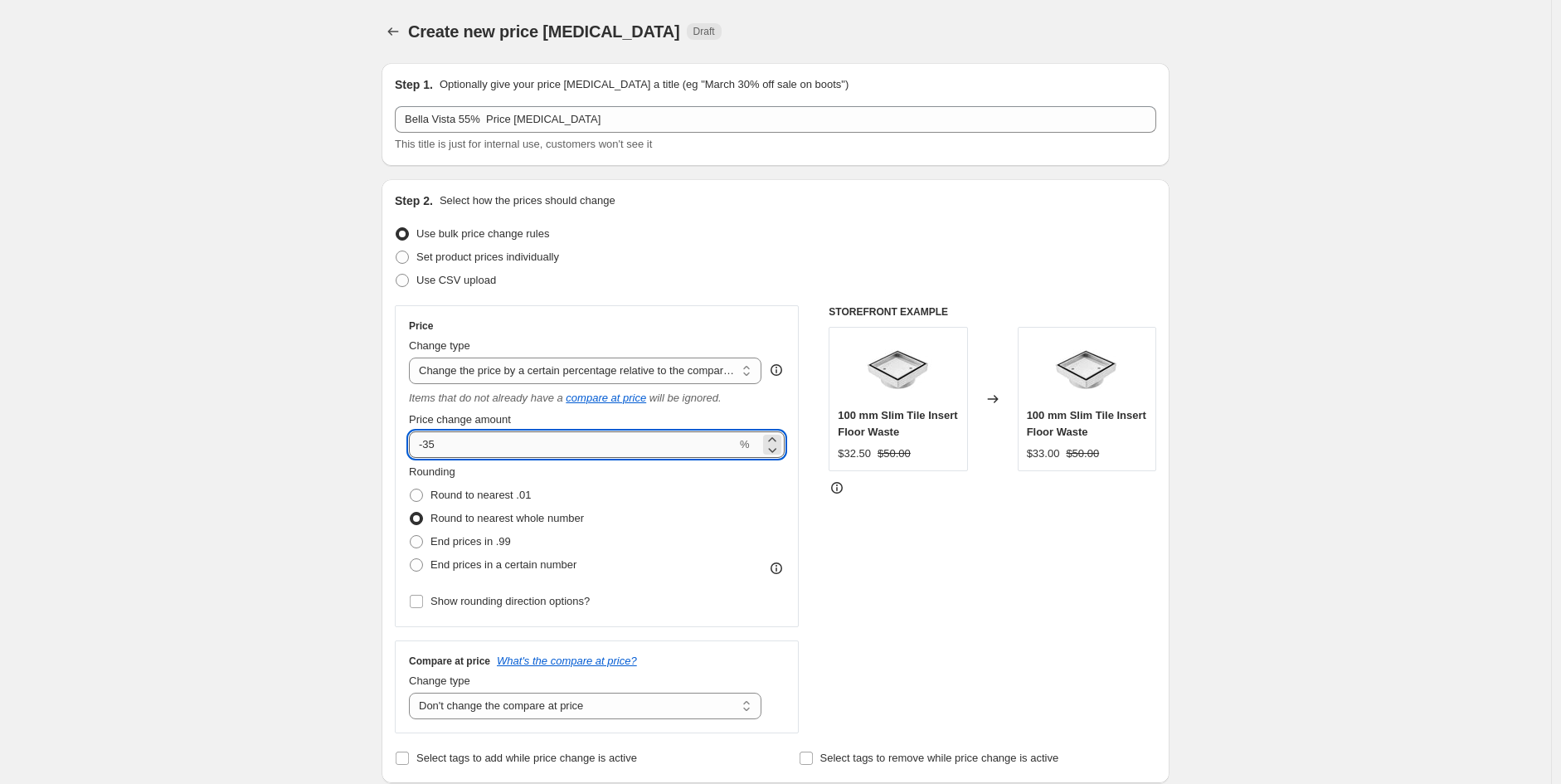
click at [474, 434] on input "-35" at bounding box center [573, 445] width 328 height 26
type input "-3"
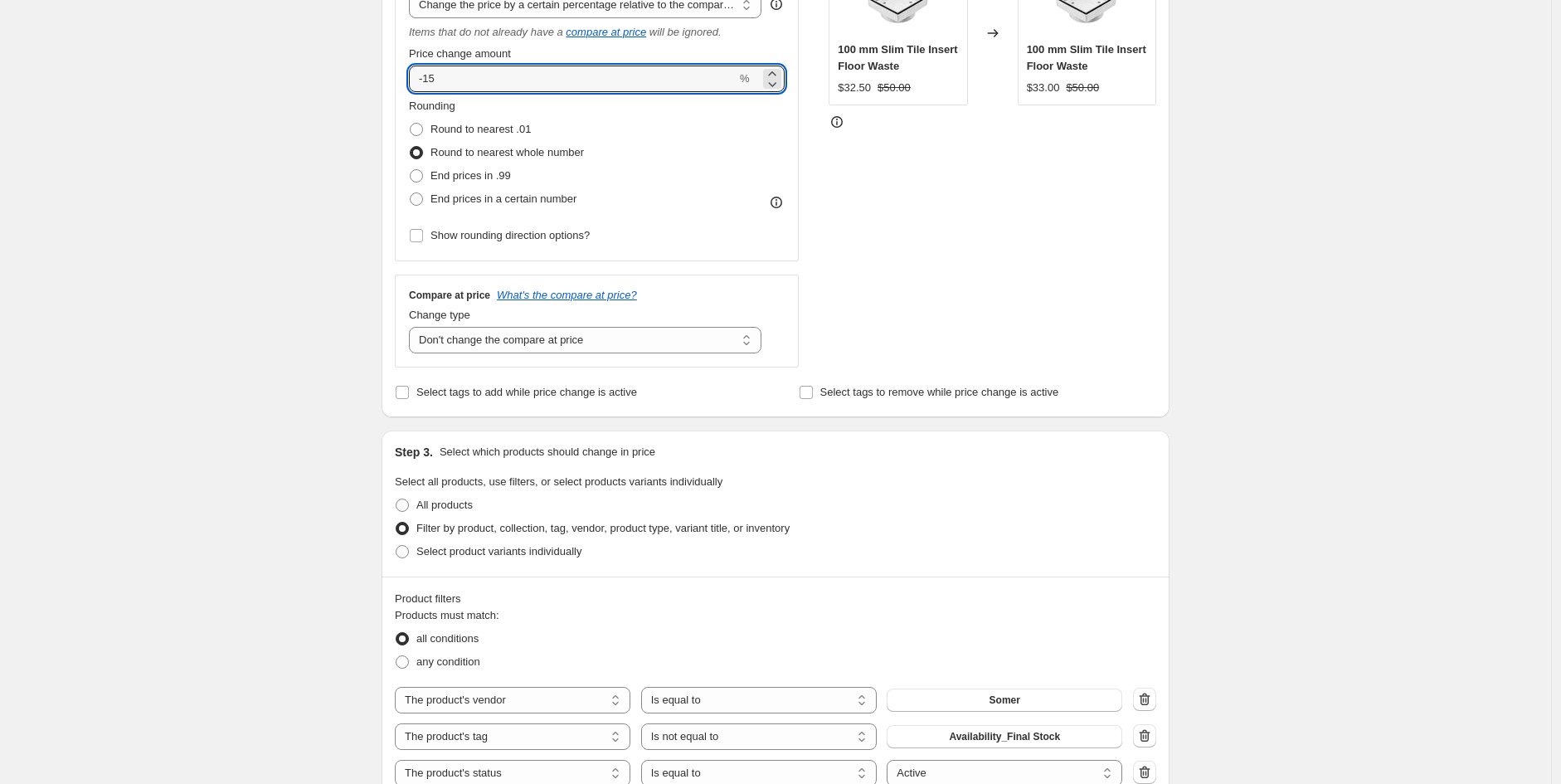
scroll to position [367, 0]
type input "-15"
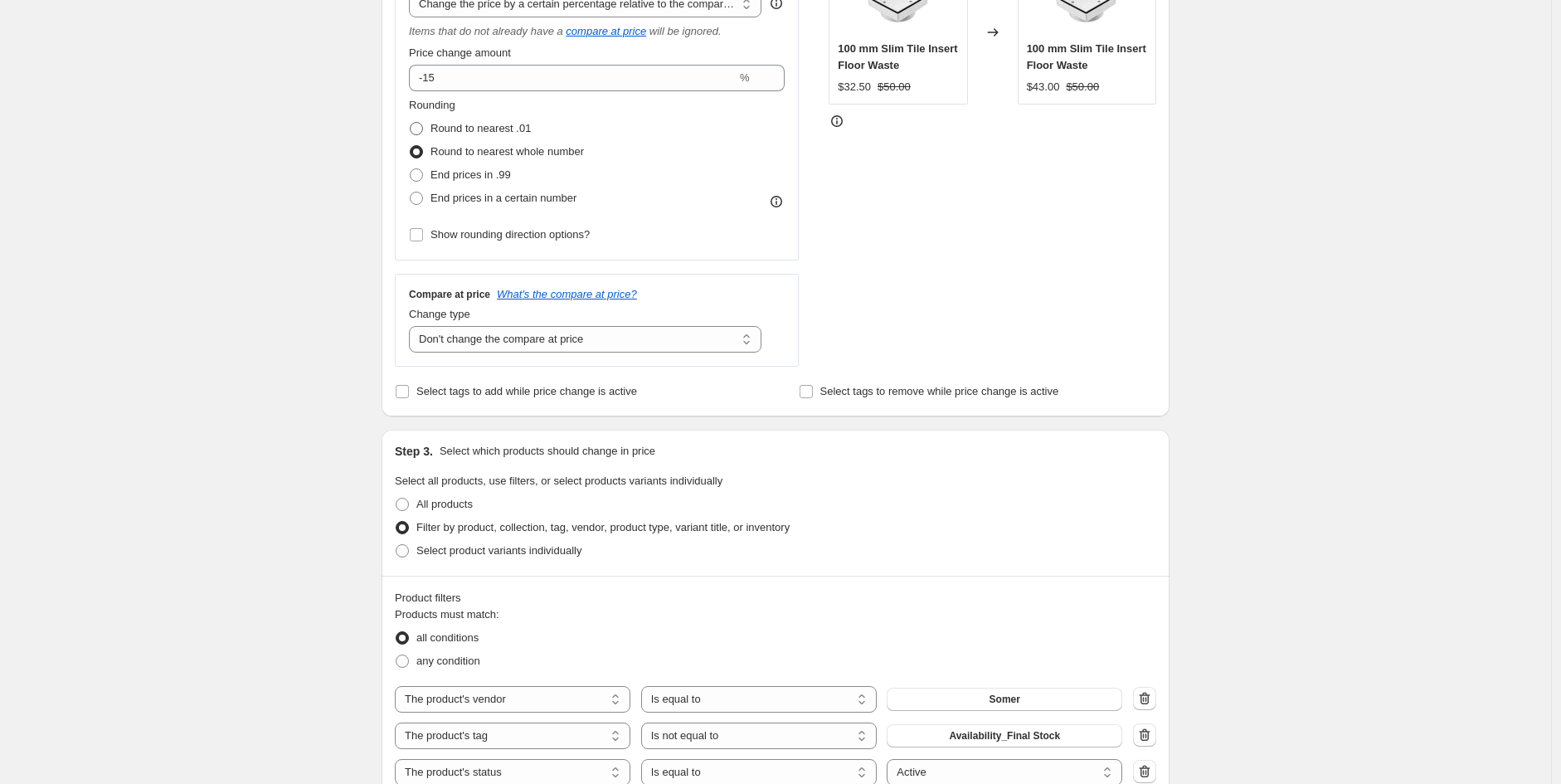
click at [474, 117] on label "Round to nearest .01" at bounding box center [469, 128] width 122 height 23
click at [410, 122] on input "Round to nearest .01" at bounding box center [410, 122] width 1 height 1
radio input "true"
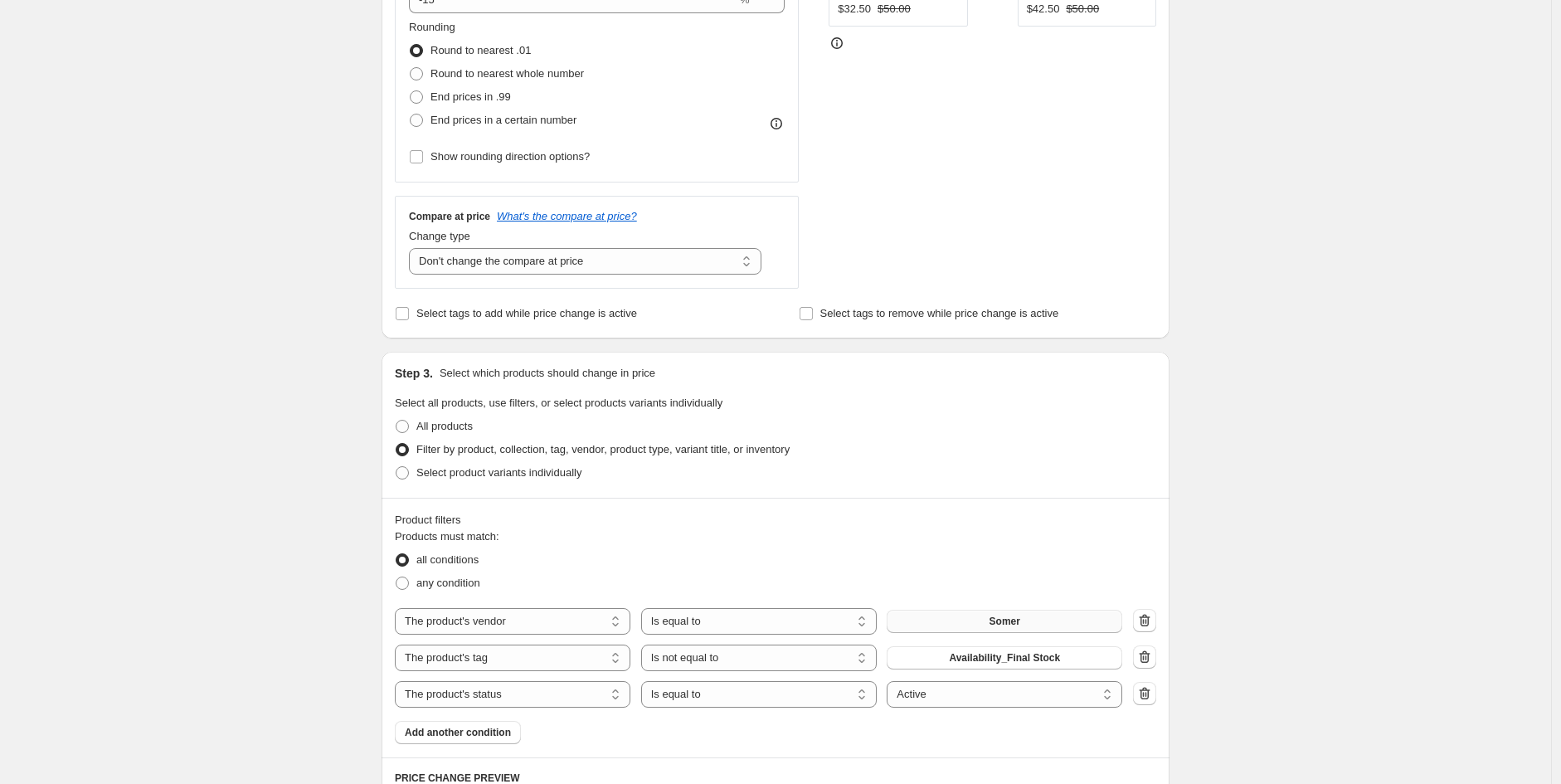
scroll to position [445, 0]
click at [1050, 615] on button "Somer" at bounding box center [1004, 620] width 236 height 23
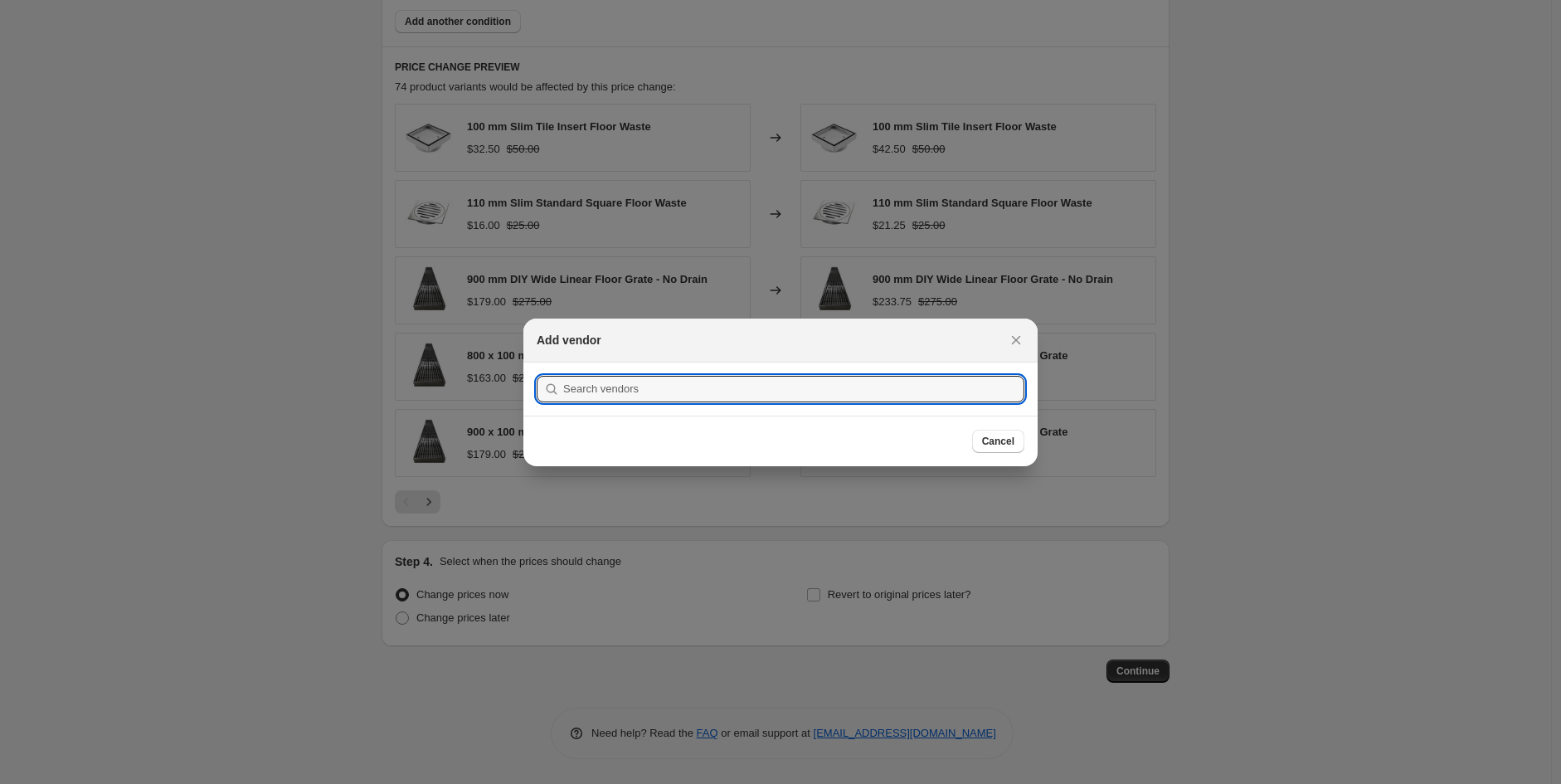
scroll to position [446, 0]
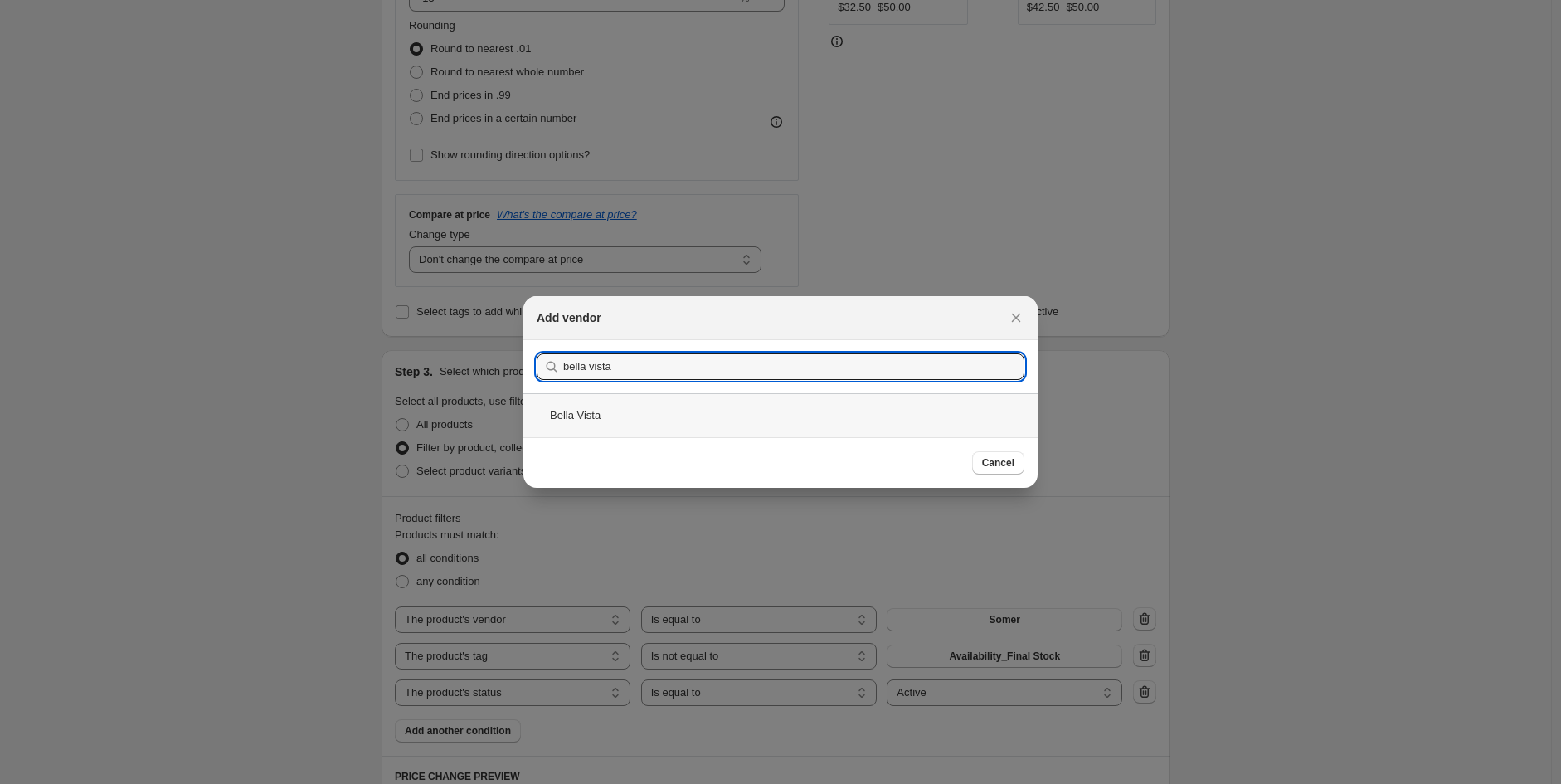
type input "bella vista"
click at [594, 407] on div "Bella Vista" at bounding box center [780, 415] width 515 height 44
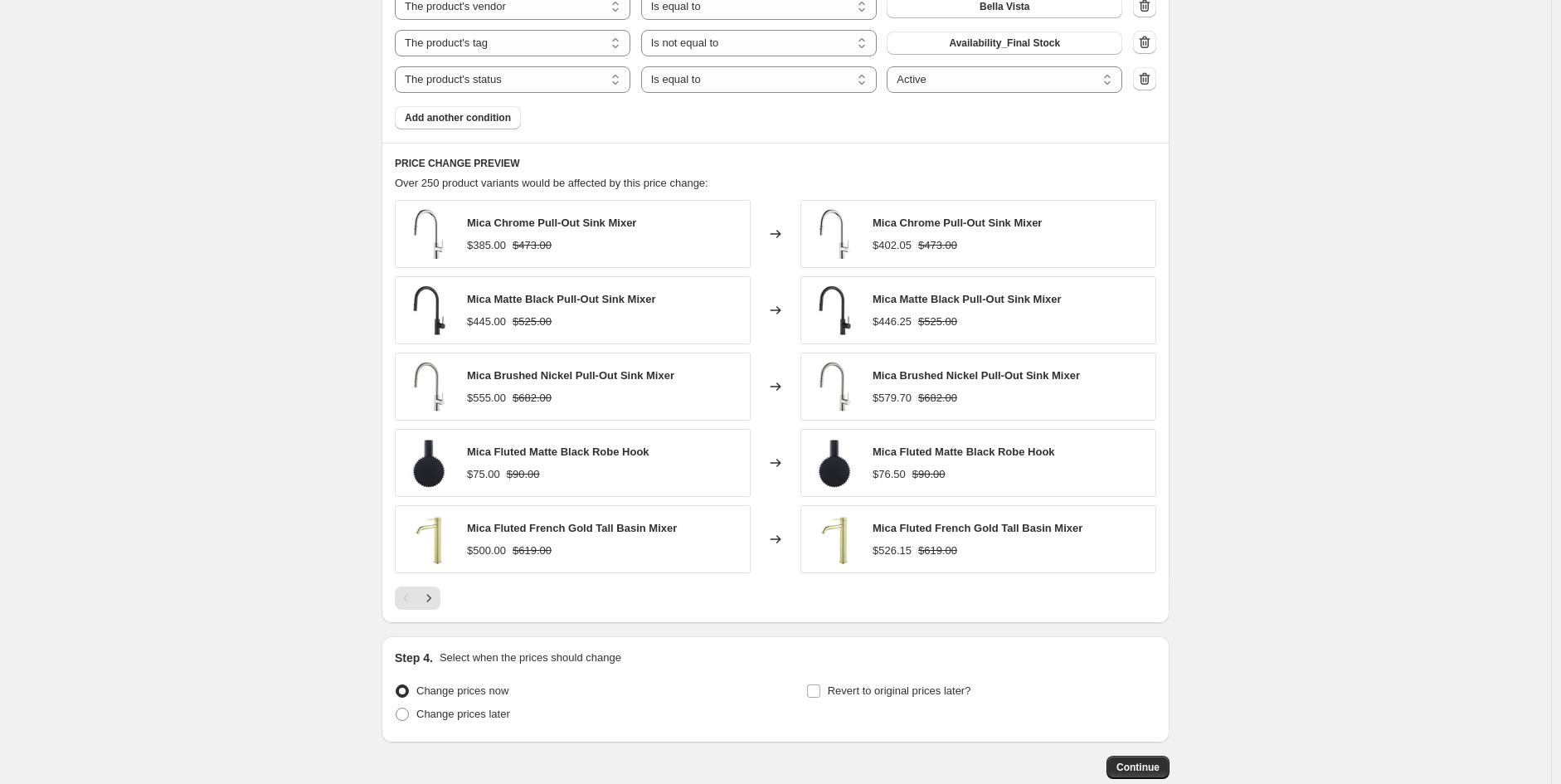
scroll to position [1062, 0]
drag, startPoint x: 257, startPoint y: 161, endPoint x: 192, endPoint y: 73, distance: 109.4
